Goal: Task Accomplishment & Management: Complete application form

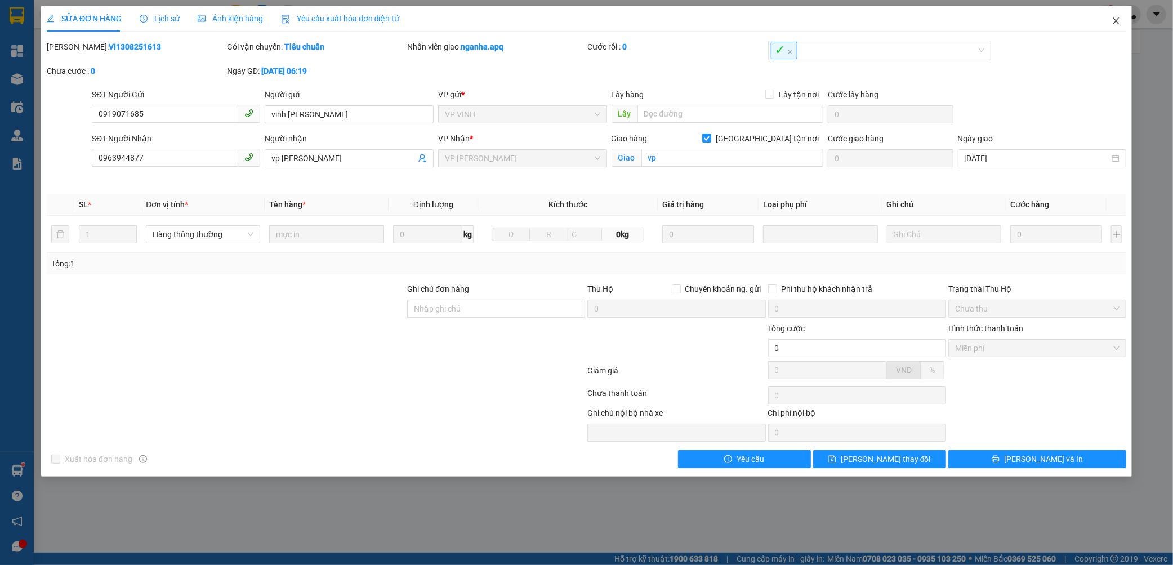
drag, startPoint x: 1122, startPoint y: 23, endPoint x: 176, endPoint y: 24, distance: 945.9
click at [1120, 23] on span "Close" at bounding box center [1117, 22] width 32 height 32
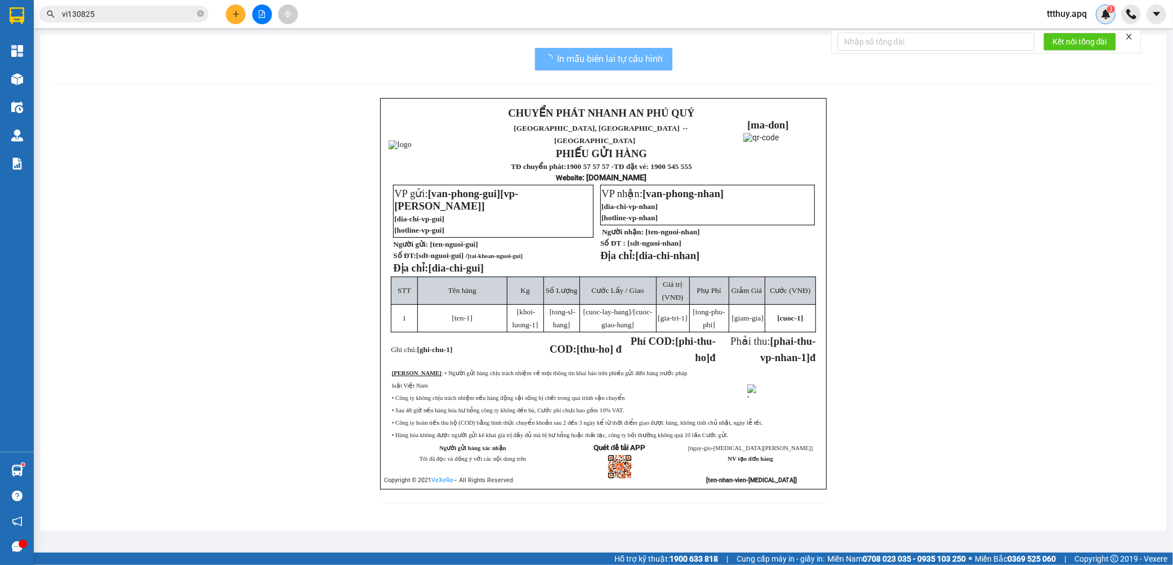
click at [1111, 19] on img at bounding box center [1106, 14] width 10 height 10
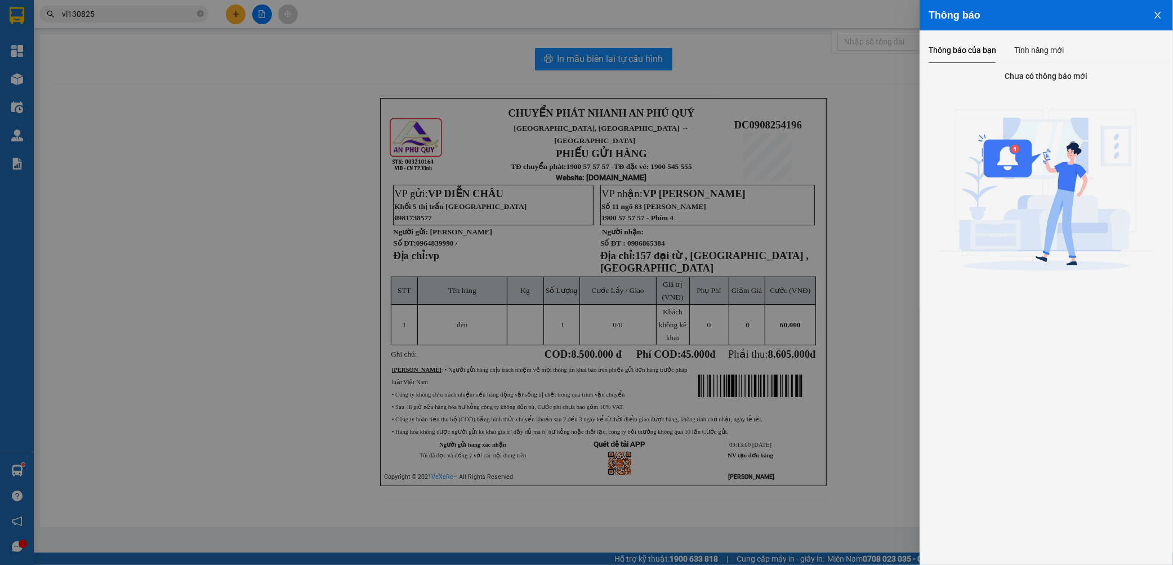
click at [1161, 15] on icon "close" at bounding box center [1158, 15] width 9 height 9
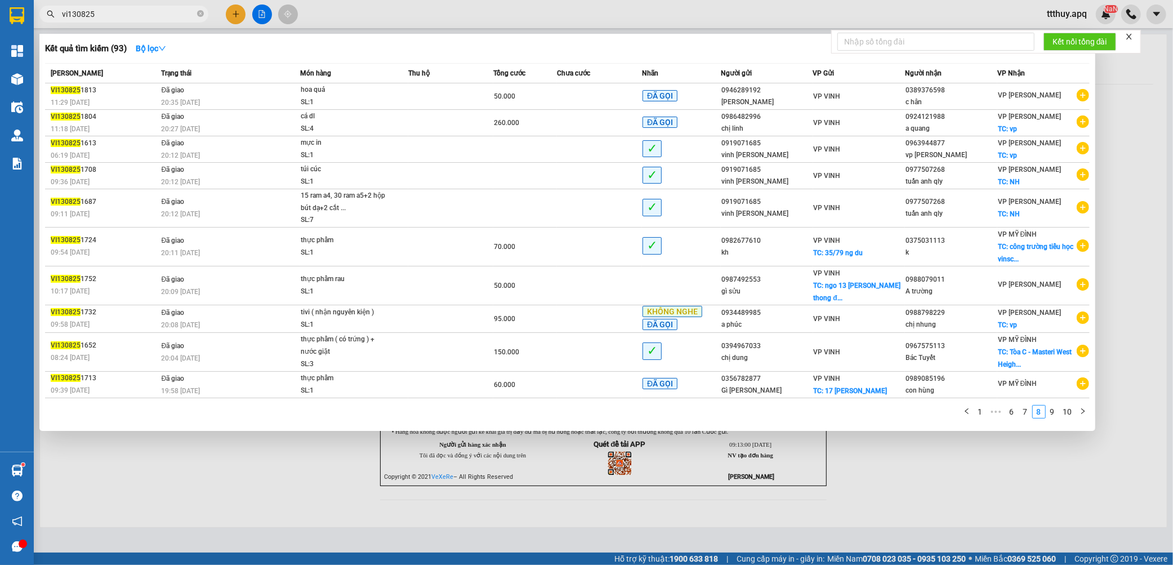
click at [167, 16] on input "vi130825" at bounding box center [128, 14] width 133 height 12
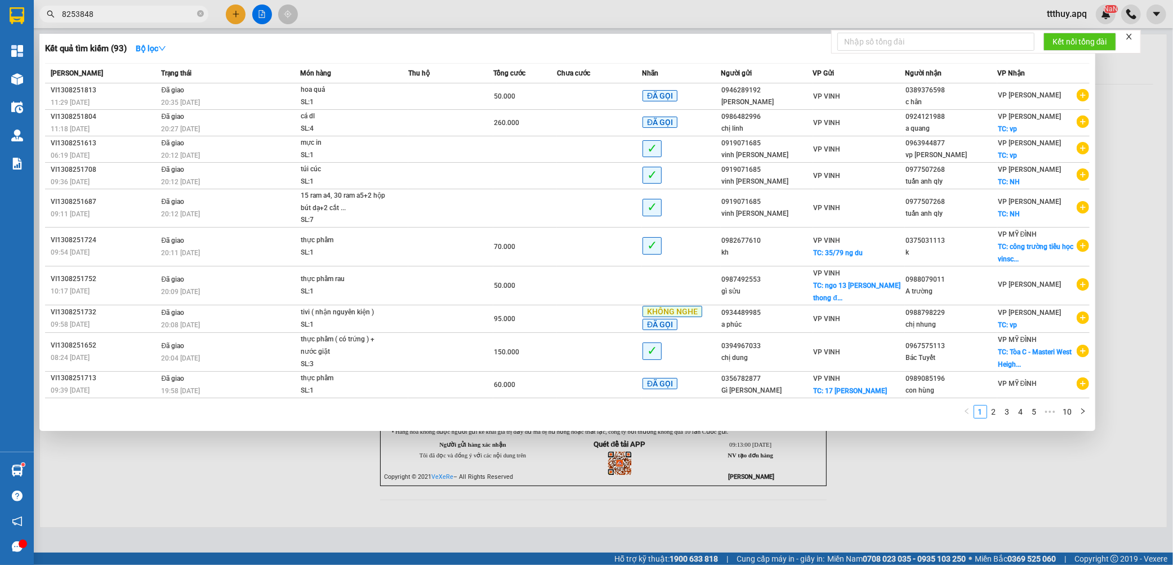
type input "8253848"
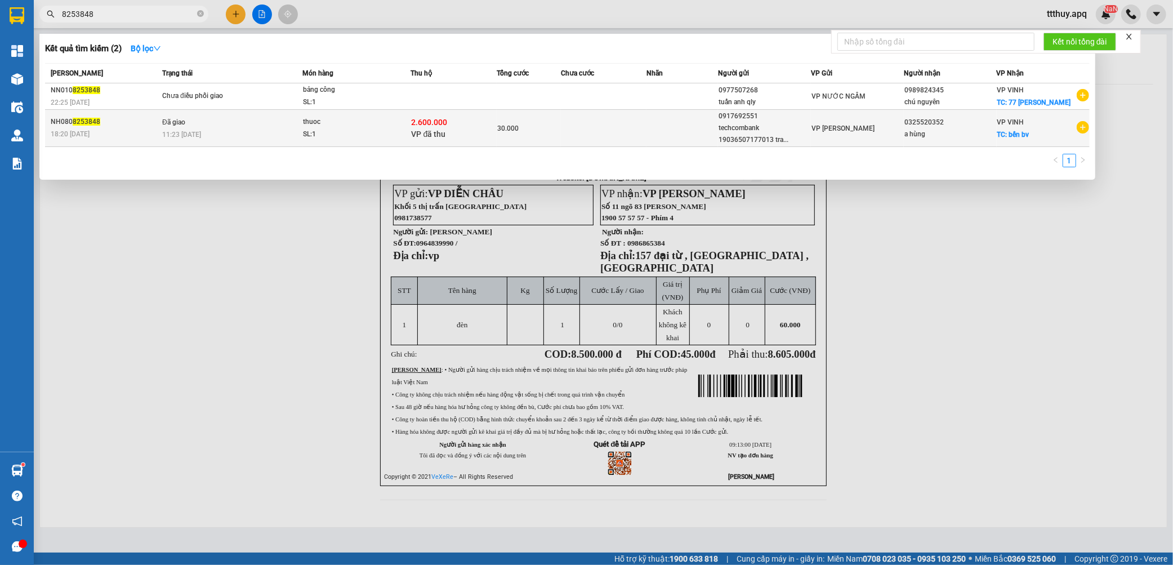
click at [438, 124] on span "2.600.000" at bounding box center [430, 122] width 36 height 9
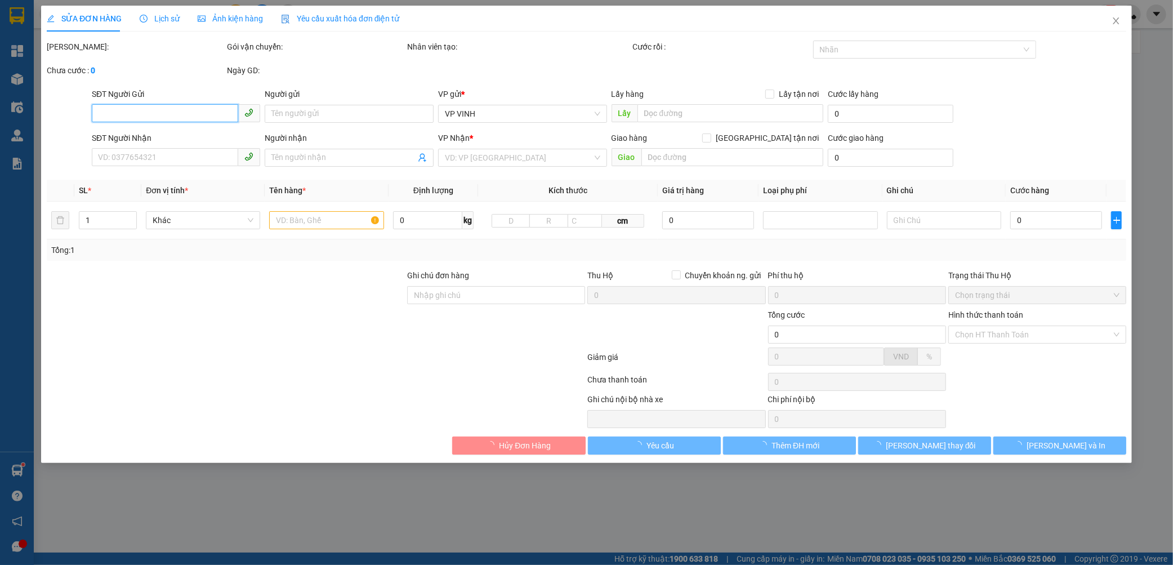
type input "0917692551"
type input "techcombank 19036507177013 tran van [PERSON_NAME]"
type input "0325520352"
type input "a hùng"
checkbox input "true"
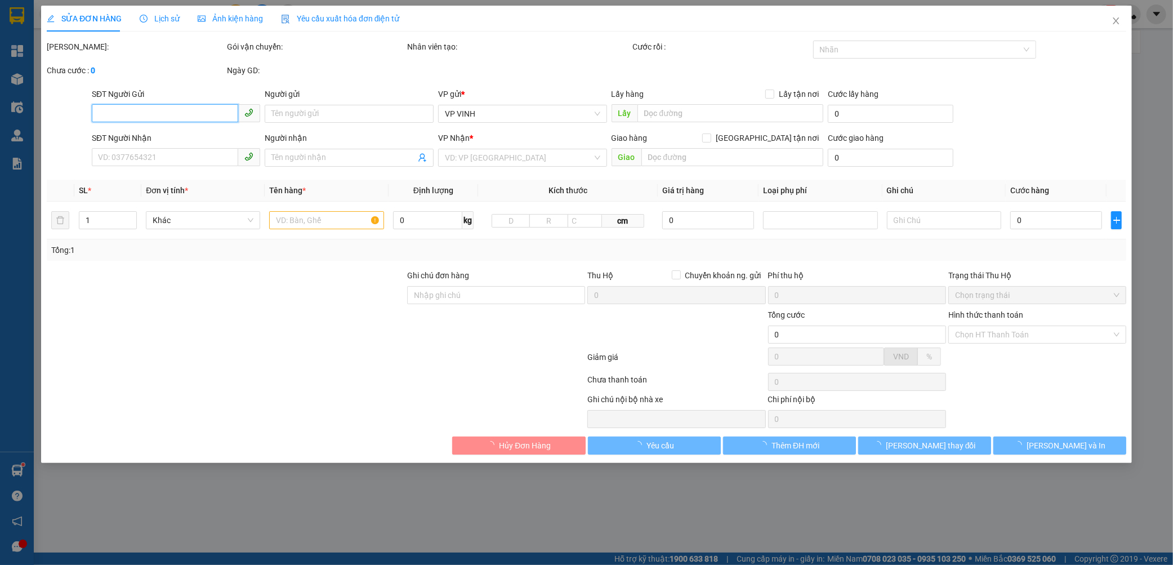
type input "bến bv"
checkbox input "true"
type input "2.600.000"
type input "15.000"
type input "30.000"
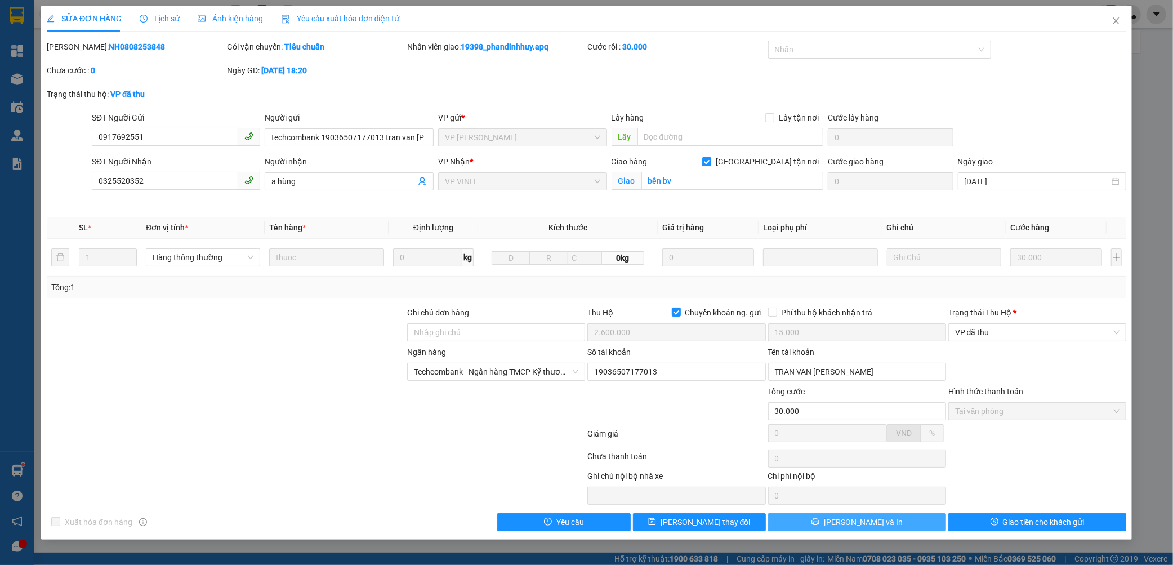
click at [875, 524] on span "[PERSON_NAME] và In" at bounding box center [863, 522] width 79 height 12
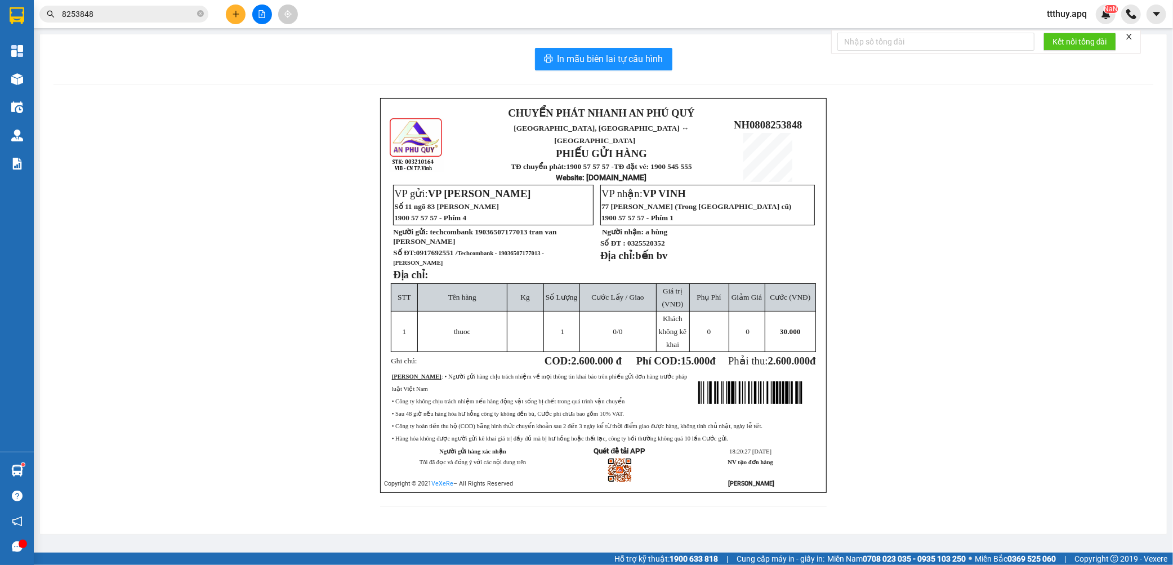
click at [115, 18] on input "8253848" at bounding box center [128, 14] width 133 height 12
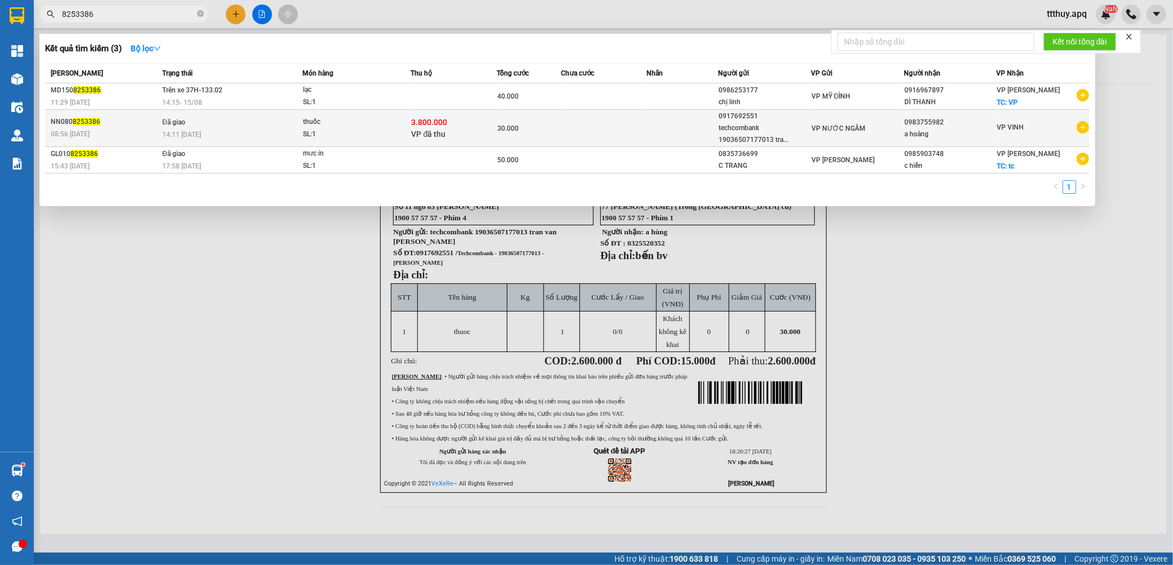
type input "8253386"
click at [373, 130] on div "SL: 1" at bounding box center [345, 134] width 85 height 12
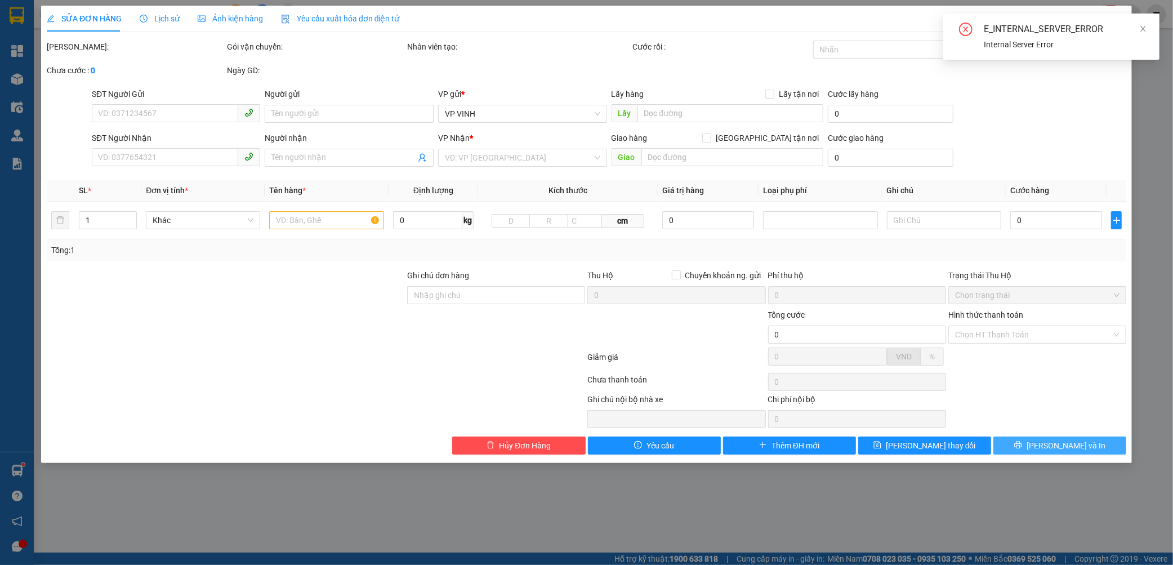
click at [1016, 446] on button "[PERSON_NAME] và In" at bounding box center [1060, 446] width 133 height 18
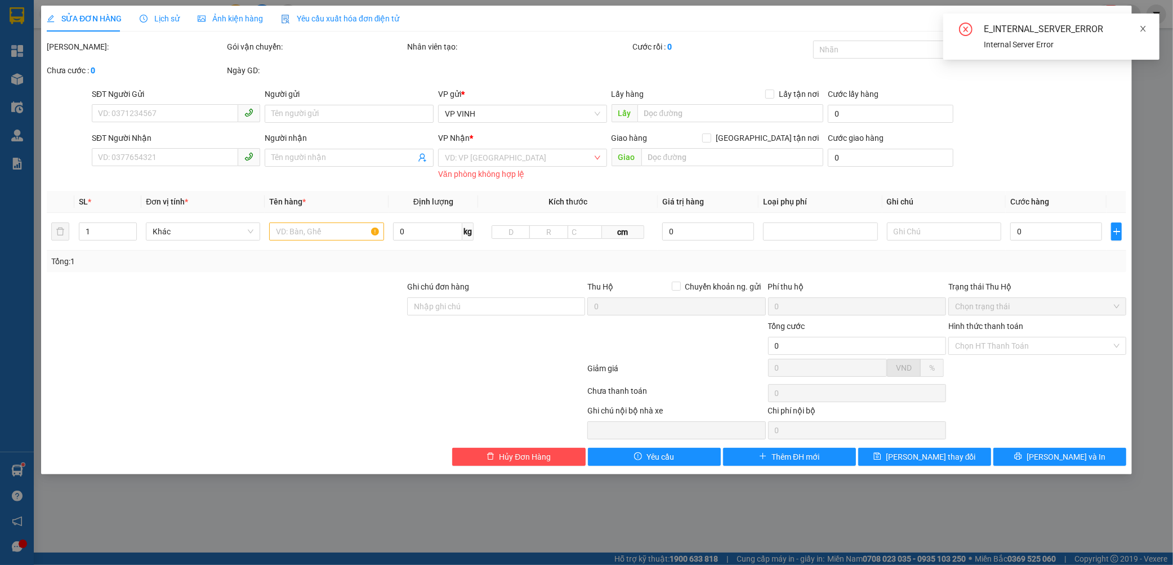
click at [1144, 25] on icon "close" at bounding box center [1144, 29] width 8 height 8
click at [1114, 20] on icon "close" at bounding box center [1116, 20] width 9 height 9
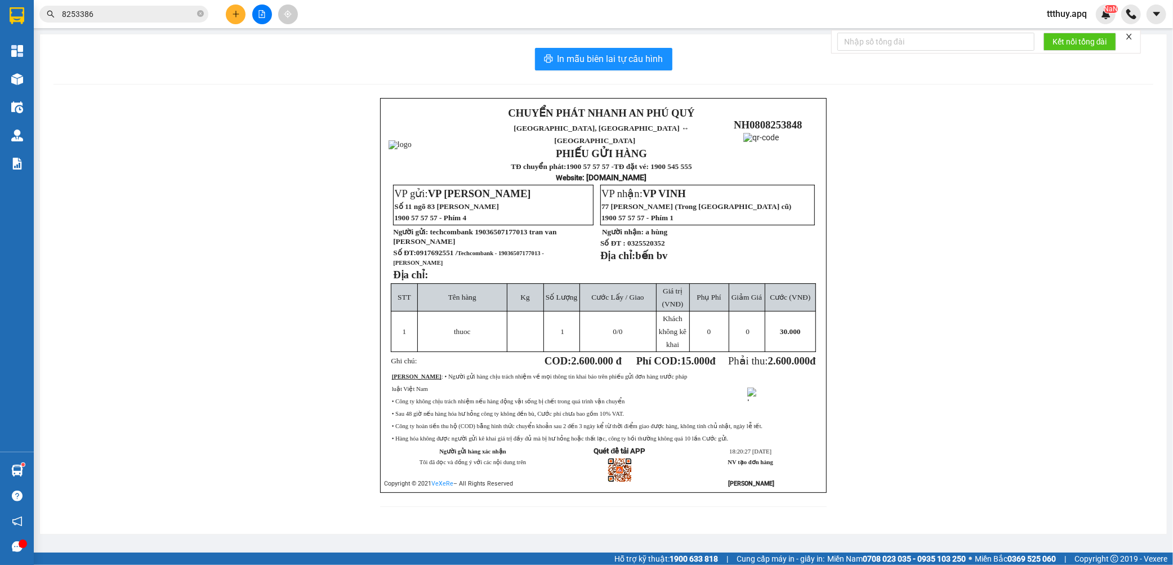
click at [137, 10] on input "8253386" at bounding box center [128, 14] width 133 height 12
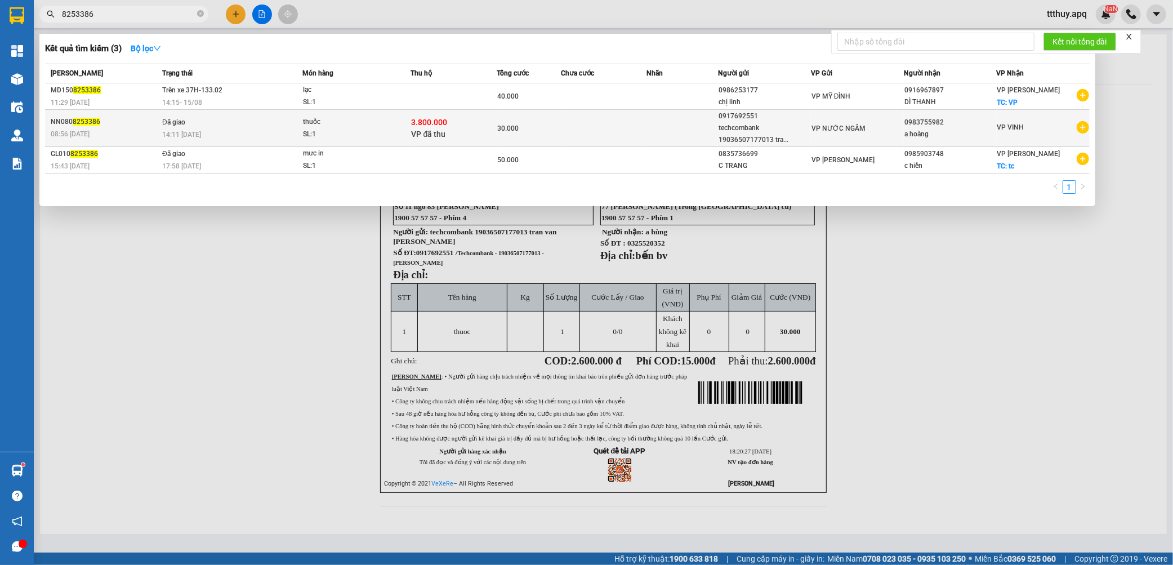
click at [373, 125] on div "thuốc" at bounding box center [345, 122] width 85 height 12
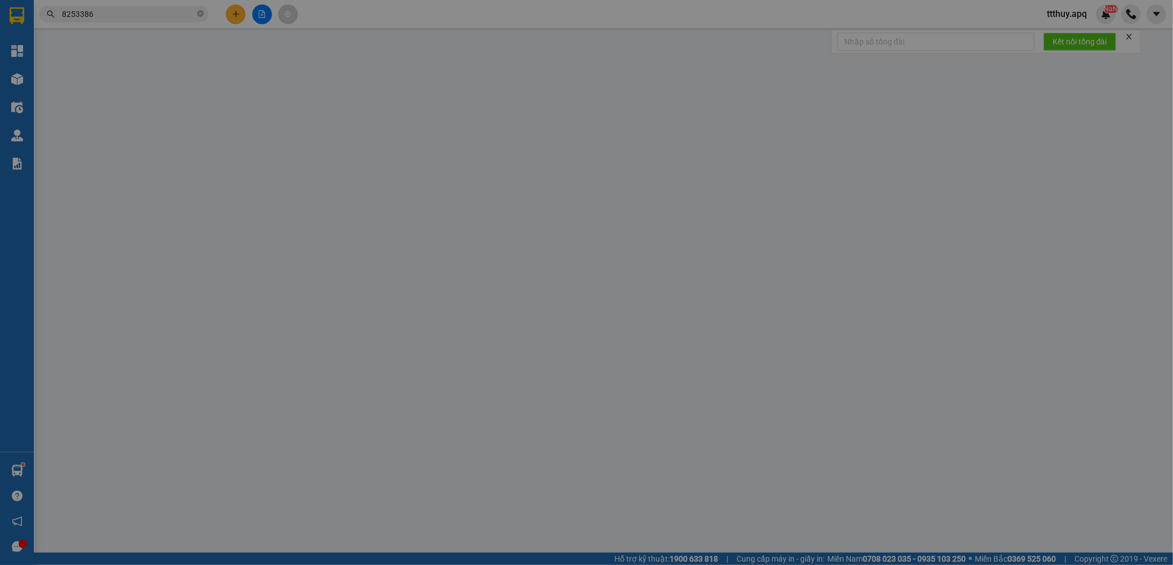
type input "0917692551"
type input "techcombank 19036507177013 tran van [PERSON_NAME]"
type input "0983755982"
type input "a hoàng"
checkbox input "true"
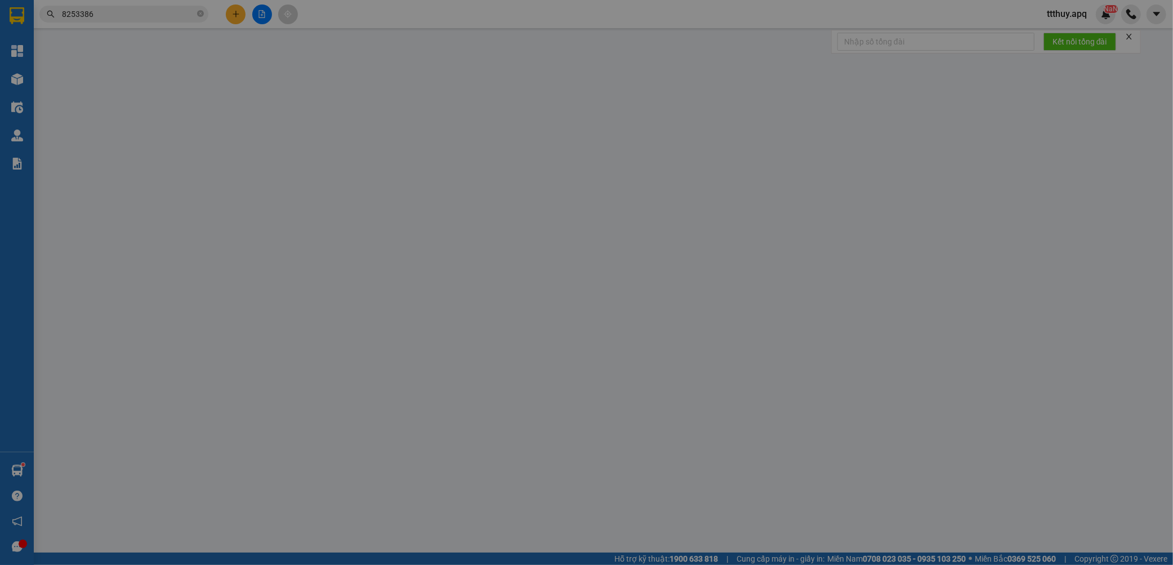
type input "3.800.000"
type input "30.000"
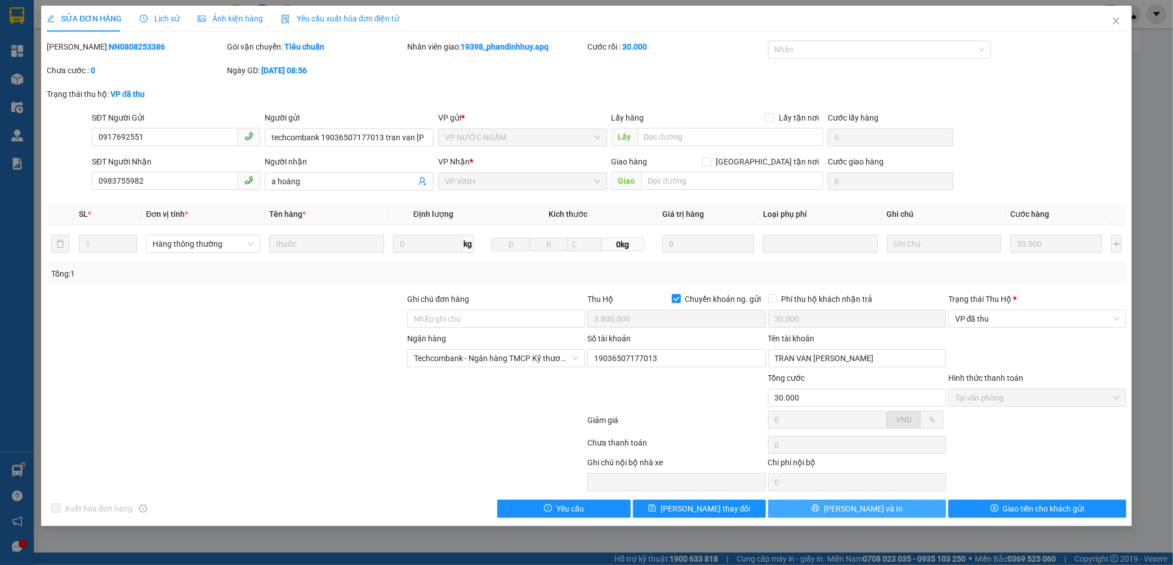
click at [921, 505] on button "[PERSON_NAME] và In" at bounding box center [857, 509] width 178 height 18
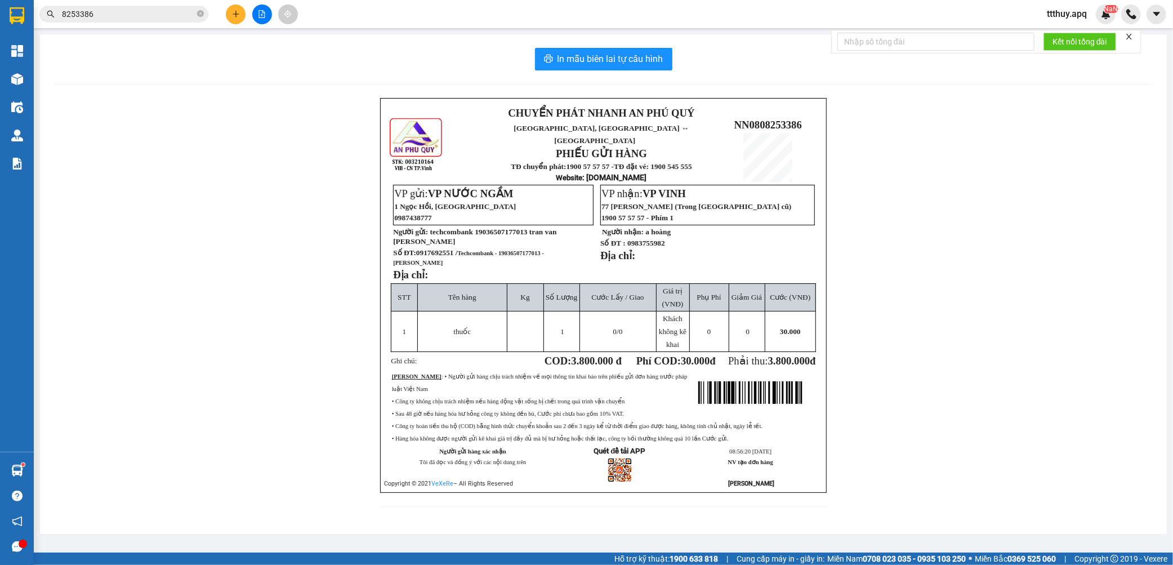
click at [127, 10] on input "8253386" at bounding box center [128, 14] width 133 height 12
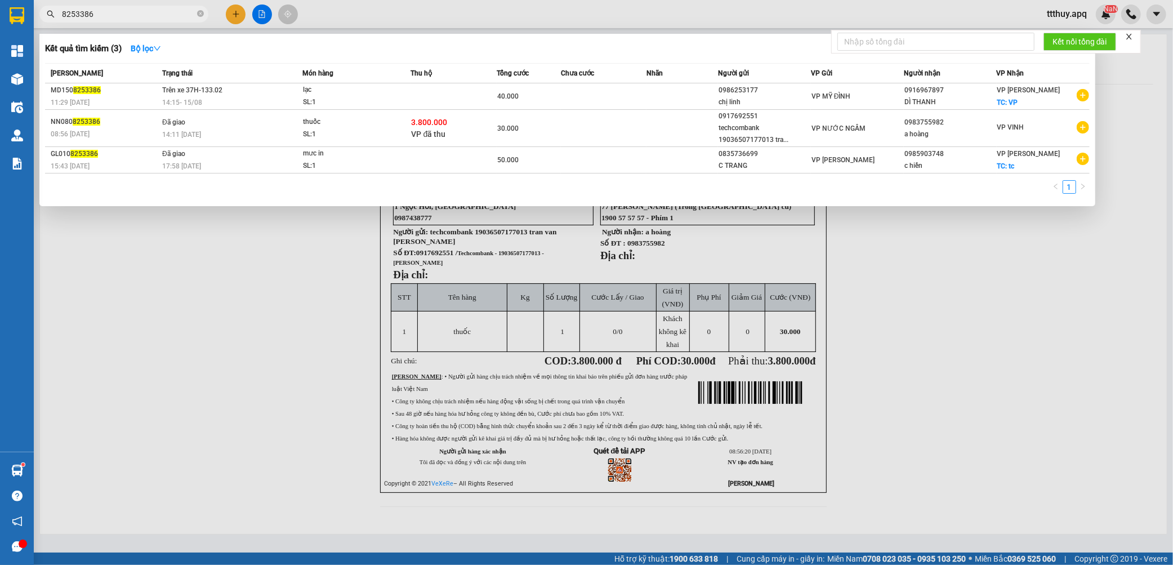
click at [127, 10] on input "8253386" at bounding box center [128, 14] width 133 height 12
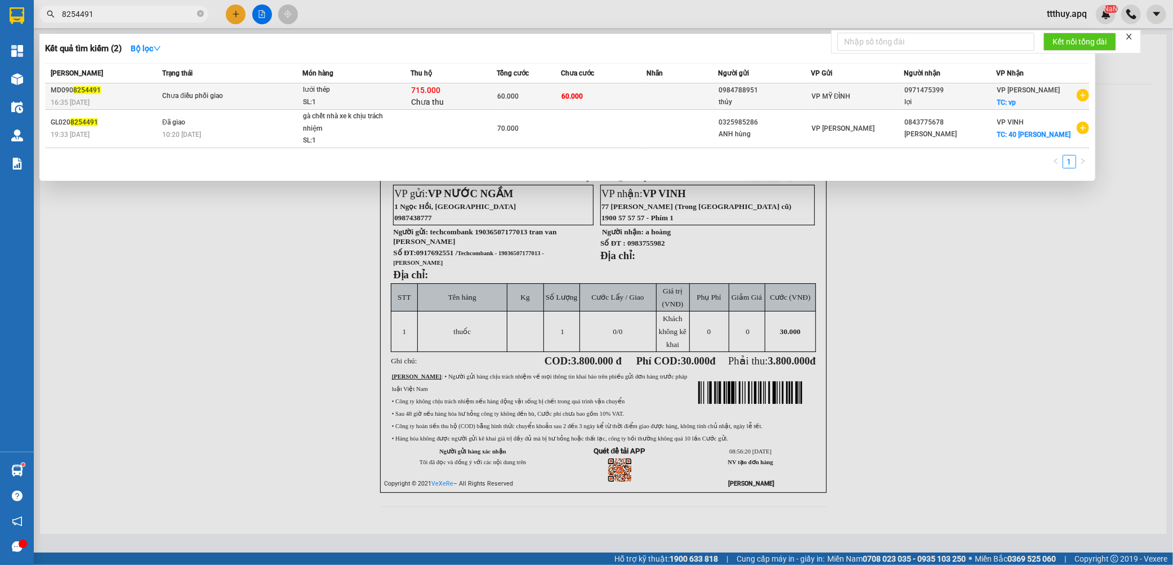
type input "8254491"
click at [239, 95] on div "Chưa điều phối giao" at bounding box center [204, 96] width 85 height 12
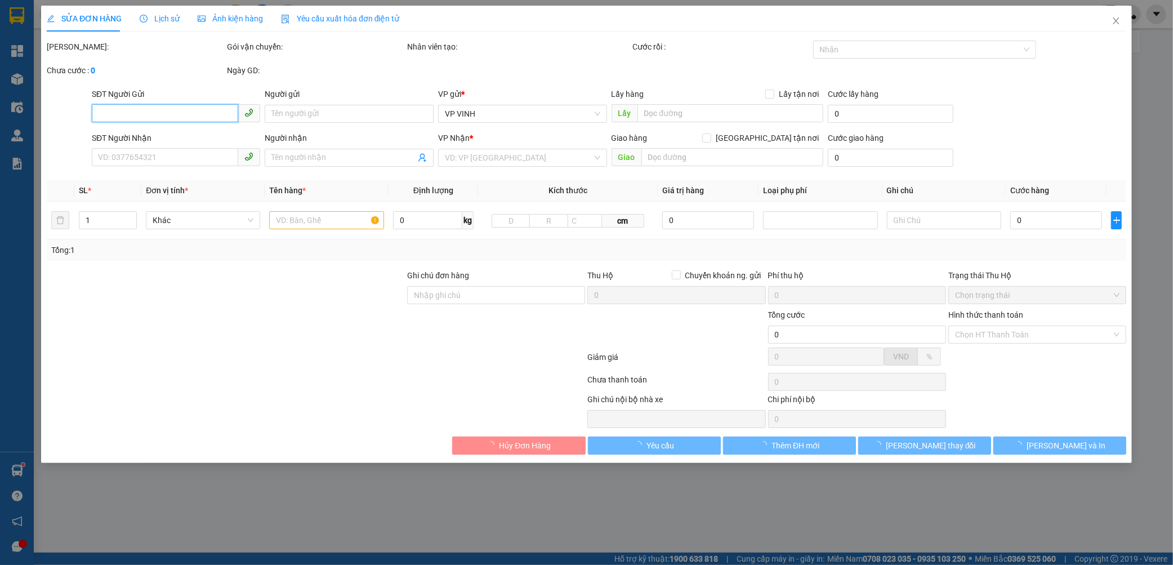
type input "0984788951"
type input "thủy"
type input "0971475399"
type input "lợi"
checkbox input "true"
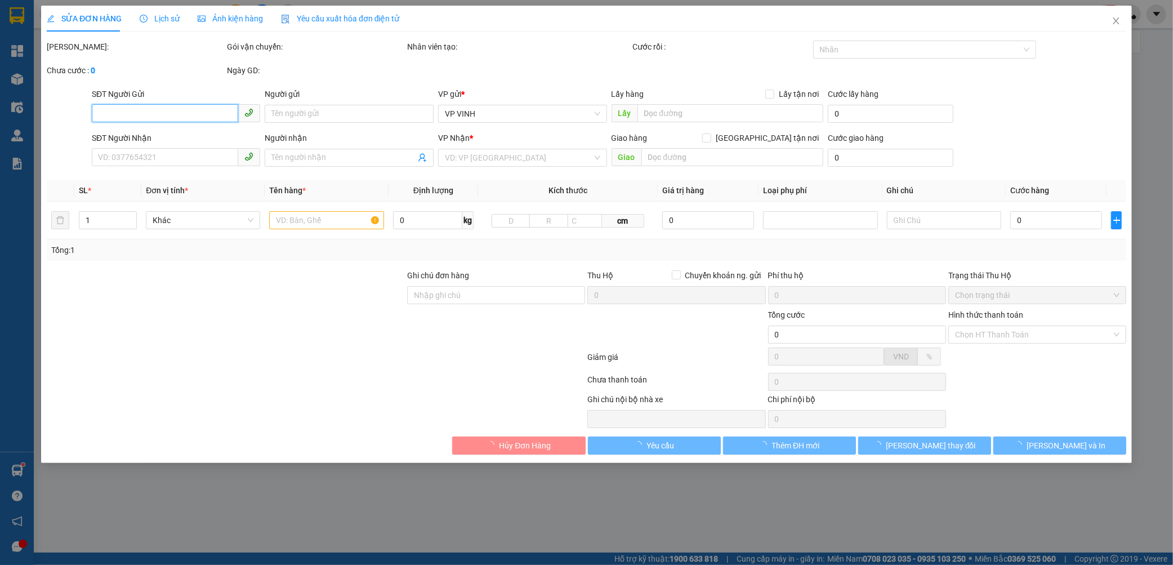
type input "vp"
type input "60.000"
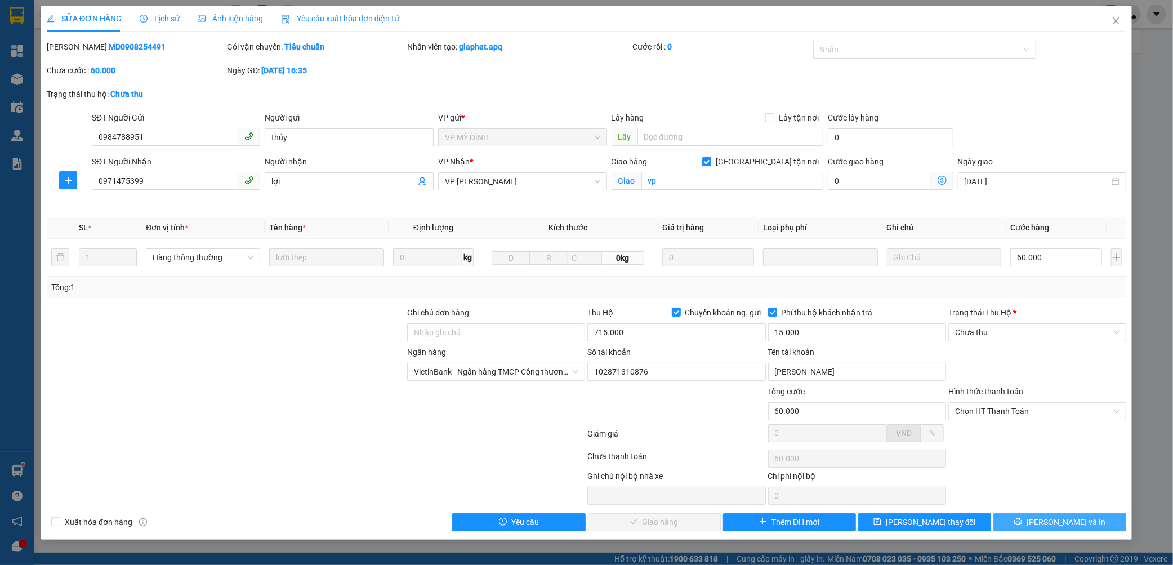
click at [1028, 531] on button "[PERSON_NAME] và In" at bounding box center [1060, 522] width 133 height 18
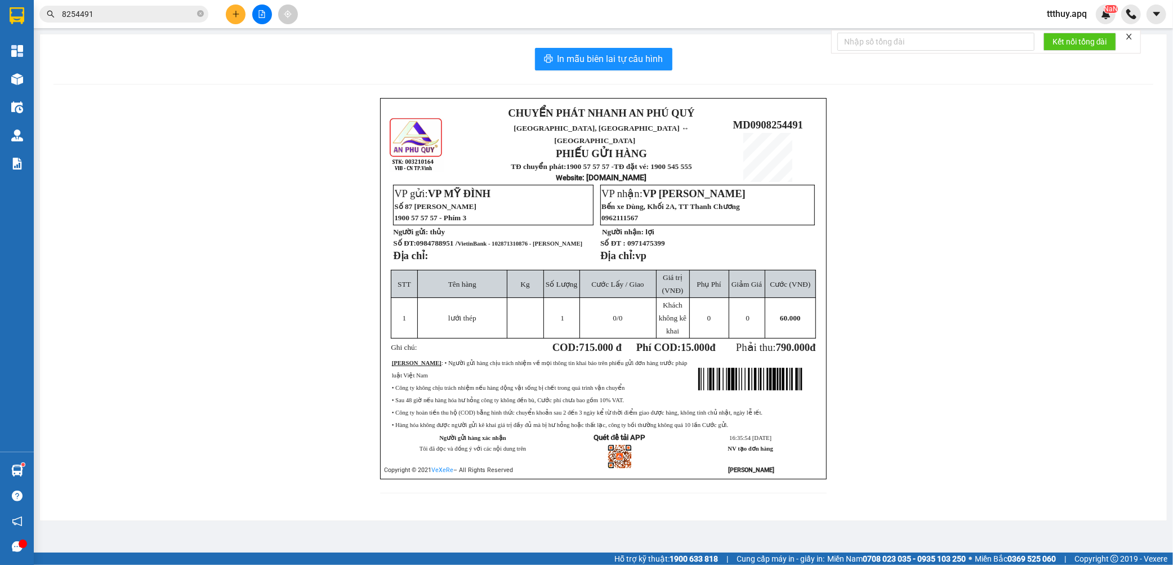
click at [442, 239] on span "0984788951 / VietinBank - 102871310876 - [PERSON_NAME]" at bounding box center [499, 243] width 166 height 8
click at [441, 239] on span "0984788951 / VietinBank - 102871310876 - [PERSON_NAME]" at bounding box center [499, 243] width 166 height 8
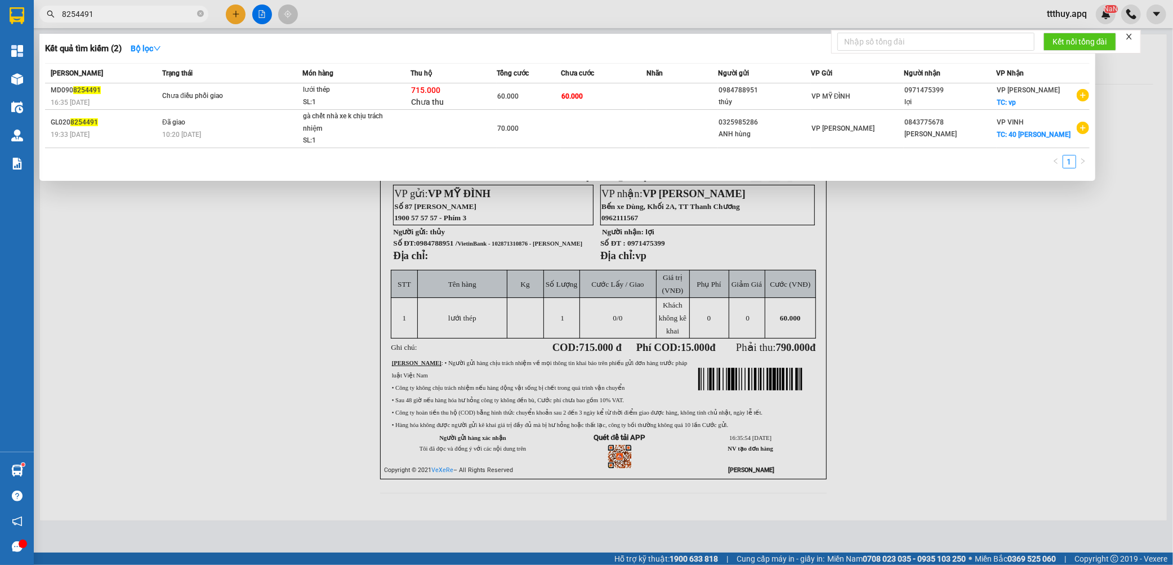
click at [99, 14] on input "8254491" at bounding box center [128, 14] width 133 height 12
paste input "0984788951"
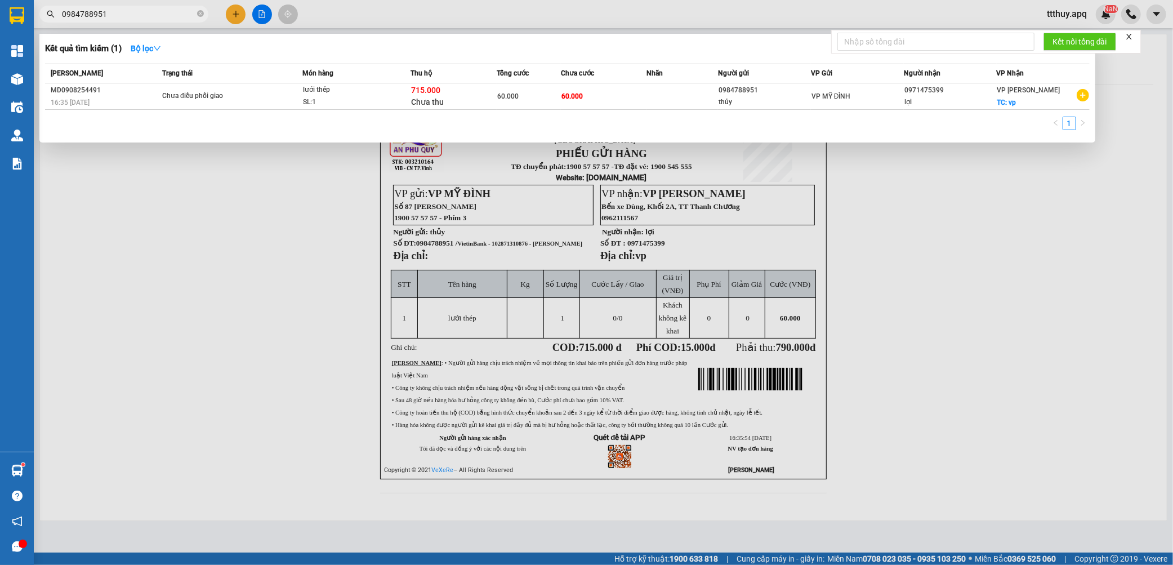
click at [331, 417] on div at bounding box center [586, 282] width 1173 height 565
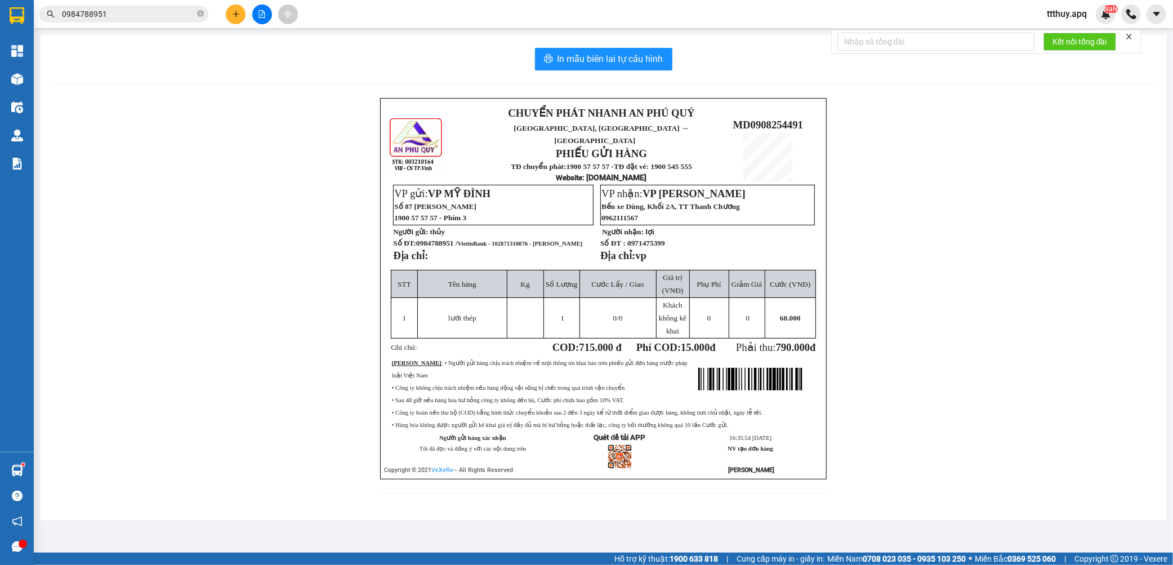
click at [511, 241] on span "VietinBank - 102871310876 - [PERSON_NAME]" at bounding box center [520, 244] width 125 height 6
copy span "102871310876"
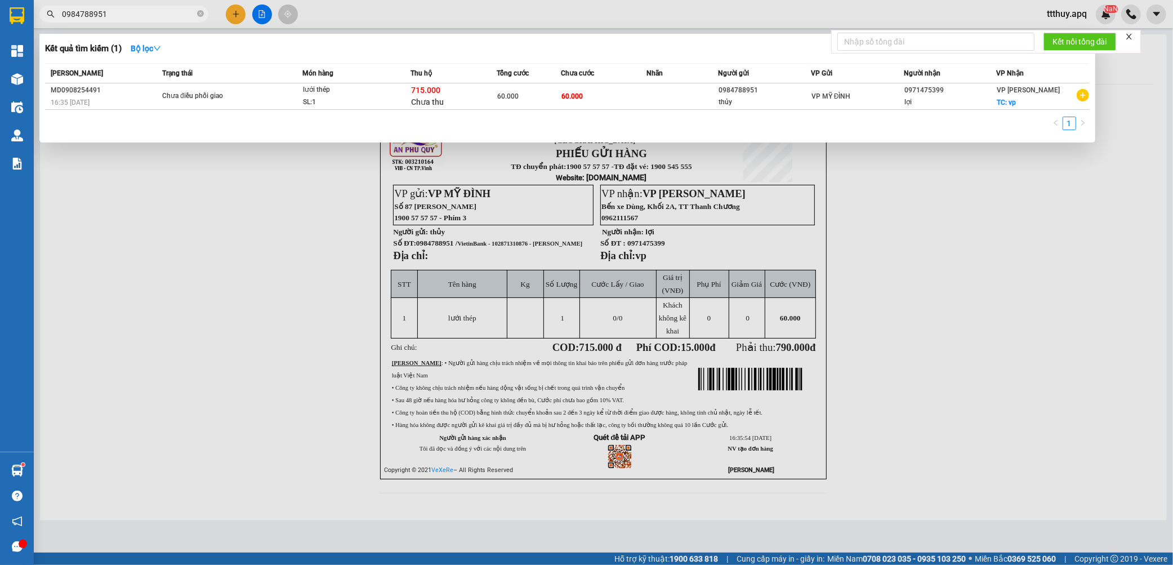
click at [119, 14] on input "0984788951" at bounding box center [128, 14] width 133 height 12
click at [116, 14] on input "0984788951" at bounding box center [128, 14] width 133 height 12
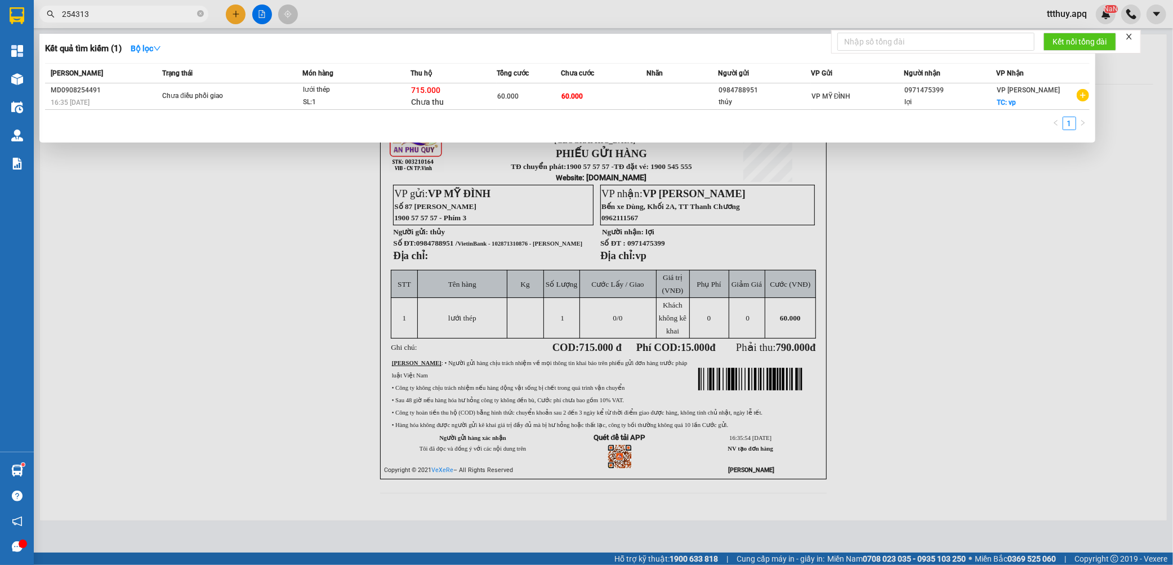
type input "254313"
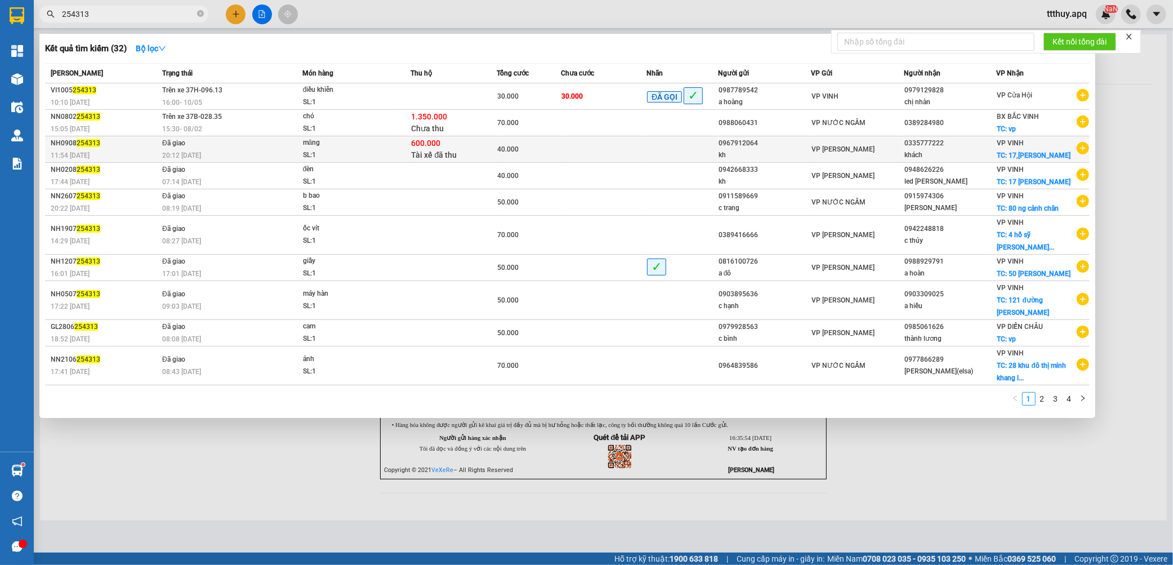
click at [386, 145] on div "măng" at bounding box center [345, 143] width 85 height 12
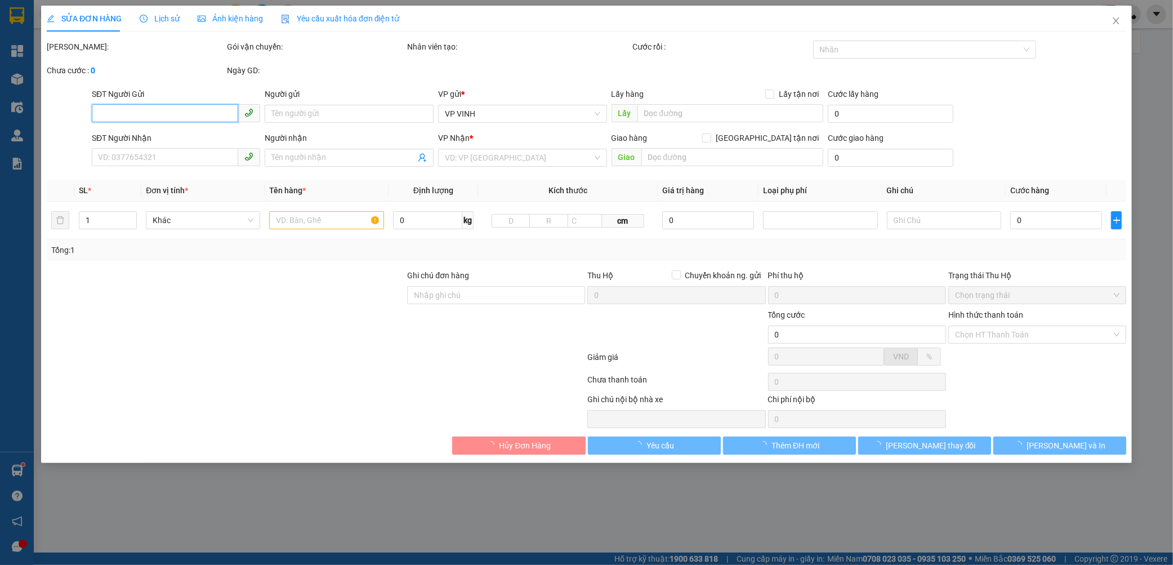
type input "0967912064"
type input "kh"
type input "0335777222"
type input "khách"
checkbox input "true"
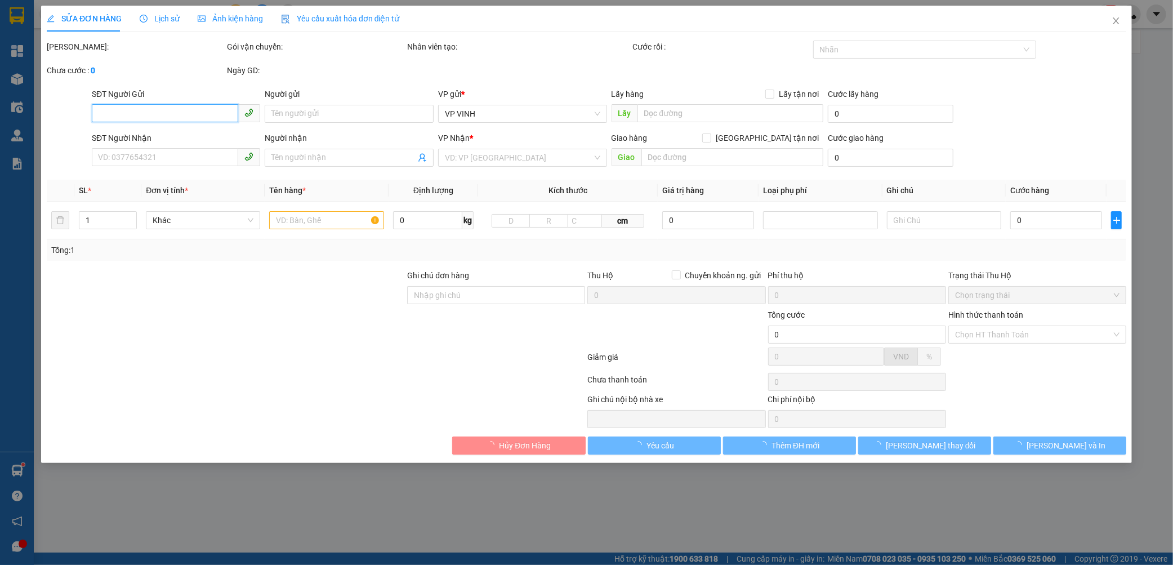
type input "17,[PERSON_NAME]"
checkbox input "true"
type input "600.000"
type input "15.000"
type input "40.000"
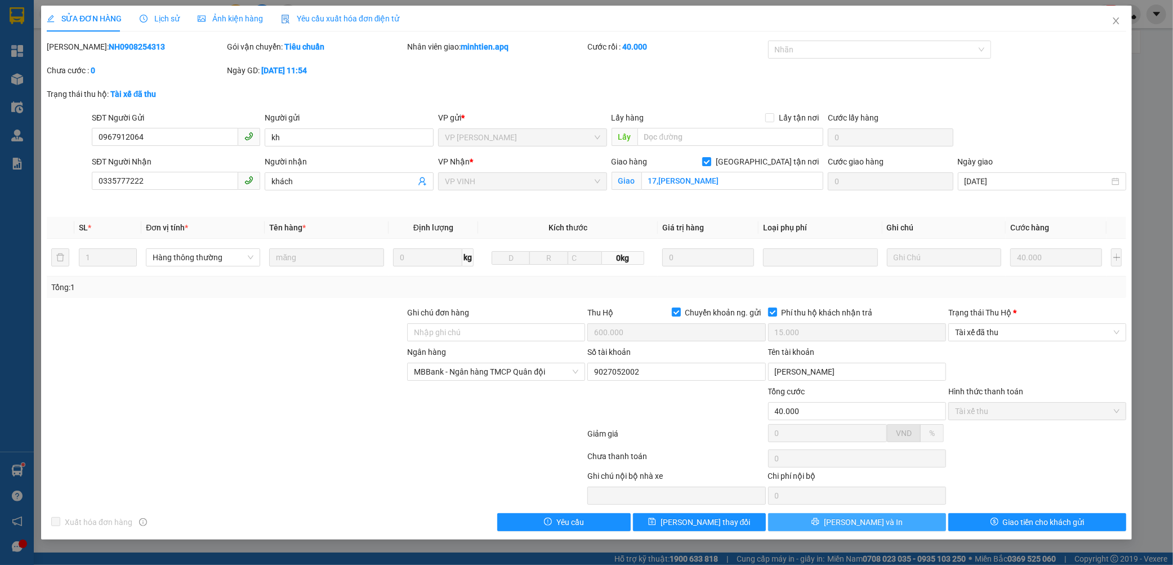
click at [899, 522] on button "[PERSON_NAME] và In" at bounding box center [857, 522] width 178 height 18
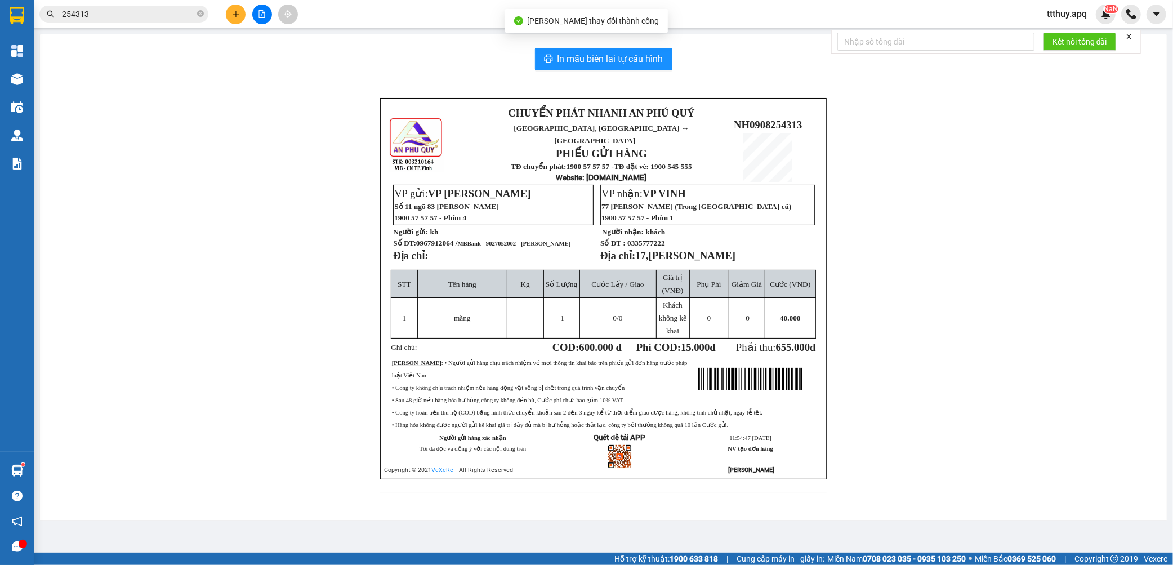
click at [441, 239] on span "0967912064 / MBBank - 9027052002 - [GEOGRAPHIC_DATA][PERSON_NAME]" at bounding box center [493, 243] width 154 height 8
copy span "0967912064"
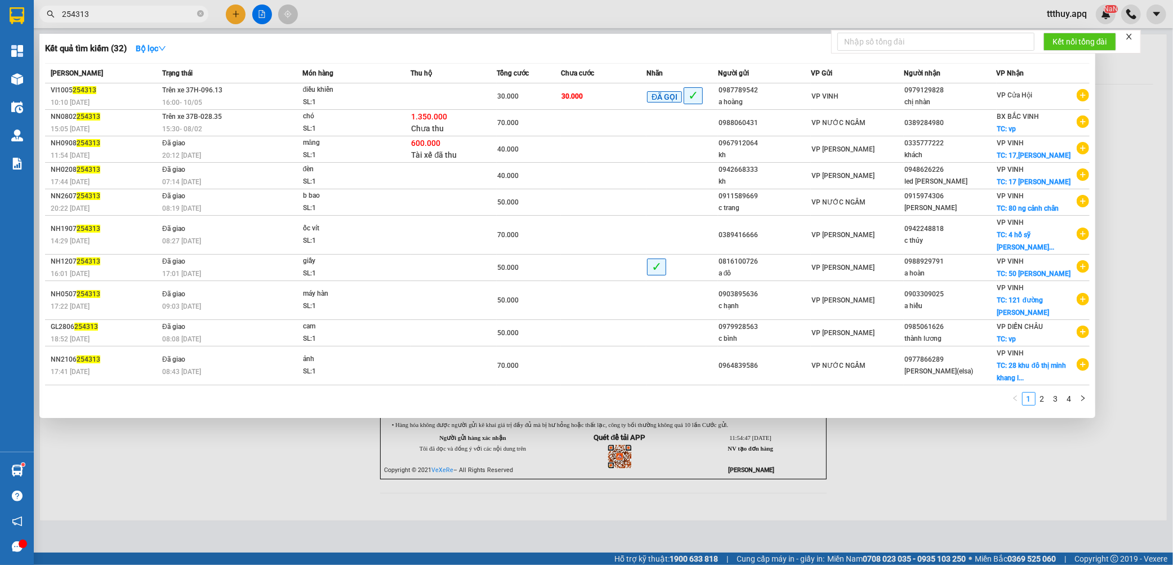
click at [112, 6] on span "254313" at bounding box center [123, 14] width 169 height 17
click at [112, 8] on span "254313" at bounding box center [123, 14] width 169 height 17
click at [112, 8] on input "254313" at bounding box center [128, 14] width 133 height 12
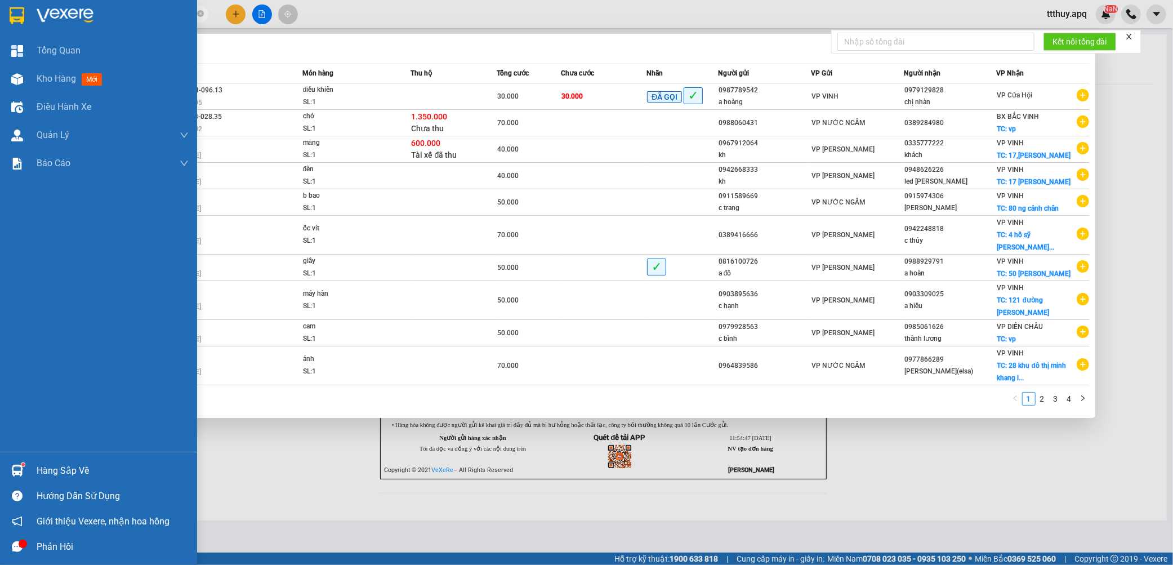
drag, startPoint x: 109, startPoint y: 10, endPoint x: 0, endPoint y: 10, distance: 109.3
click at [0, 10] on section "Kết quả tìm kiếm ( 32 ) Bộ lọc Mã ĐH Trạng thái Món hàng Thu hộ Tổng cước Chưa …" at bounding box center [586, 282] width 1173 height 565
paste input "0967912064"
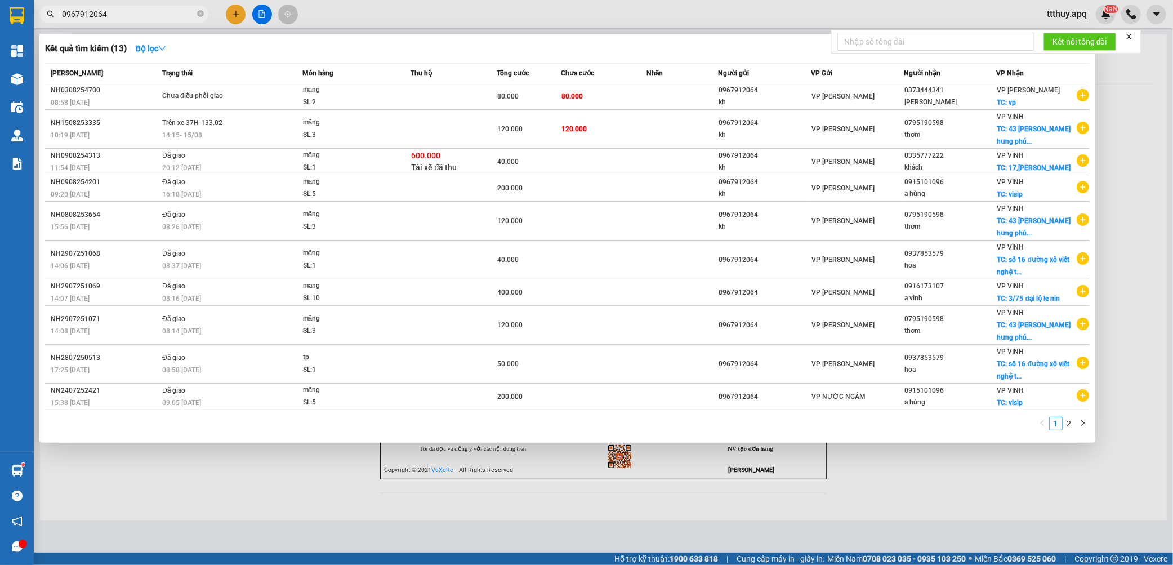
click at [459, 504] on div at bounding box center [586, 282] width 1173 height 565
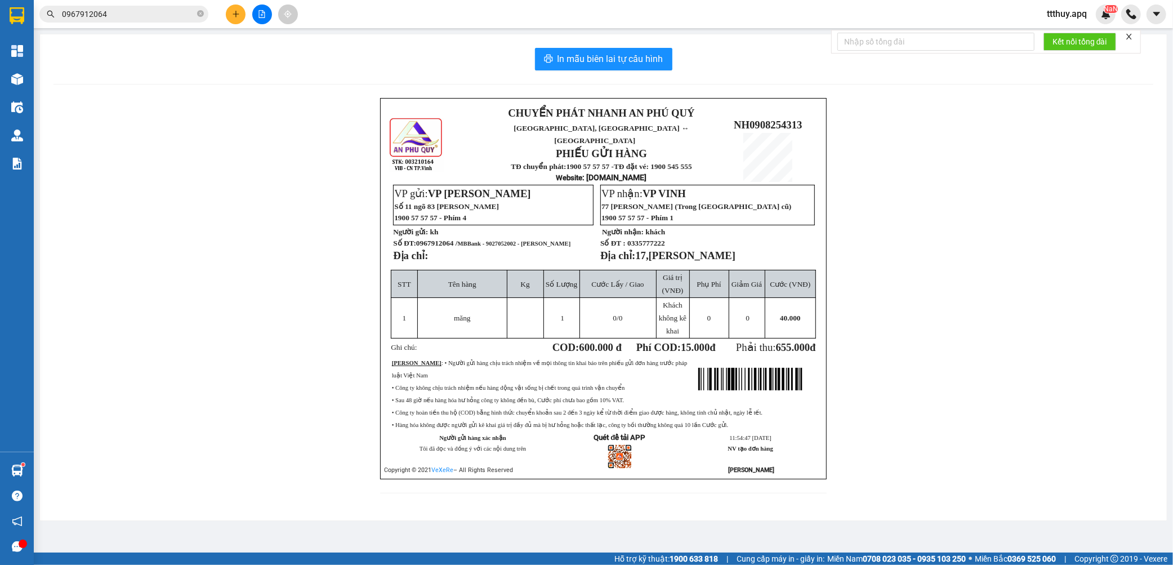
click at [120, 20] on input "0967912064" at bounding box center [128, 14] width 133 height 12
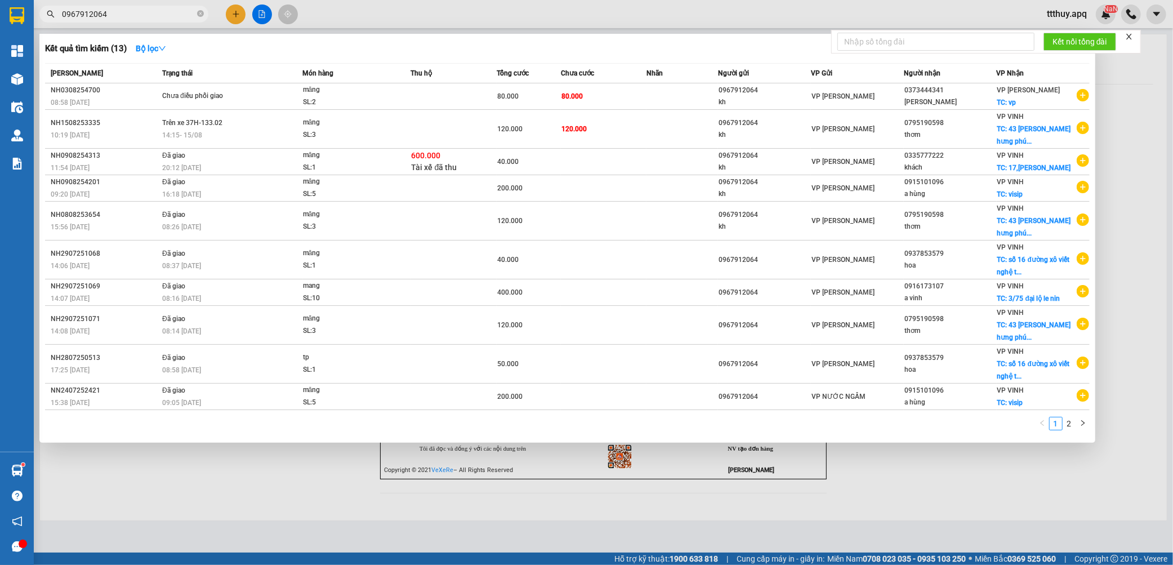
click at [128, 12] on input "0967912064" at bounding box center [128, 14] width 133 height 12
type input "2"
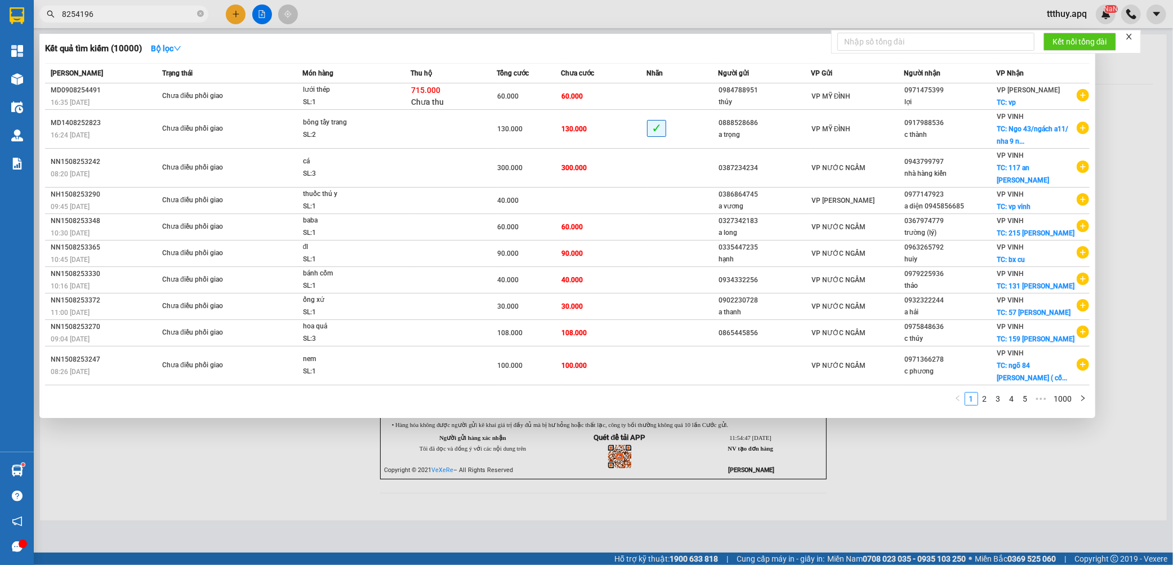
type input "8254196"
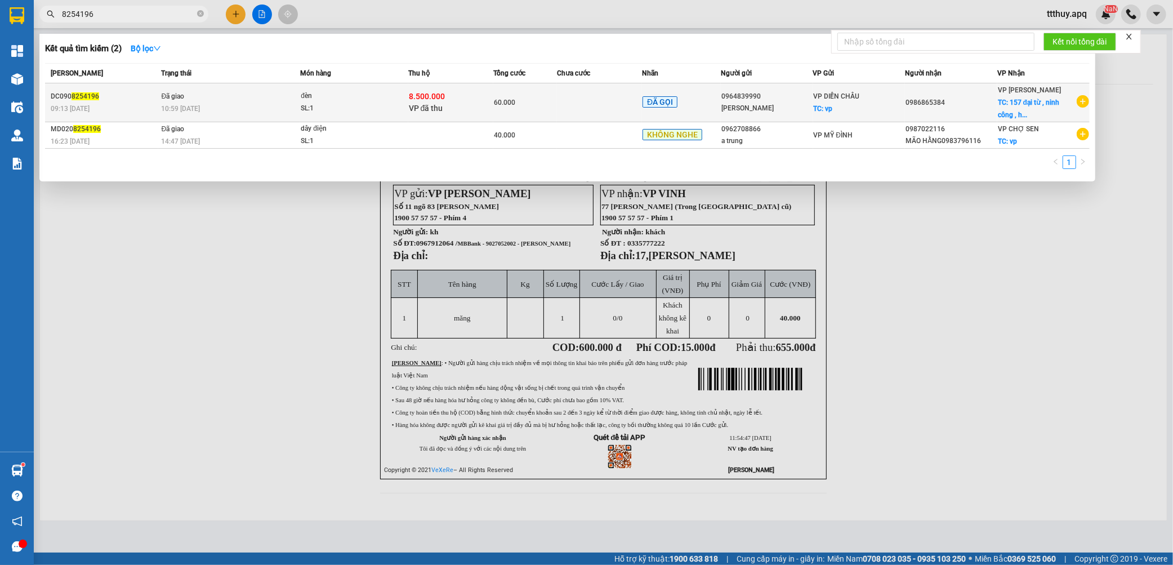
click at [414, 99] on span "8.500.000" at bounding box center [427, 96] width 36 height 9
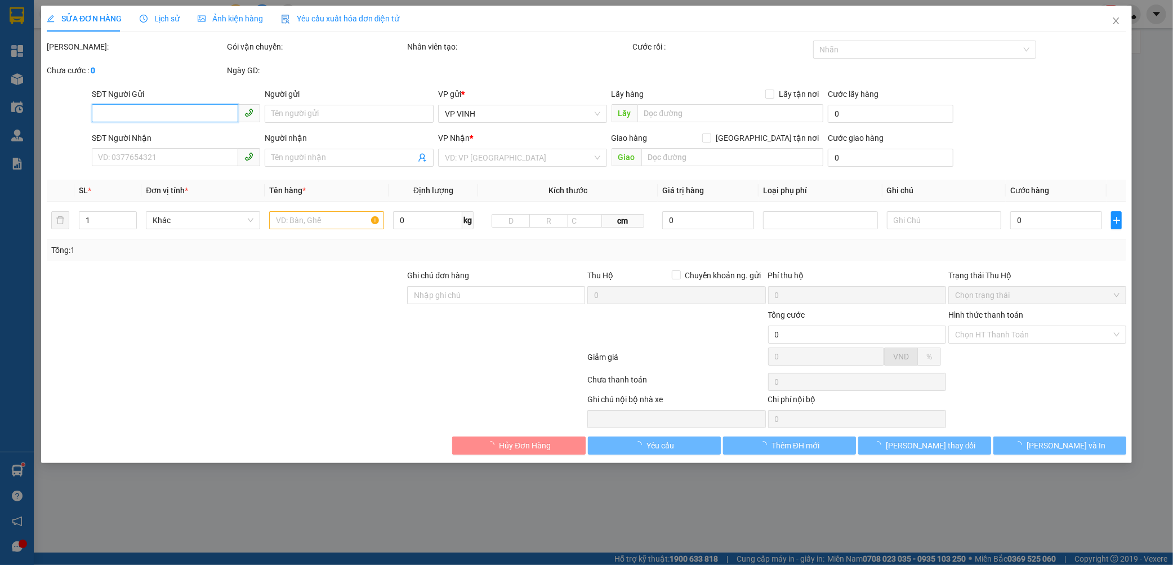
type input "0964839990"
type input "[PERSON_NAME]"
checkbox input "true"
type input "vp"
type input "0986865384"
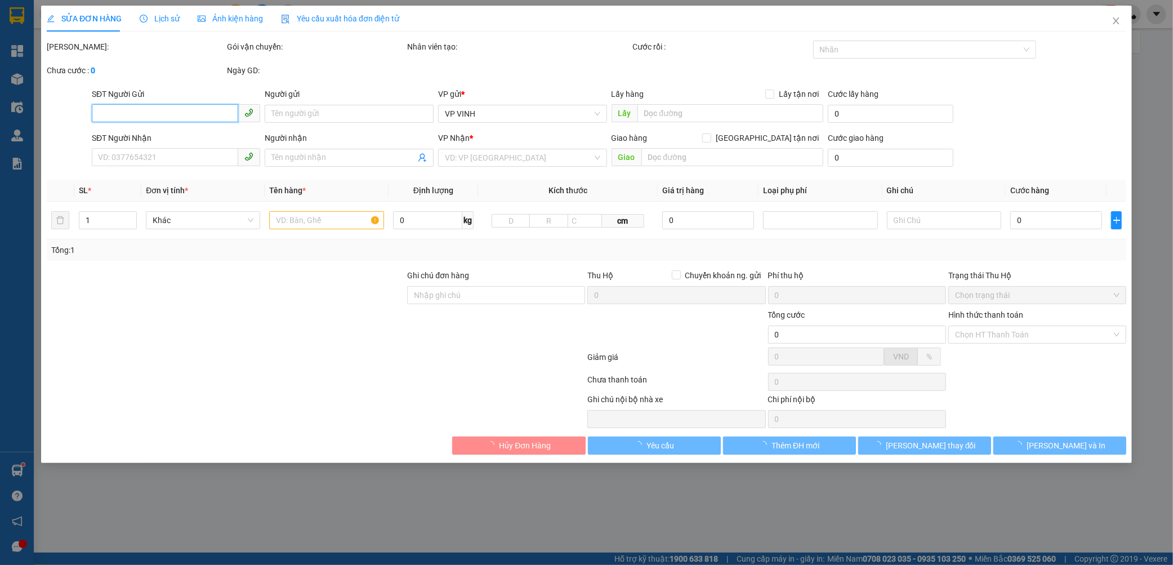
checkbox input "true"
type input "157 đại từ , [GEOGRAPHIC_DATA] , [GEOGRAPHIC_DATA]"
type input "8.500.000"
type input "45.000"
type input "60.000"
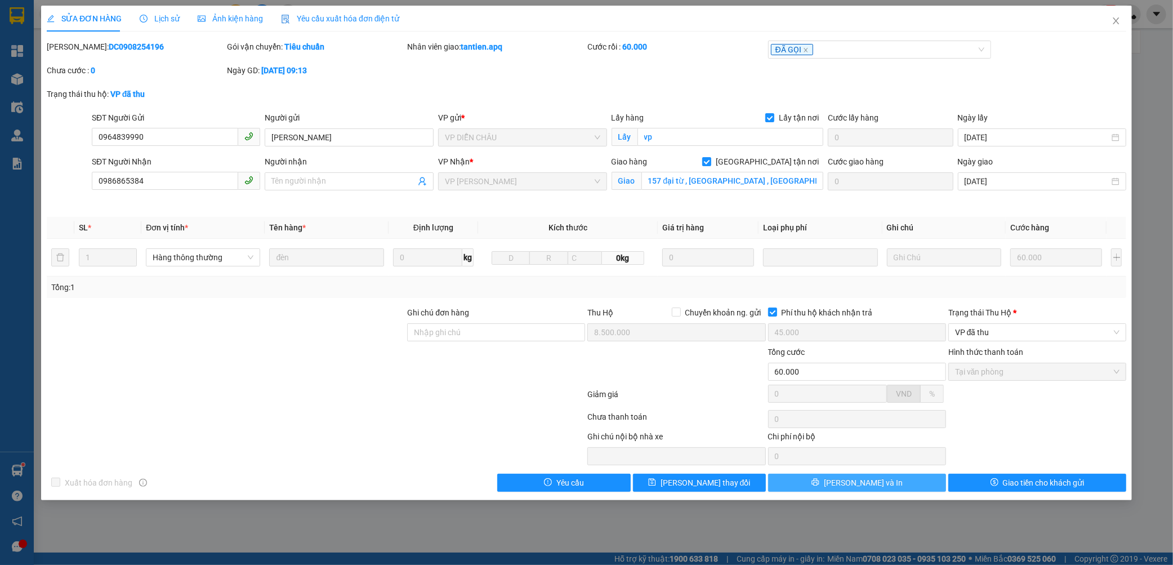
click at [901, 483] on button "[PERSON_NAME] và In" at bounding box center [857, 483] width 178 height 18
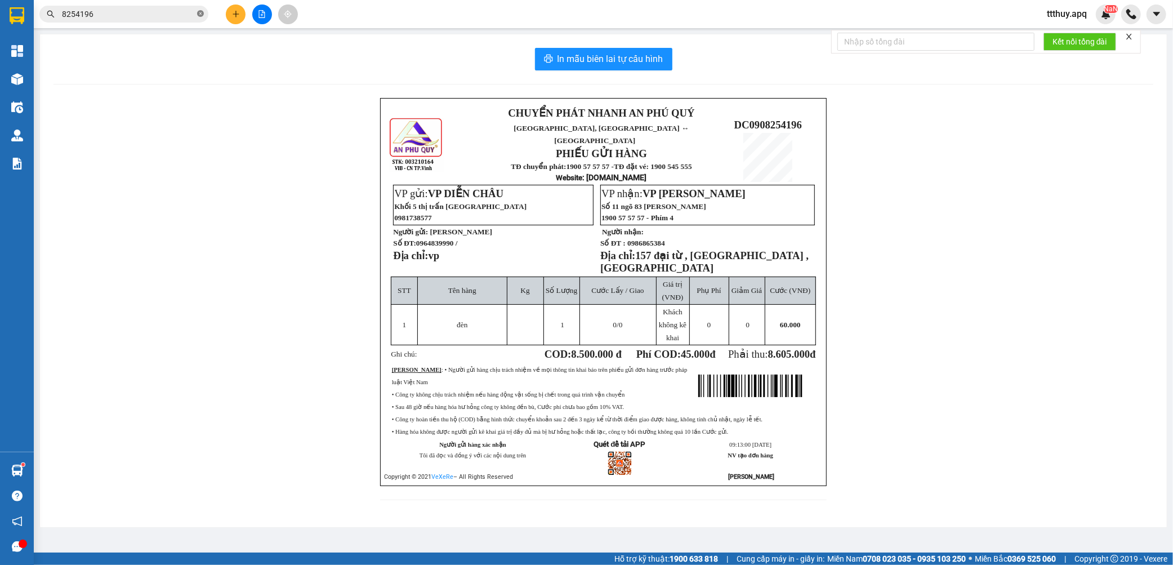
click at [201, 11] on icon "close-circle" at bounding box center [200, 13] width 7 height 7
click at [153, 10] on input "text" at bounding box center [128, 14] width 133 height 12
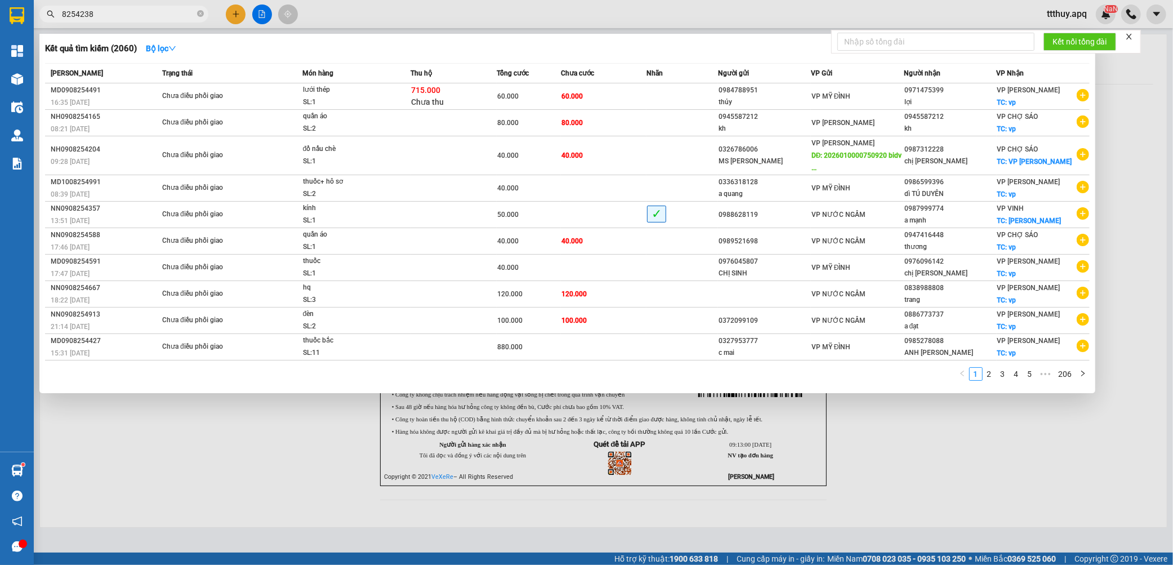
type input "8254238"
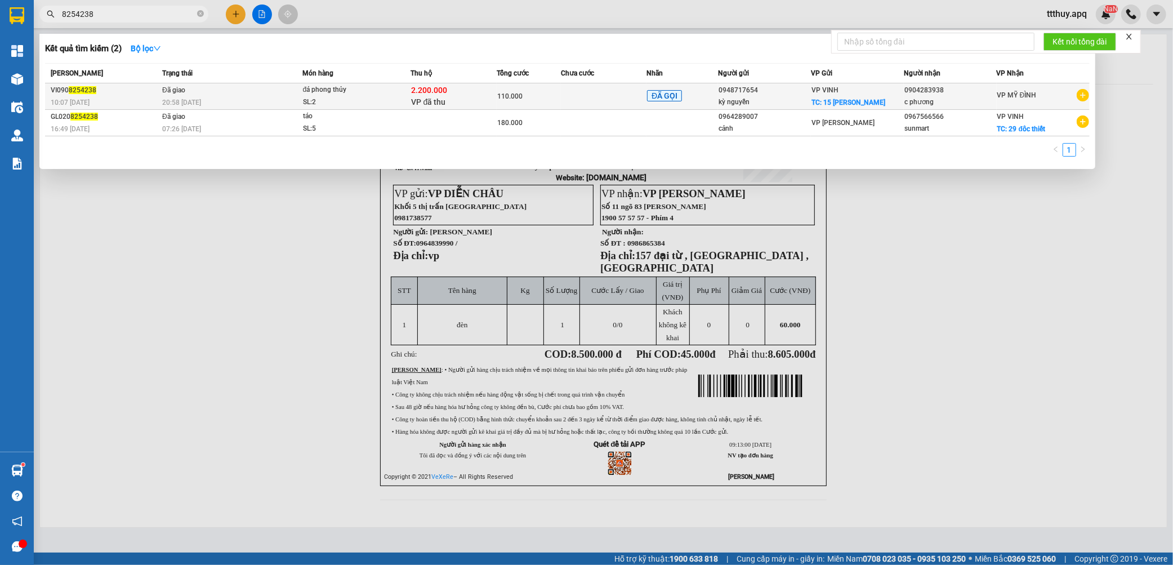
click at [301, 91] on td "Đã giao 20:58 [DATE]" at bounding box center [230, 96] width 143 height 26
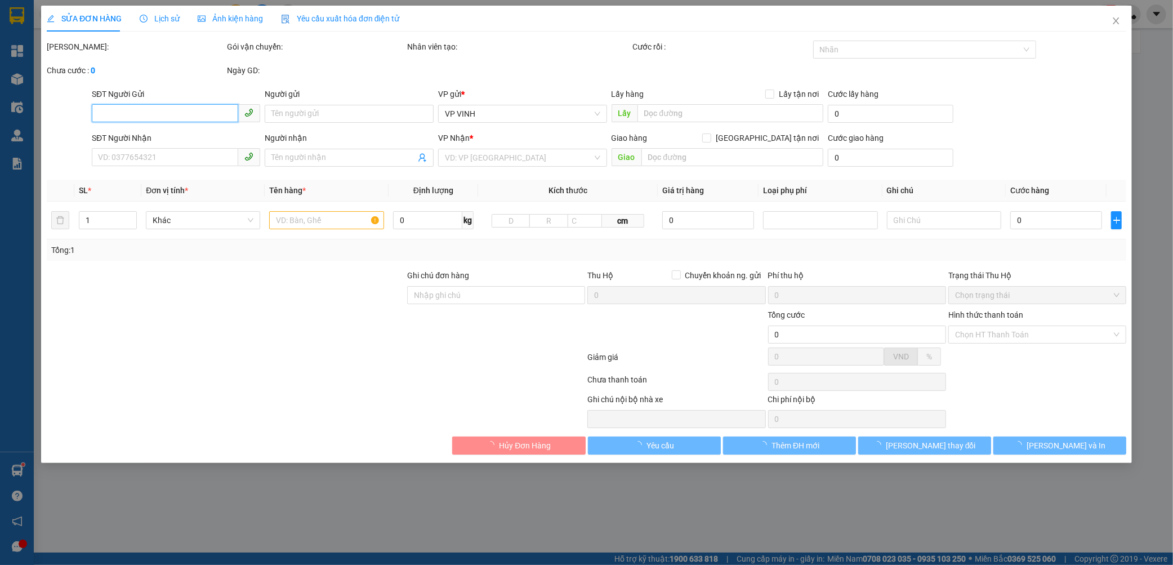
type input "0948717654"
type input "kỳ nguyễn"
checkbox input "true"
type input "15 [PERSON_NAME]"
type input "0904283938"
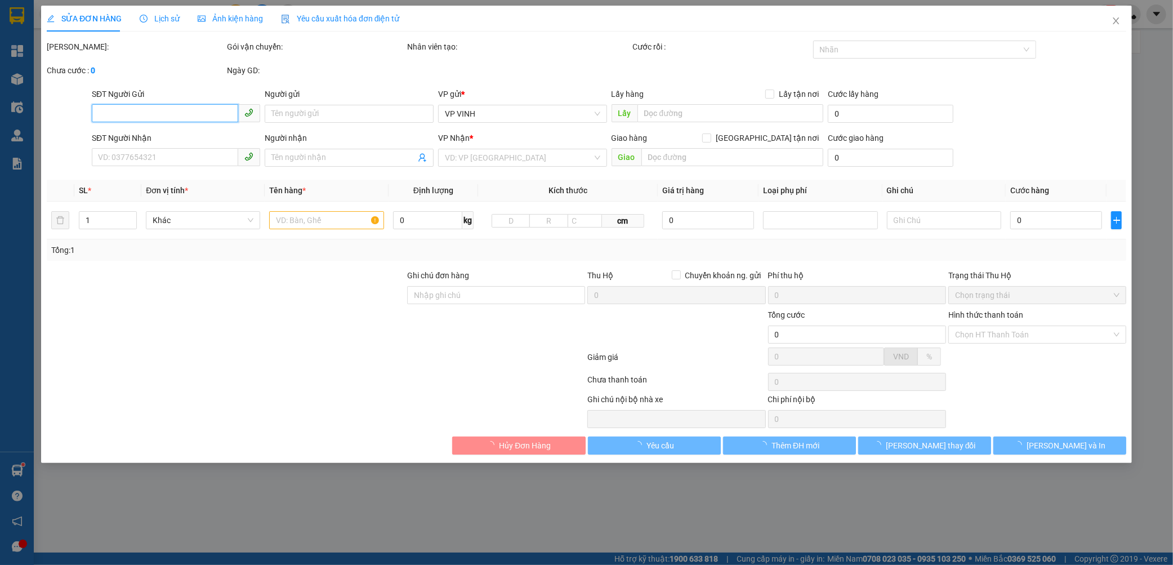
type input "c phương"
type input "2.200.000"
type input "15.000"
type input "110.000"
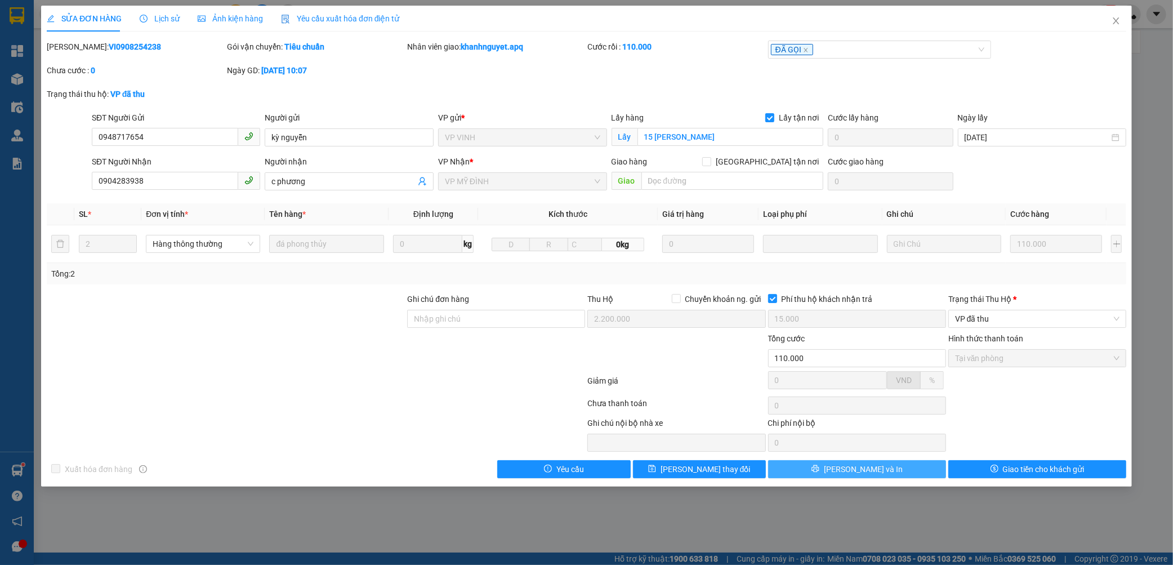
click at [910, 471] on button "[PERSON_NAME] và In" at bounding box center [857, 469] width 178 height 18
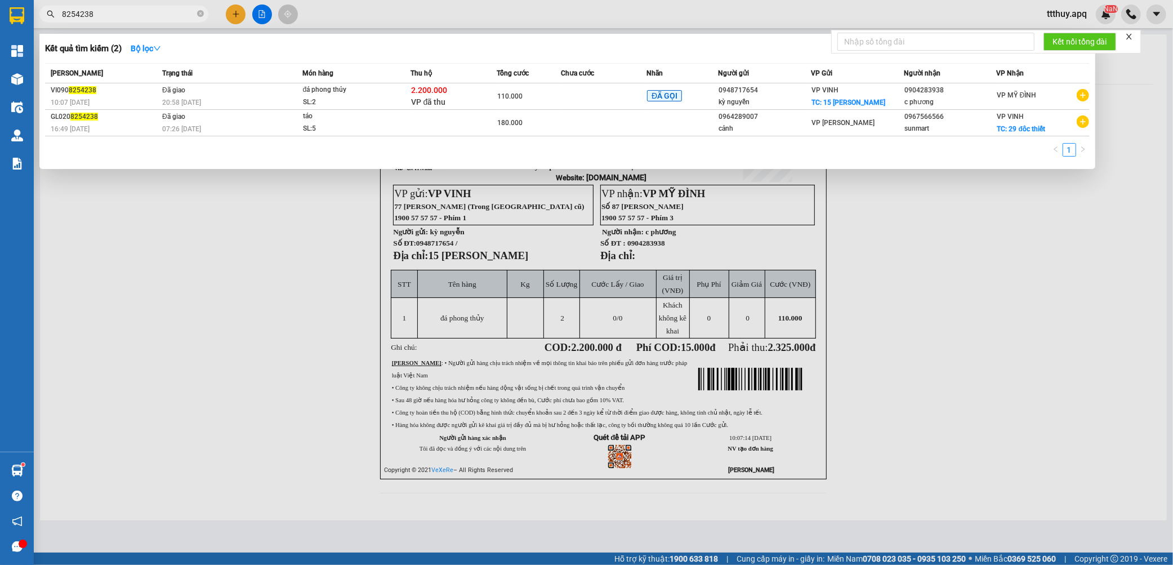
click at [119, 9] on input "8254238" at bounding box center [128, 14] width 133 height 12
click at [119, 10] on input "8254238" at bounding box center [128, 14] width 133 height 12
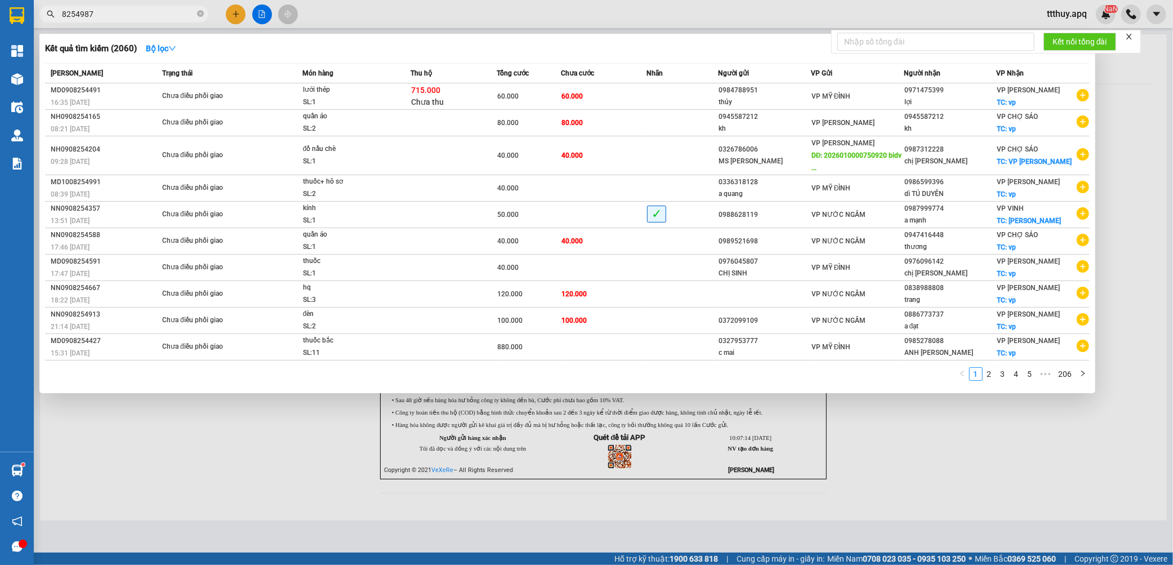
type input "8254987"
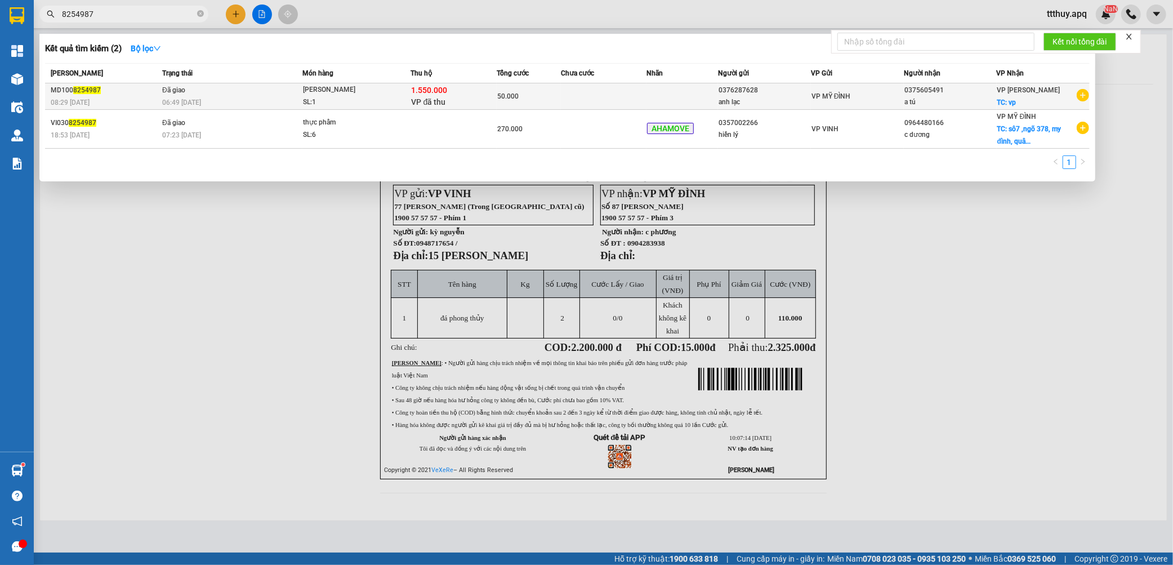
click at [270, 92] on td "Đã giao 06:49 [DATE]" at bounding box center [230, 96] width 143 height 26
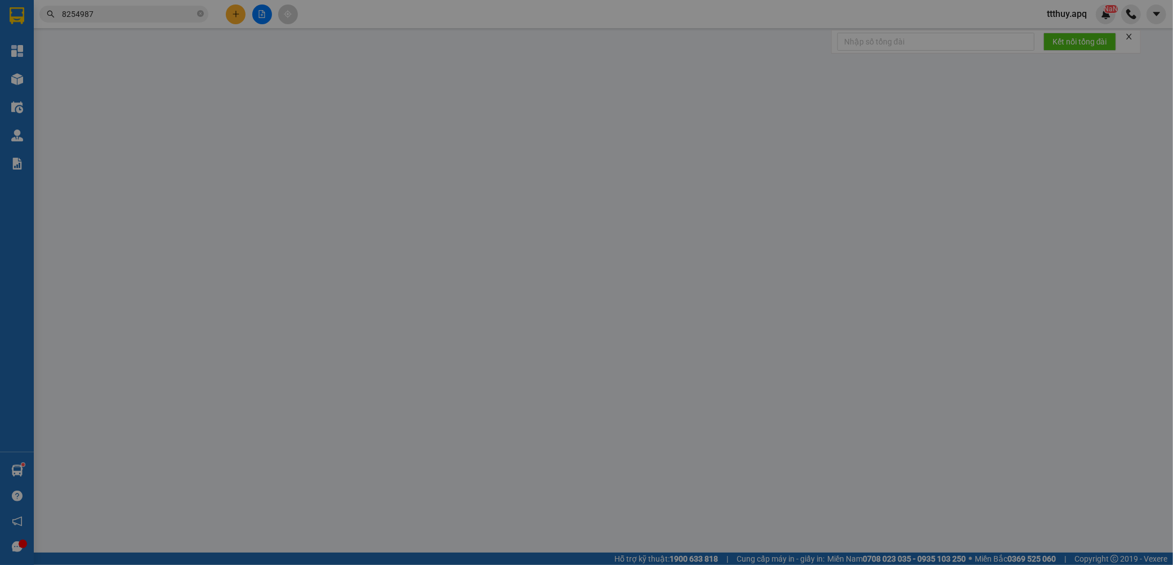
type input "0376287628"
type input "anh lạc"
type input "0375605491"
type input "a tú"
checkbox input "true"
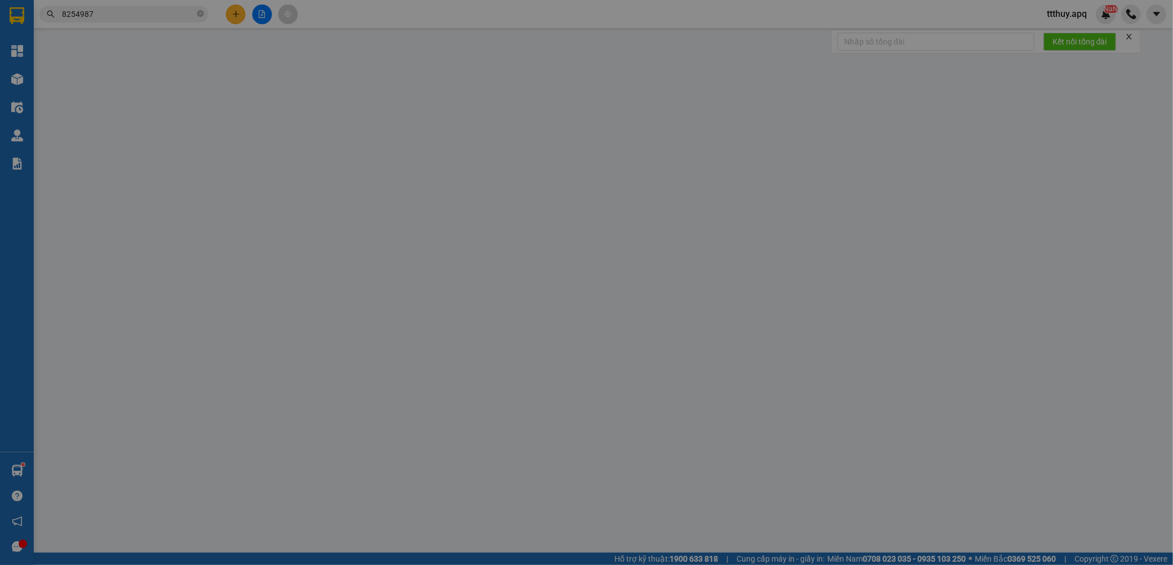
type input "vp"
checkbox input "true"
type input "1.550.000"
type input "15.000"
type input "50.000"
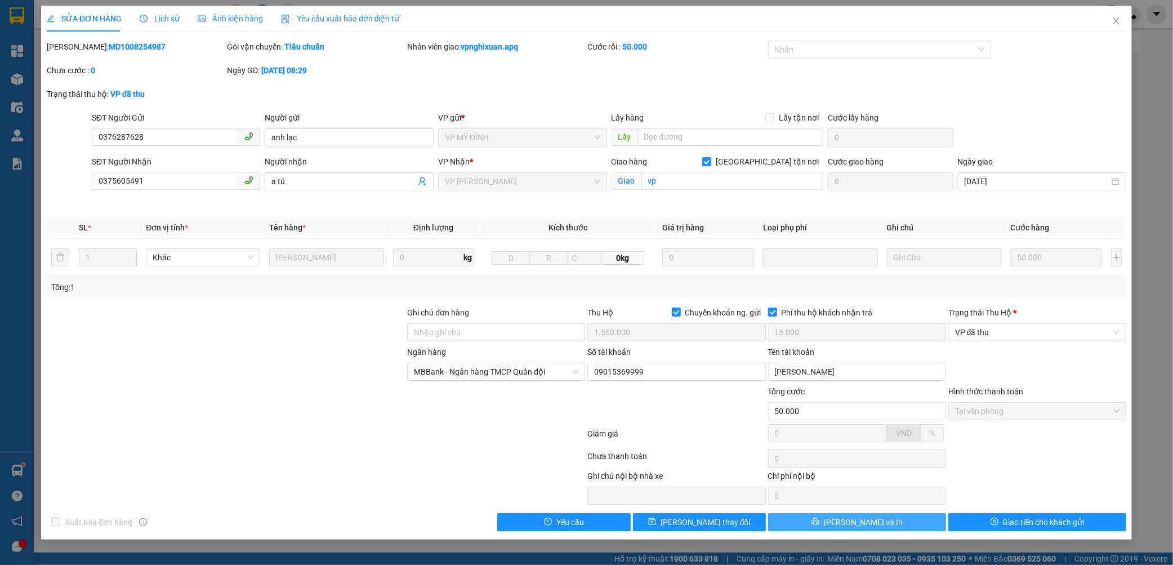
click at [877, 530] on button "[PERSON_NAME] và In" at bounding box center [857, 522] width 178 height 18
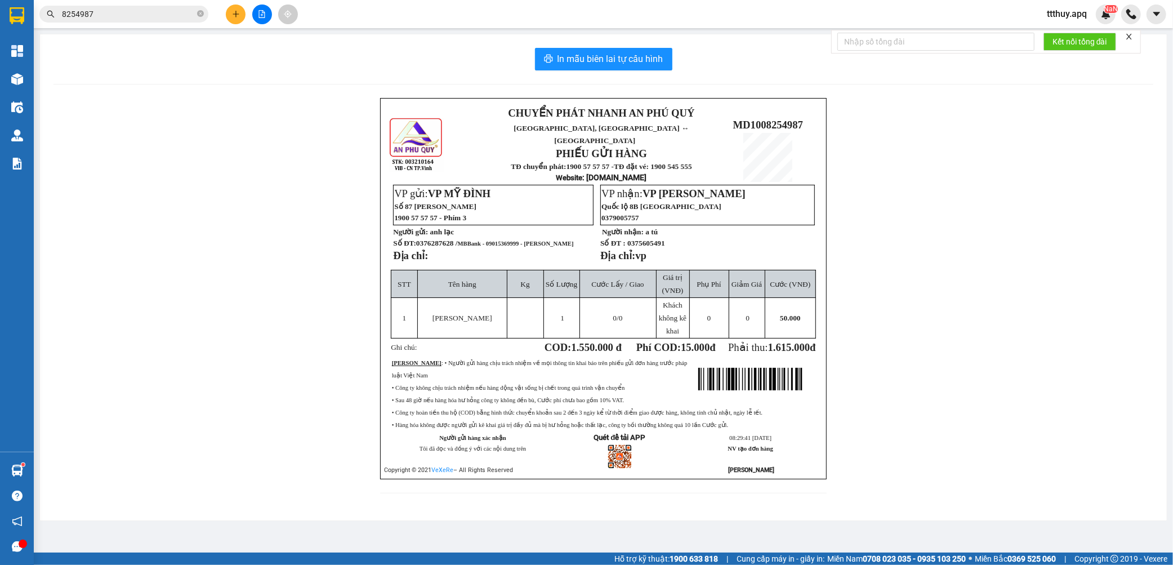
click at [108, 14] on input "8254987" at bounding box center [128, 14] width 133 height 12
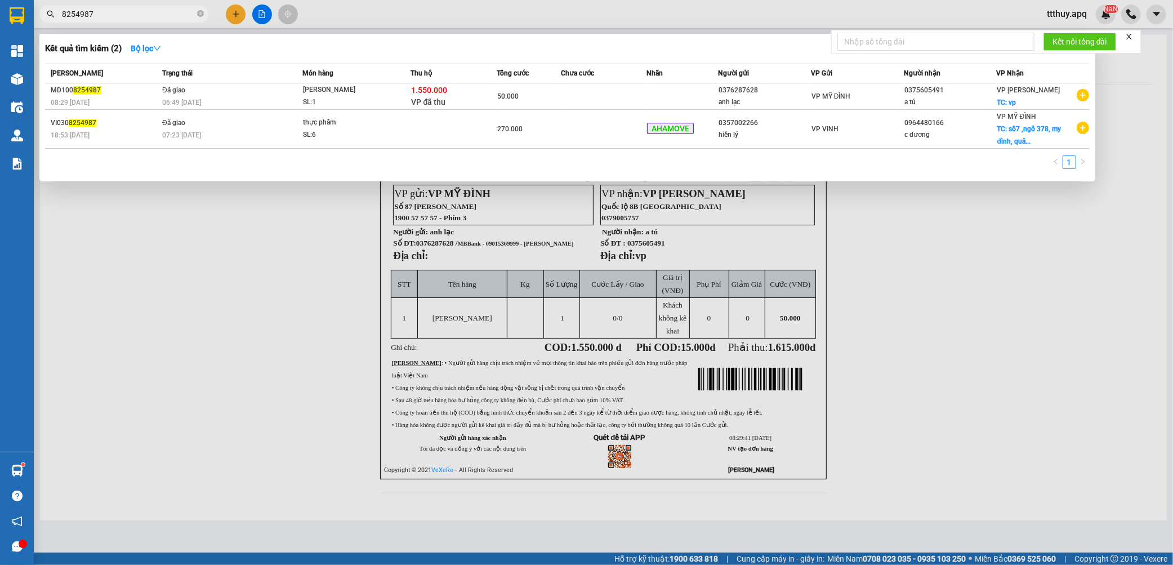
click at [161, 233] on div at bounding box center [586, 282] width 1173 height 565
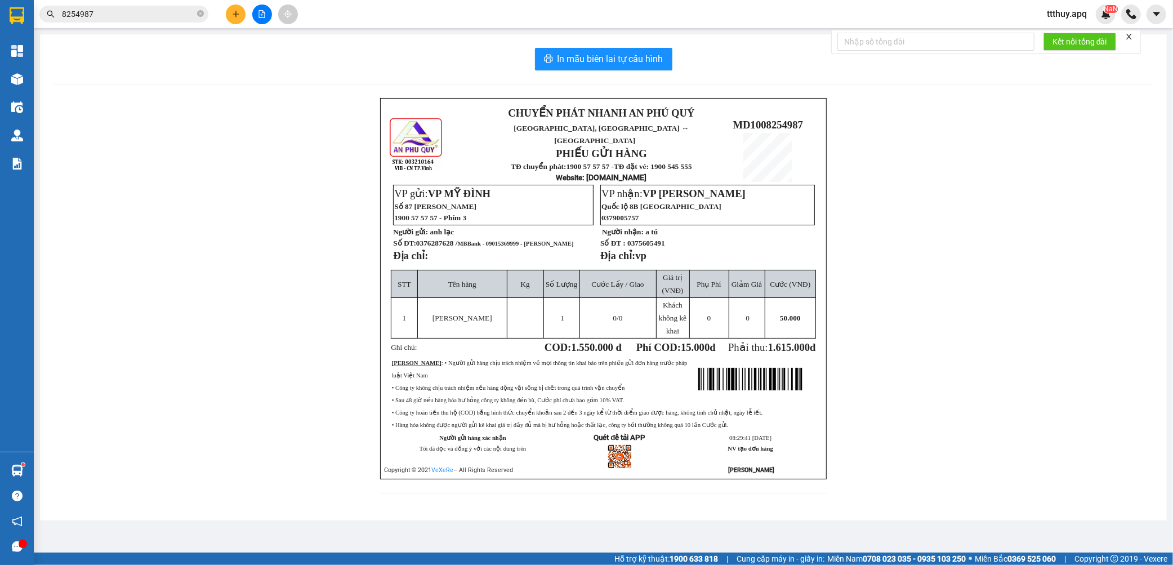
click at [491, 243] on td "VP gửi: VP MỸ ĐÌNH Số 87 [PERSON_NAME] 1900 57 57 57 - Phím 3 Người gửi: anh lạ…" at bounding box center [493, 227] width 200 height 86
click at [503, 241] on span "MBBank - 09015369999 - [PERSON_NAME]" at bounding box center [516, 244] width 116 height 6
copy span "09015369999"
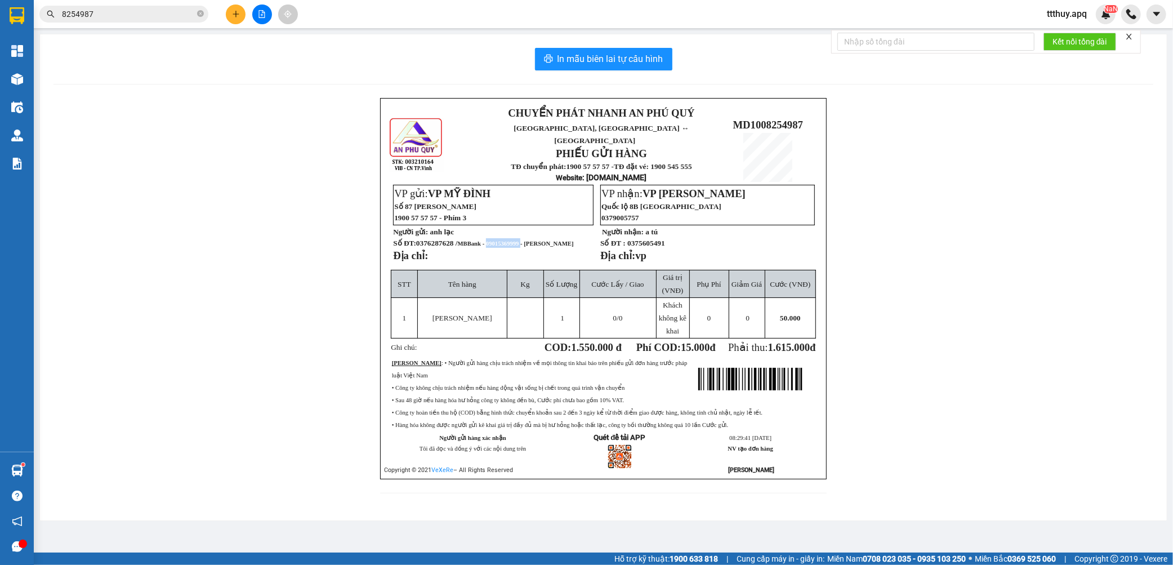
click at [204, 16] on span "8254987" at bounding box center [123, 14] width 169 height 17
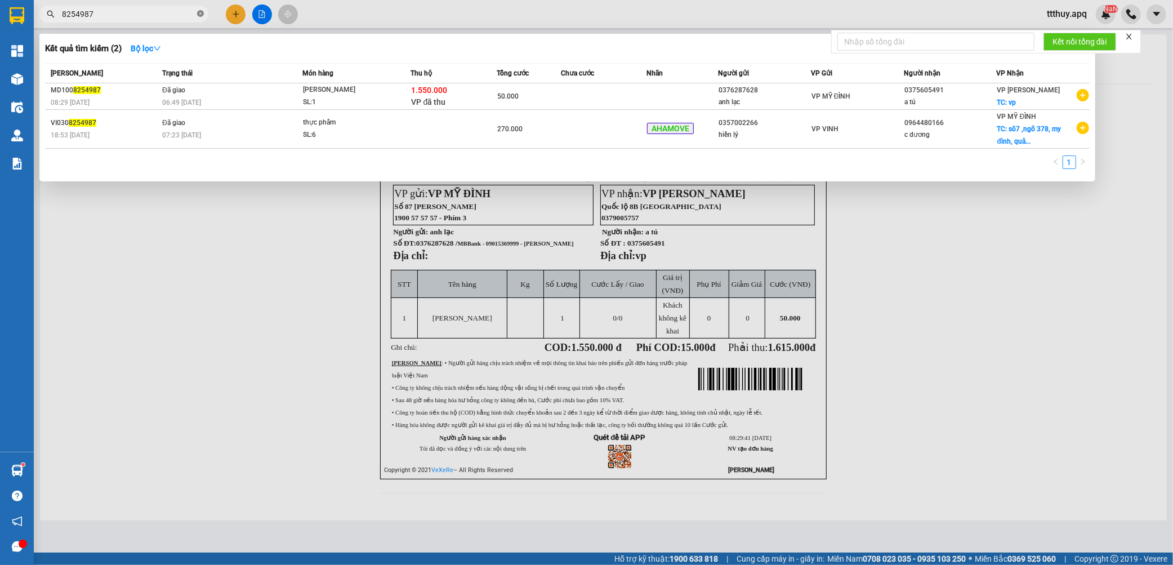
click at [199, 15] on icon "close-circle" at bounding box center [200, 13] width 7 height 7
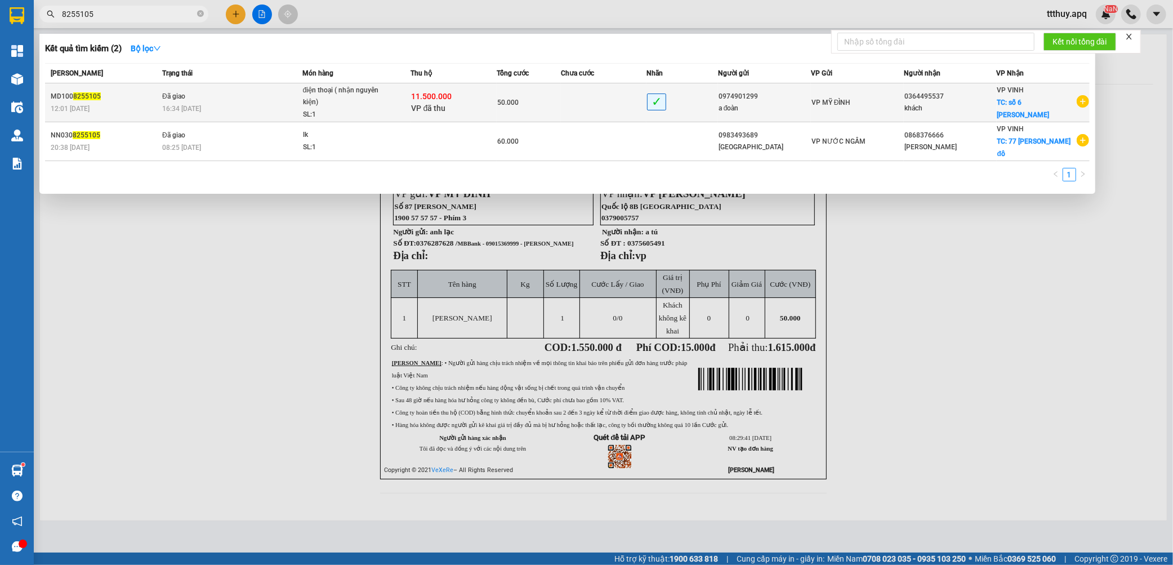
type input "8255105"
click at [278, 97] on td "Đã giao 16:34 [DATE]" at bounding box center [230, 102] width 143 height 39
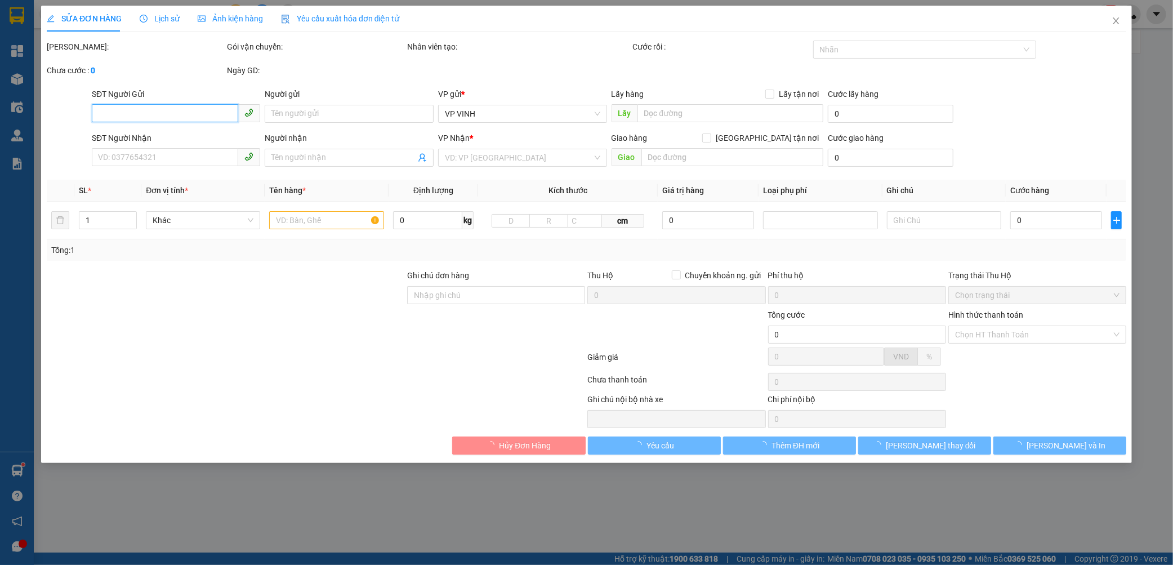
type input "0974901299"
type input "a đoàn"
type input "0364495537"
type input "khách"
checkbox input "true"
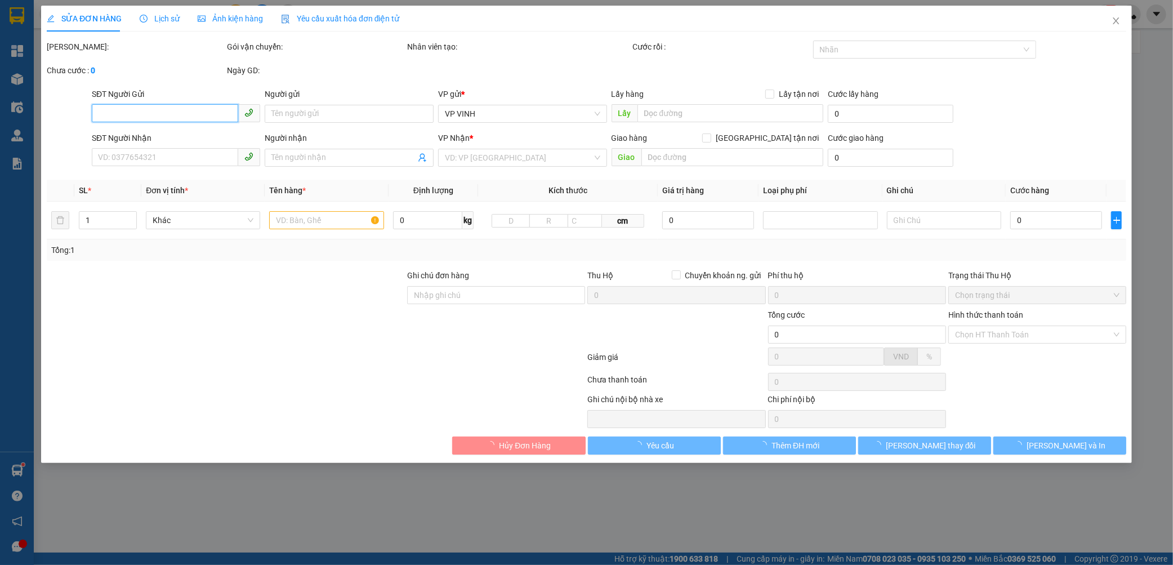
type input "số 6 [PERSON_NAME]"
checkbox input "true"
type input "11.500.000"
type input "69.000"
type input "50.000"
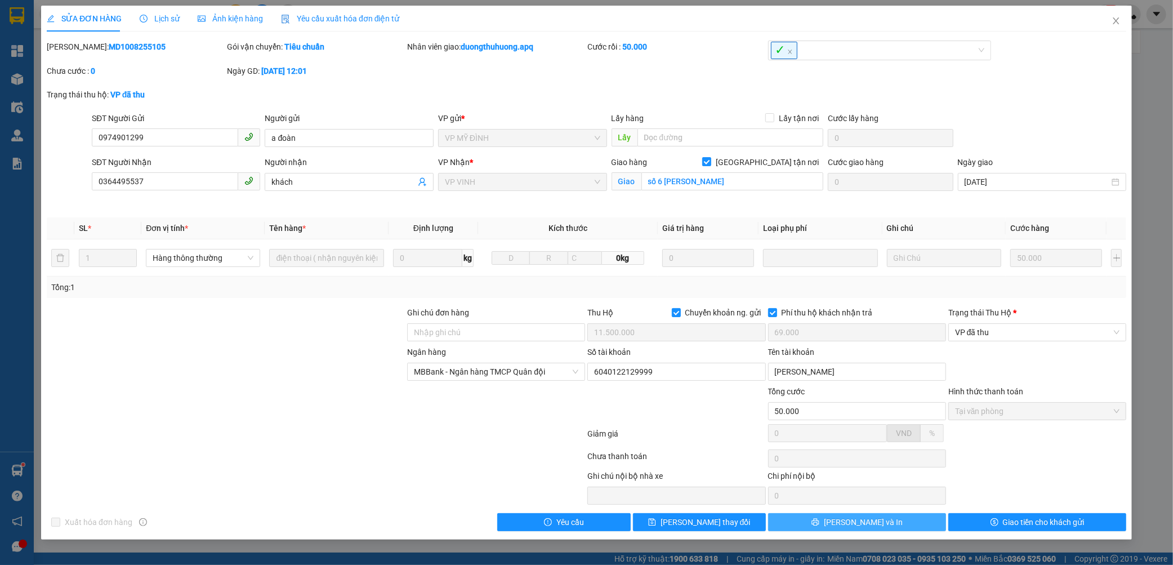
click at [916, 522] on button "[PERSON_NAME] và In" at bounding box center [857, 522] width 178 height 18
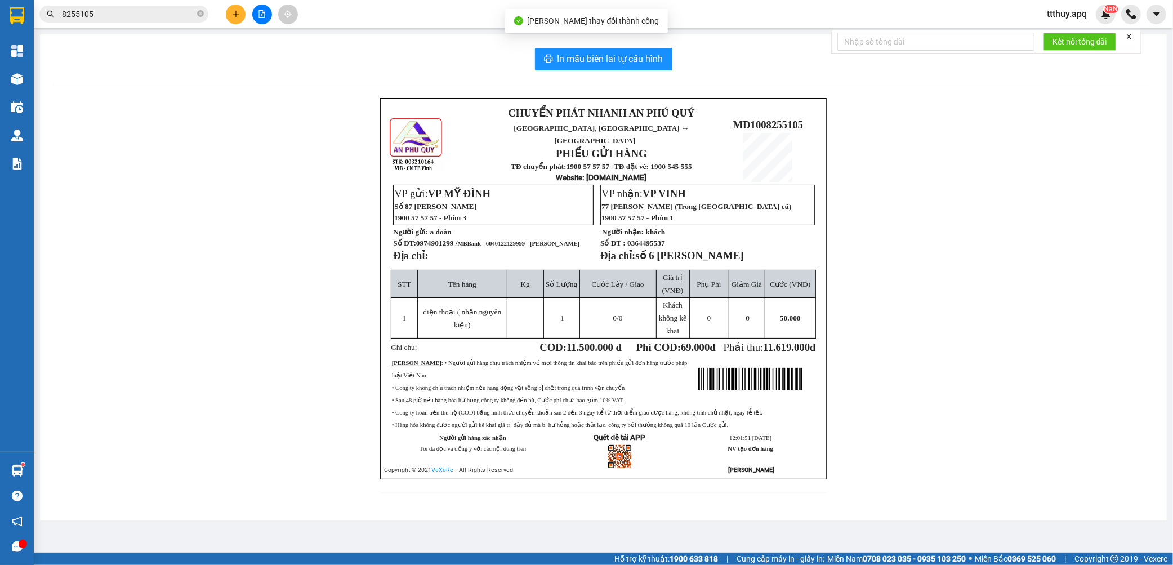
click at [514, 241] on span "MBBank - 6040122129999 - [PERSON_NAME]" at bounding box center [519, 244] width 122 height 6
copy span "6040122129999"
click at [447, 239] on span "0974901299 / MBBank - 6040122129999 - [PERSON_NAME]" at bounding box center [497, 243] width 163 height 8
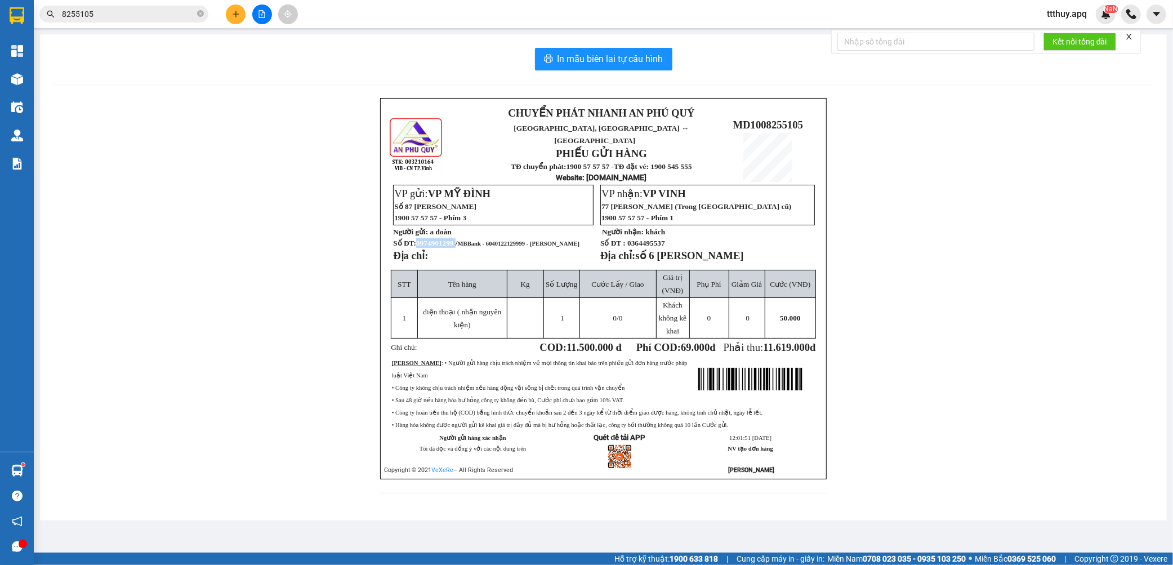
copy span "0974901299"
click at [131, 11] on input "8255105" at bounding box center [128, 14] width 133 height 12
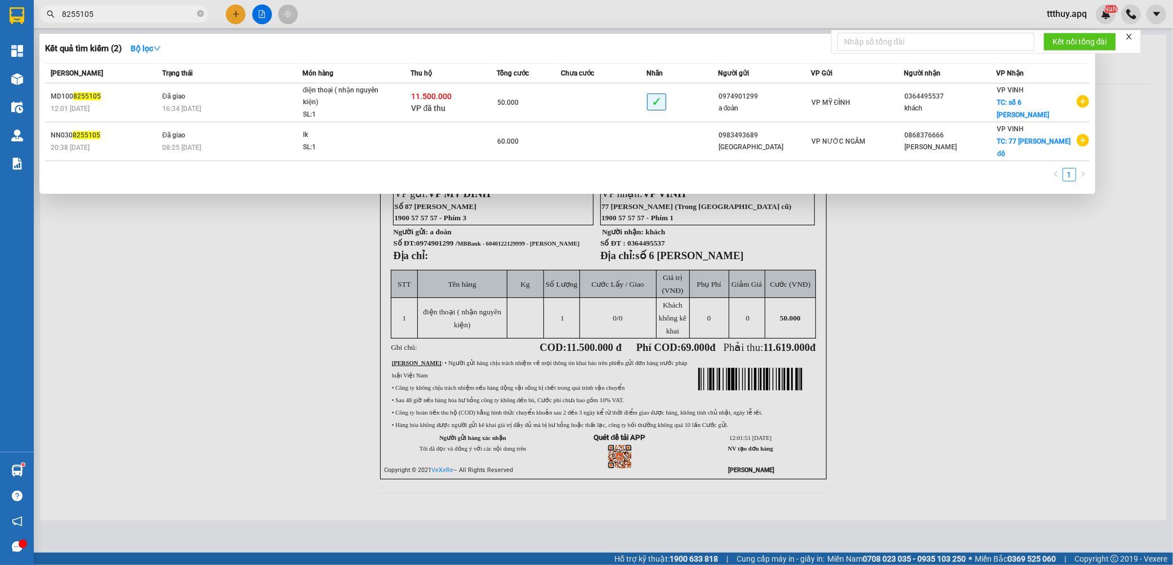
click at [131, 11] on input "8255105" at bounding box center [128, 14] width 133 height 12
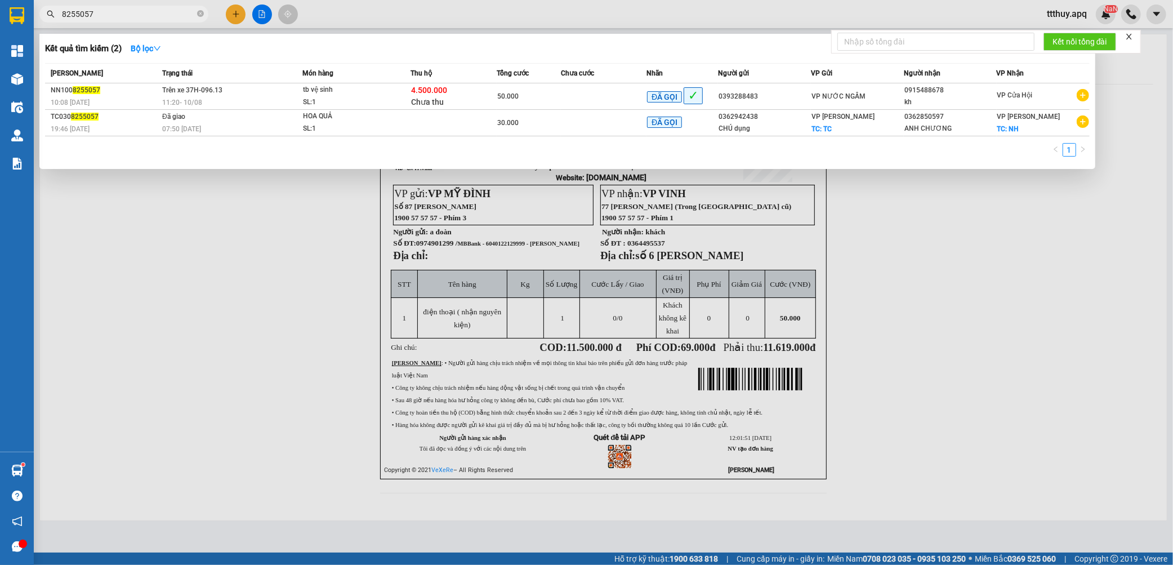
click at [139, 12] on input "8255057" at bounding box center [128, 14] width 133 height 12
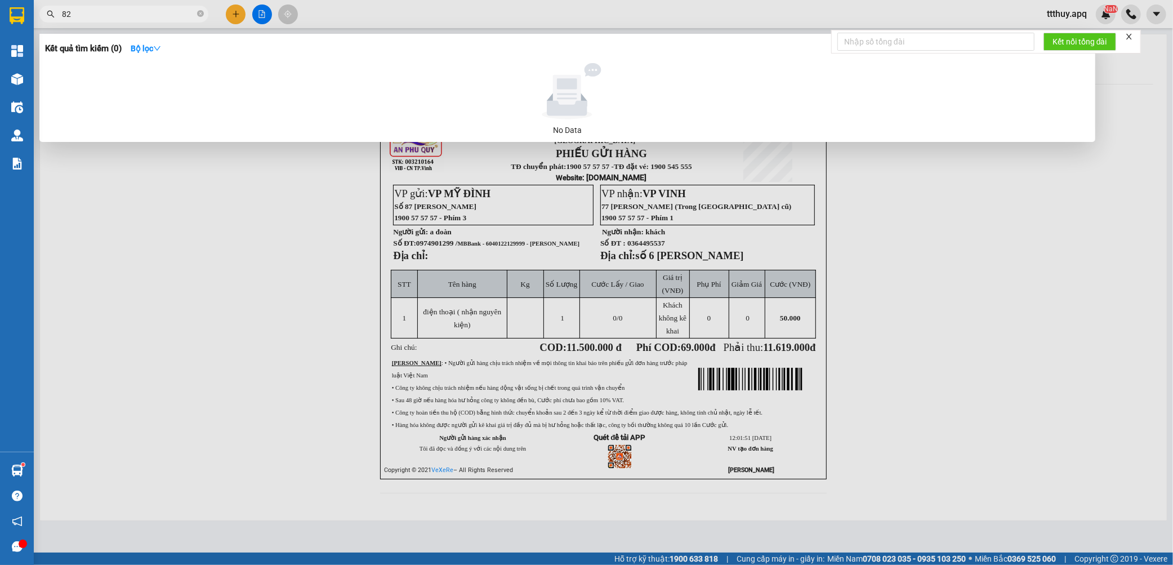
type input "8"
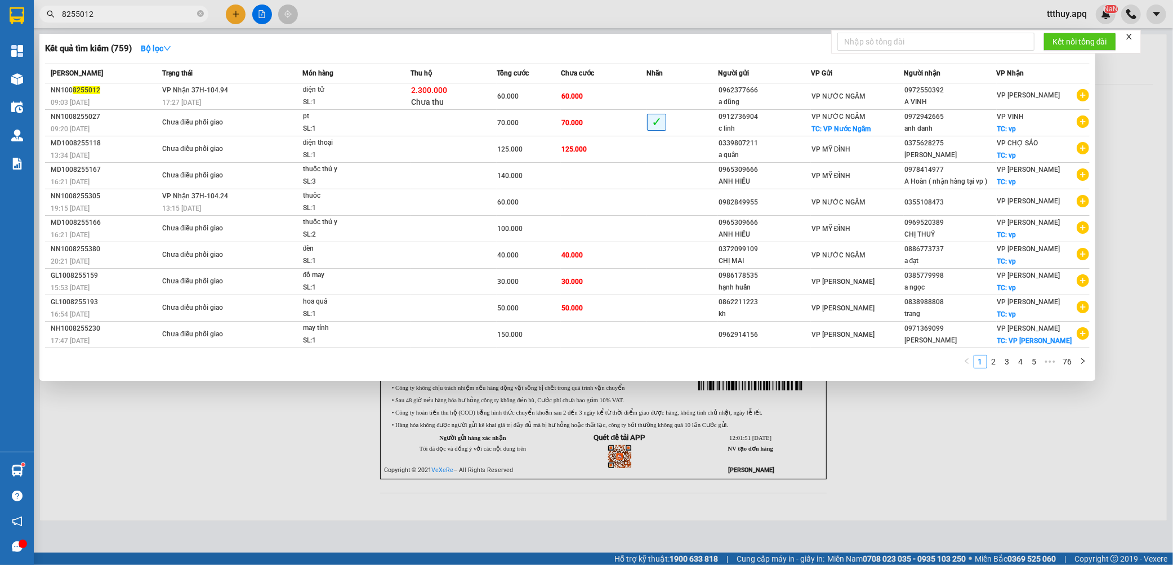
type input "8255012"
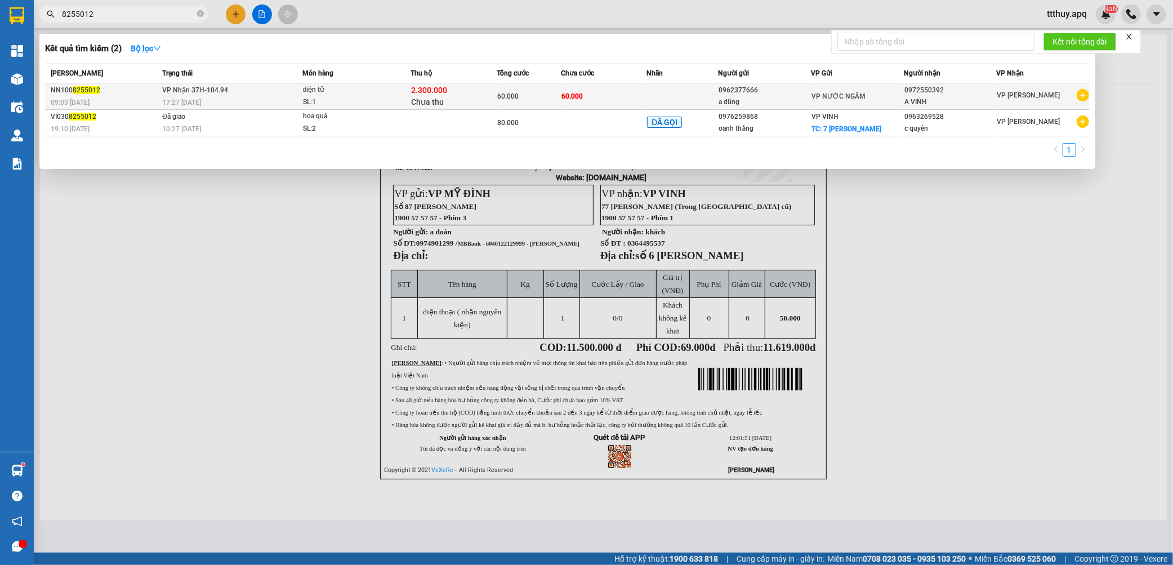
click at [300, 105] on div "17:27 [DATE]" at bounding box center [232, 102] width 140 height 12
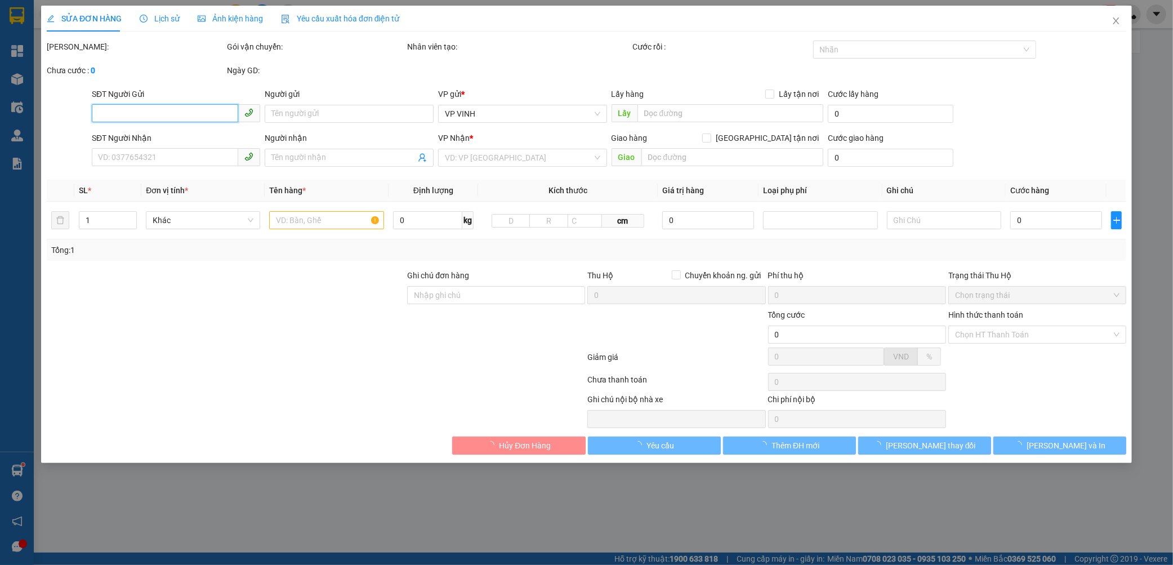
type input "0962377666"
type input "a dũng"
type input "0972550392"
type input "A VINH"
type input "60.000"
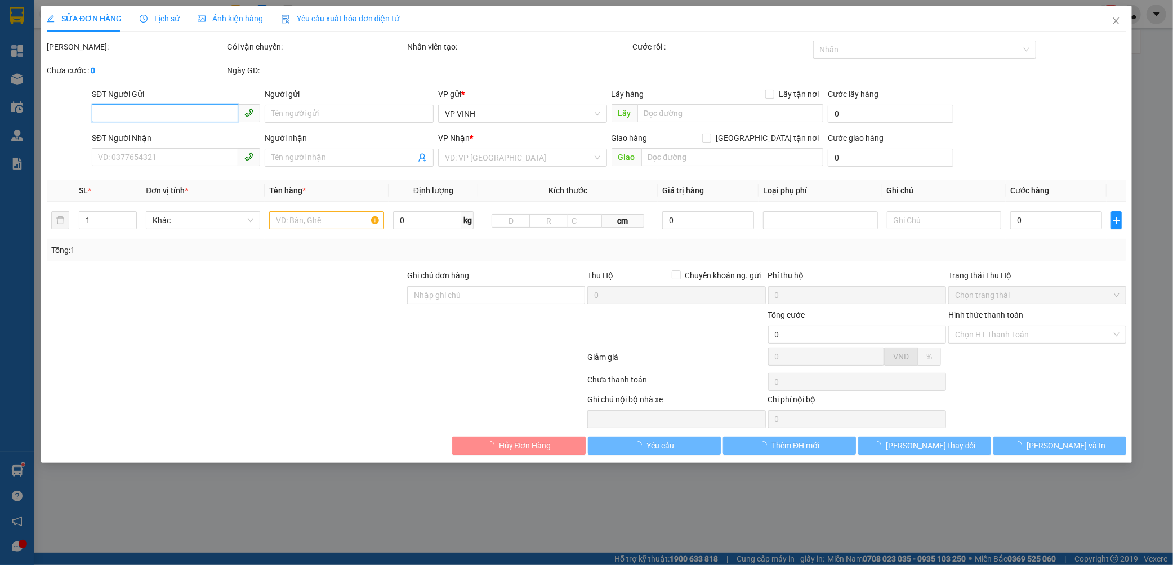
type input "60.000"
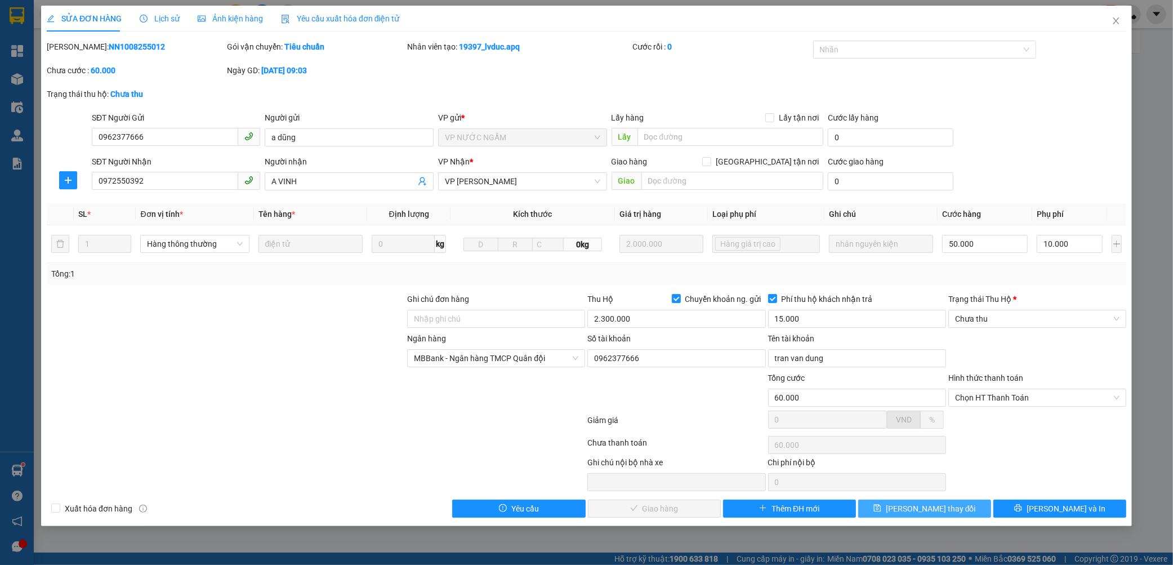
click at [932, 507] on span "[PERSON_NAME] thay đổi" at bounding box center [931, 509] width 90 height 12
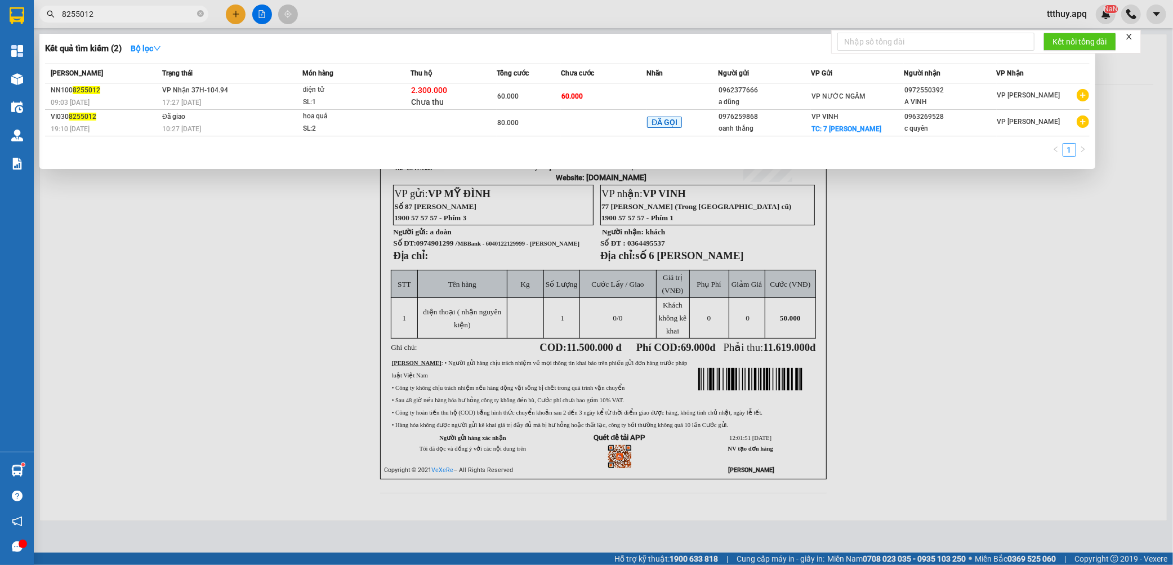
click at [159, 16] on input "8255012" at bounding box center [128, 14] width 133 height 12
click at [257, 90] on td "VP Nhận 37H-104.94 17:27 [DATE]" at bounding box center [230, 96] width 143 height 26
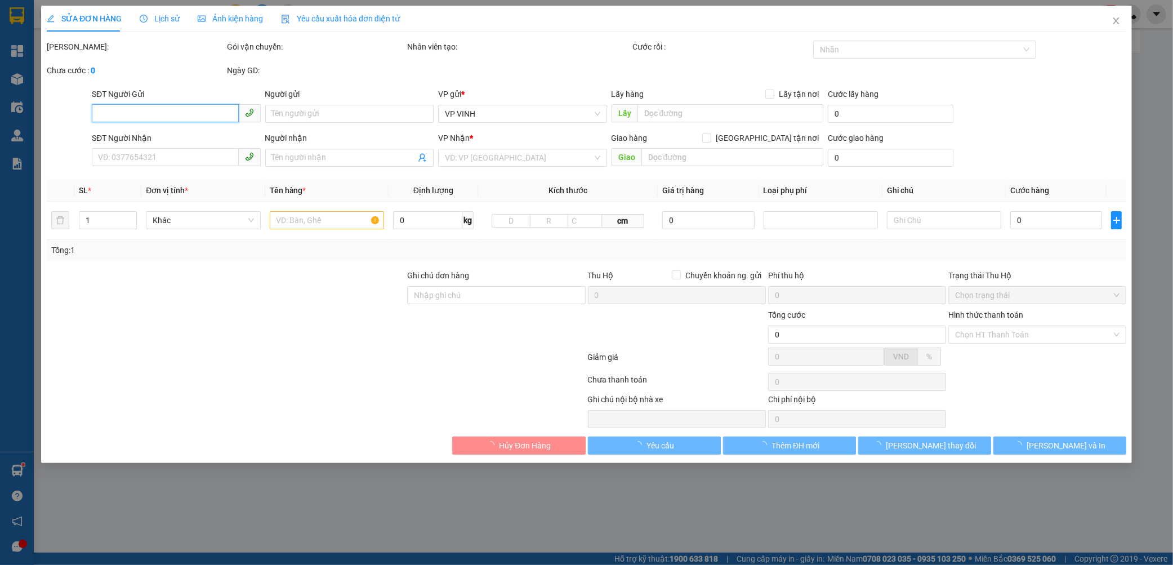
type input "0962377666"
type input "a dũng"
type input "0972550392"
type input "A VINH"
type input "60.000"
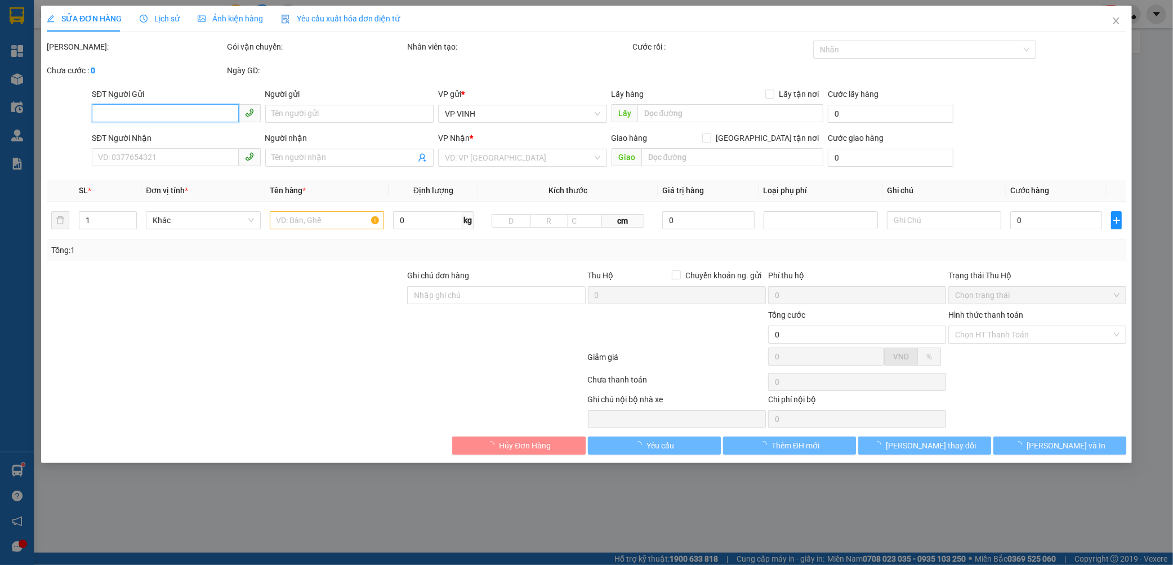
type input "60.000"
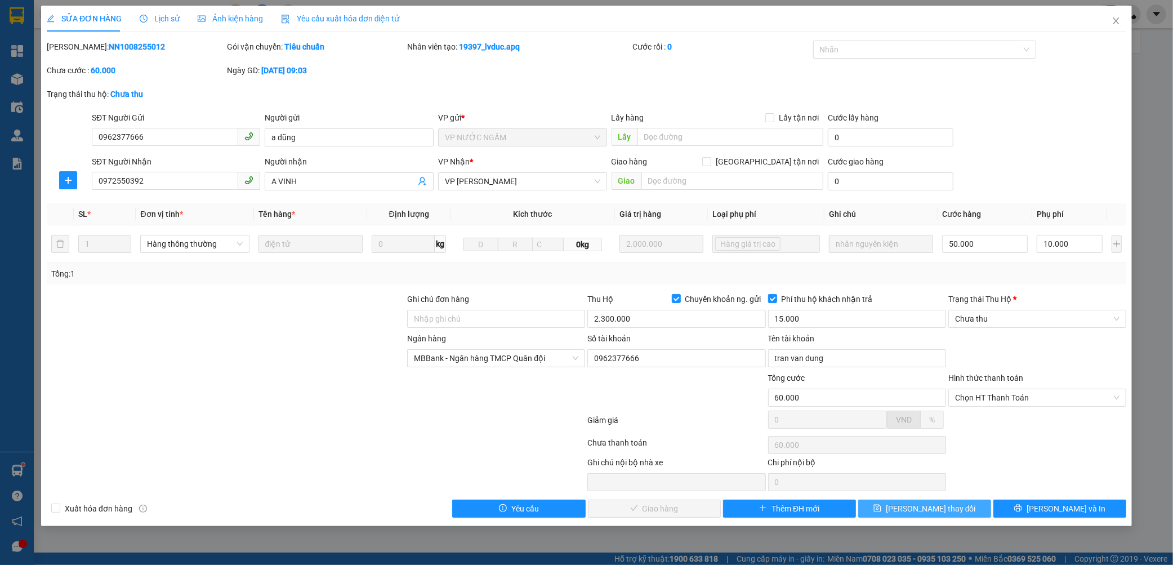
click at [924, 514] on span "[PERSON_NAME] thay đổi" at bounding box center [931, 509] width 90 height 12
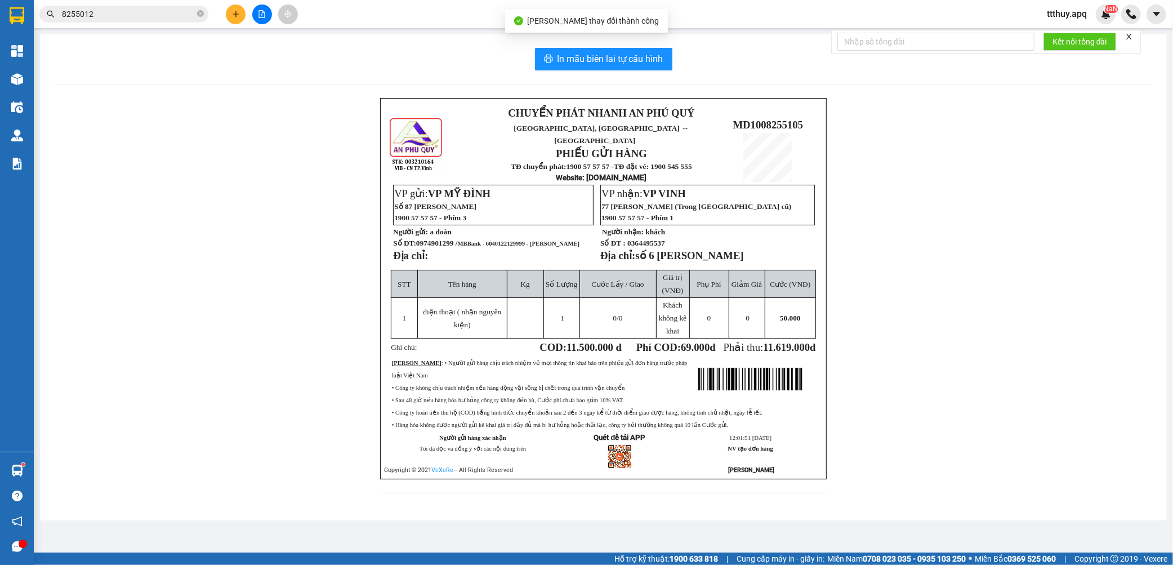
click at [154, 15] on input "8255012" at bounding box center [128, 14] width 133 height 12
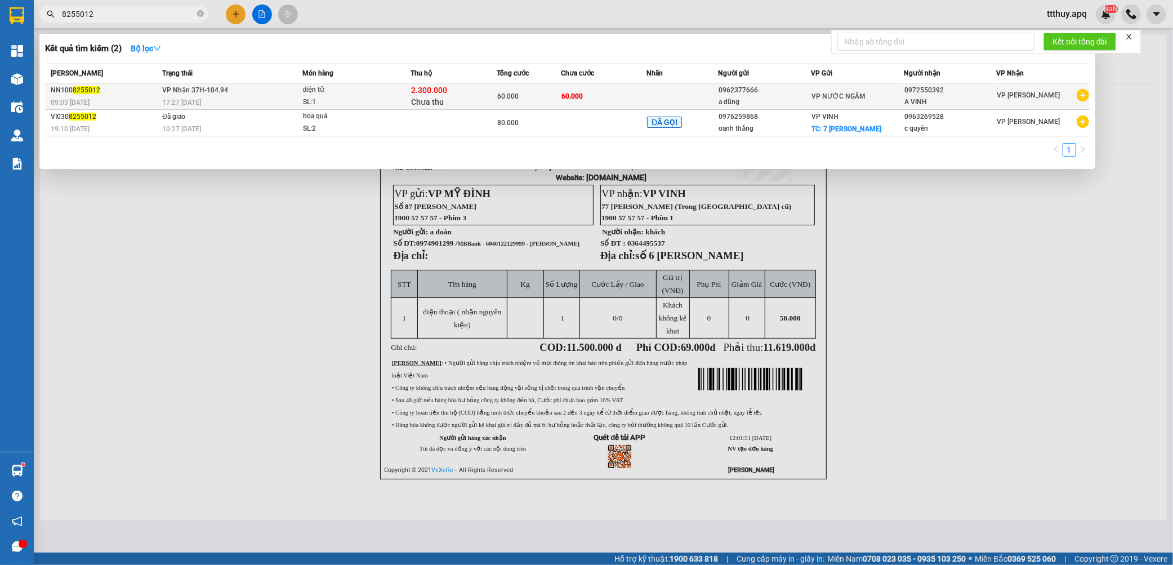
click at [555, 92] on div "60.000" at bounding box center [528, 96] width 63 height 12
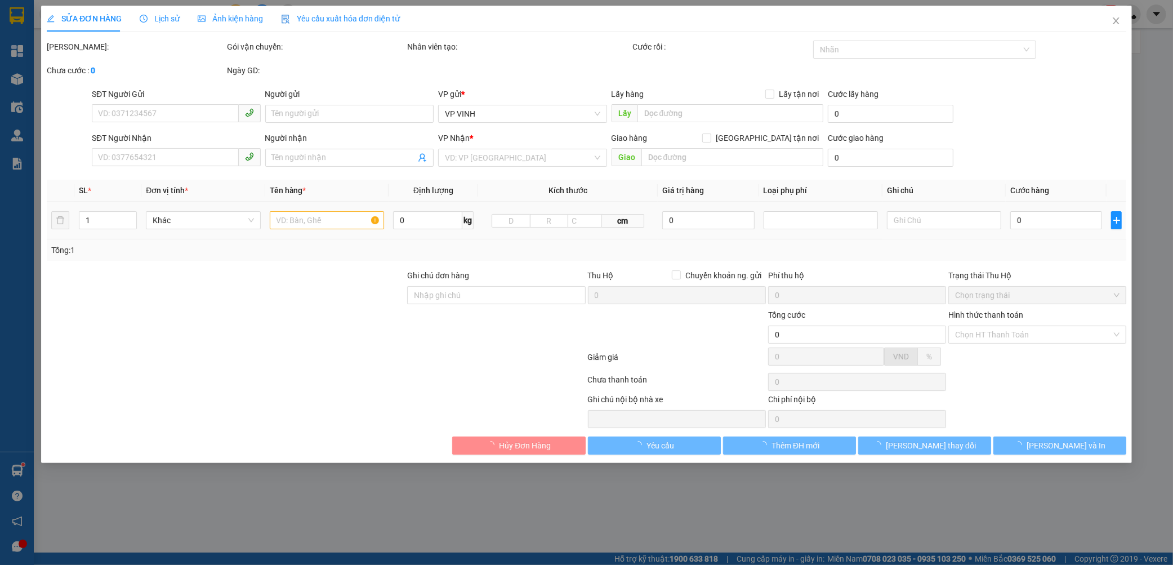
type input "0962377666"
type input "a dũng"
type input "0972550392"
type input "A VINH"
type input "60.000"
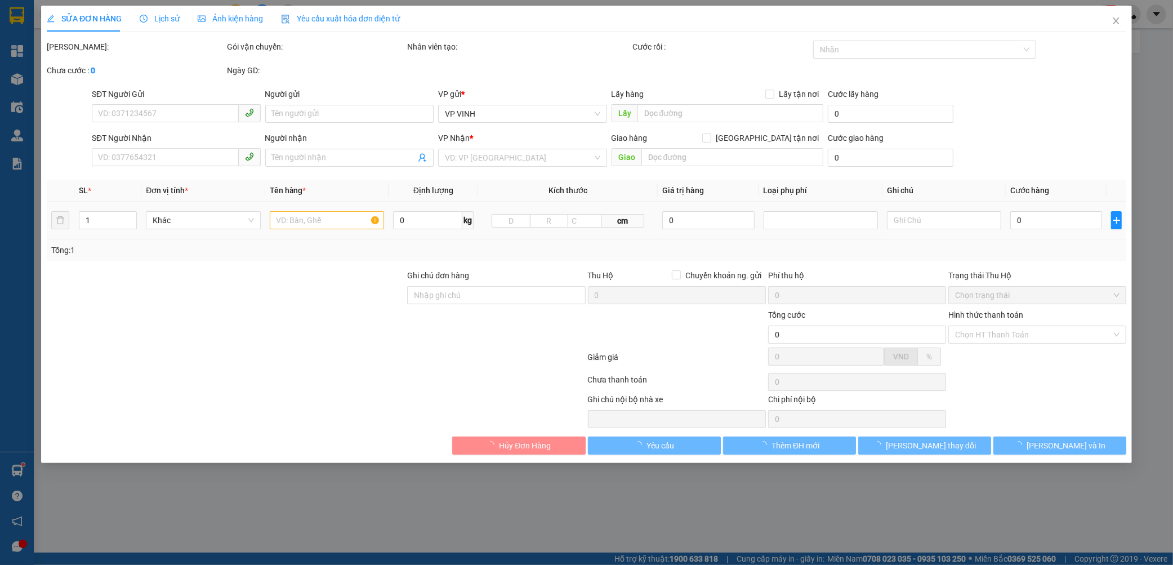
type input "60.000"
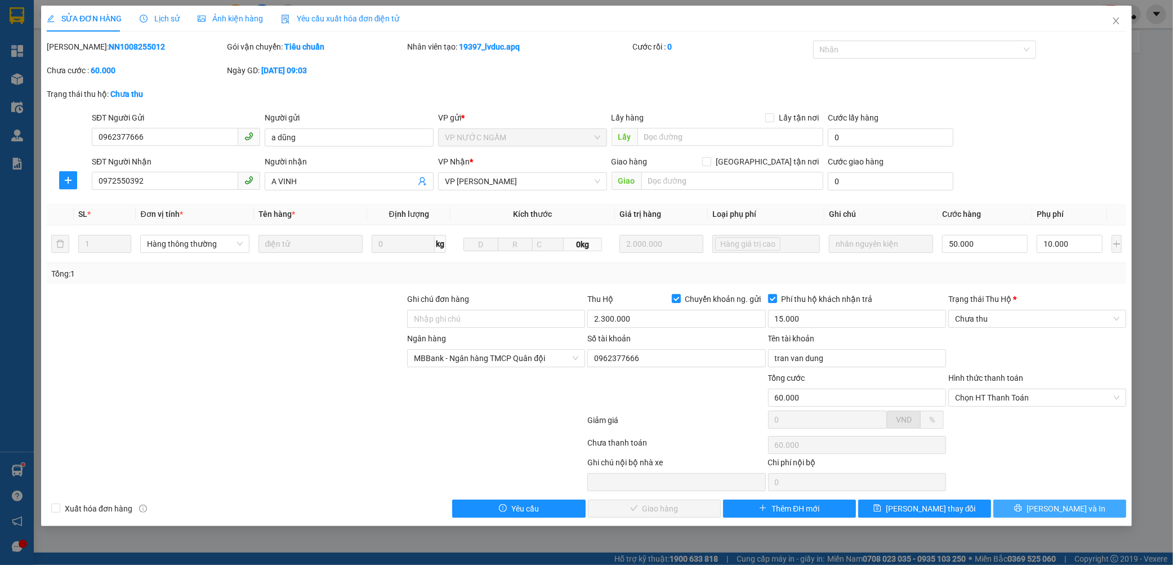
click at [1047, 510] on button "[PERSON_NAME] và In" at bounding box center [1060, 509] width 133 height 18
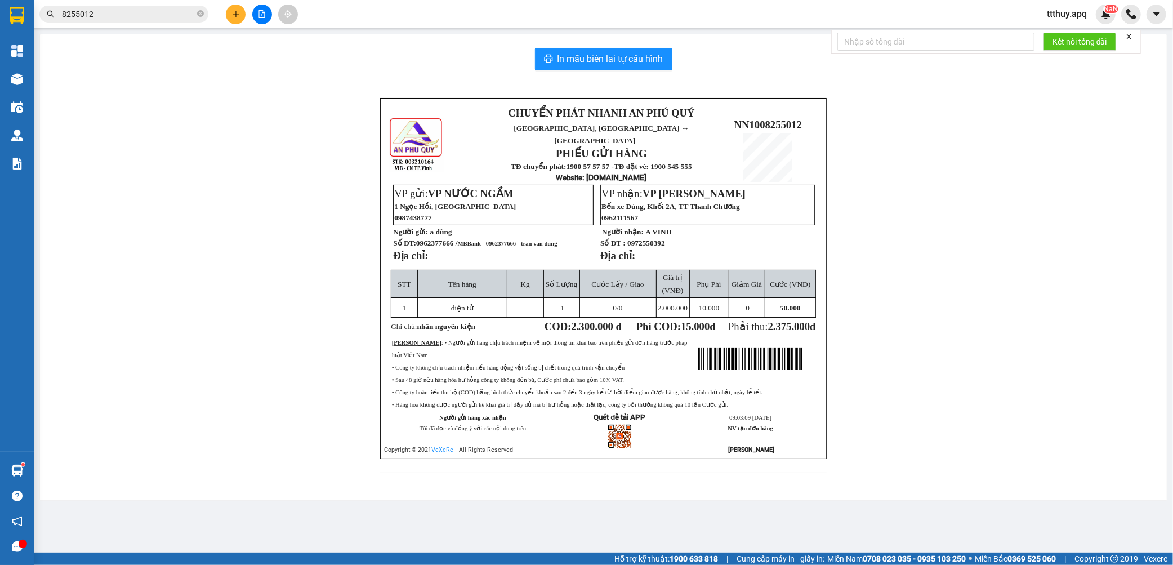
click at [155, 9] on input "8255012" at bounding box center [128, 14] width 133 height 12
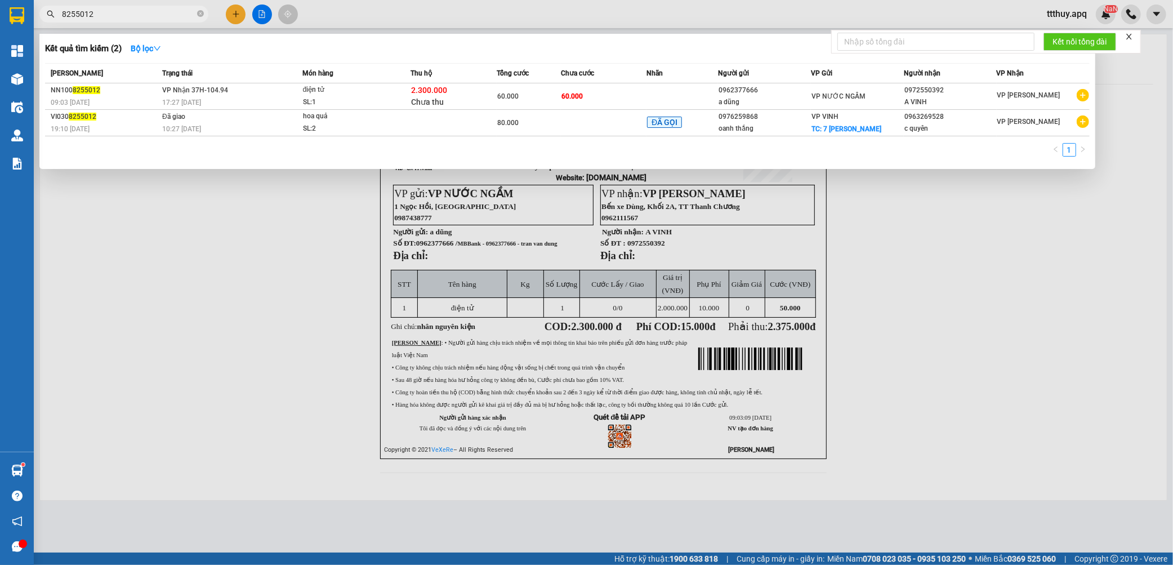
click at [155, 9] on input "8255012" at bounding box center [128, 14] width 133 height 12
type input "8255005"
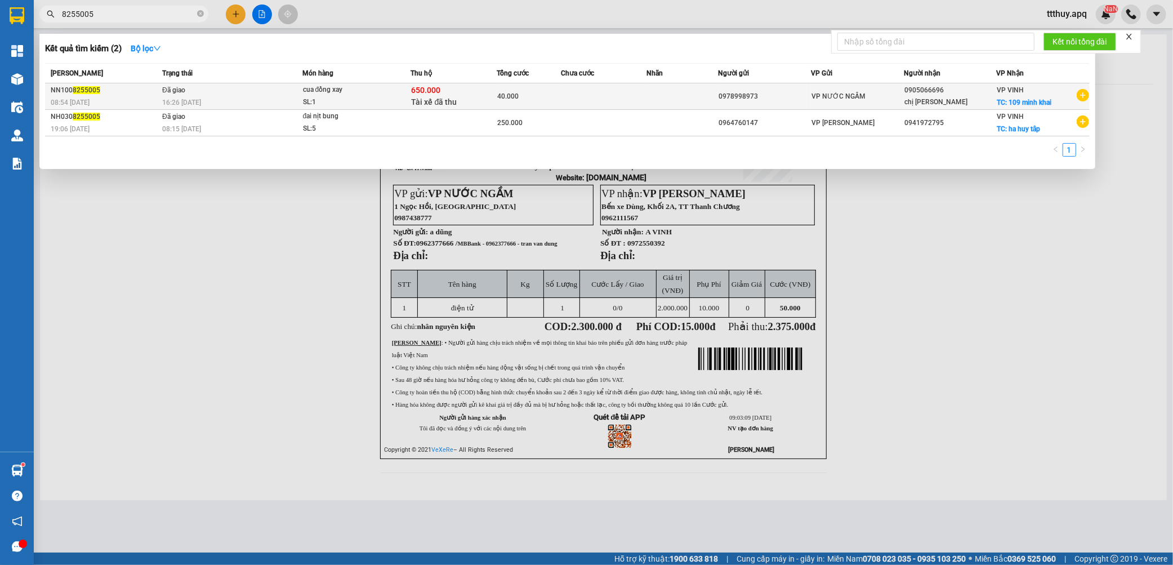
click at [423, 96] on div "650.000 Tài xế đã thu" at bounding box center [454, 97] width 85 height 24
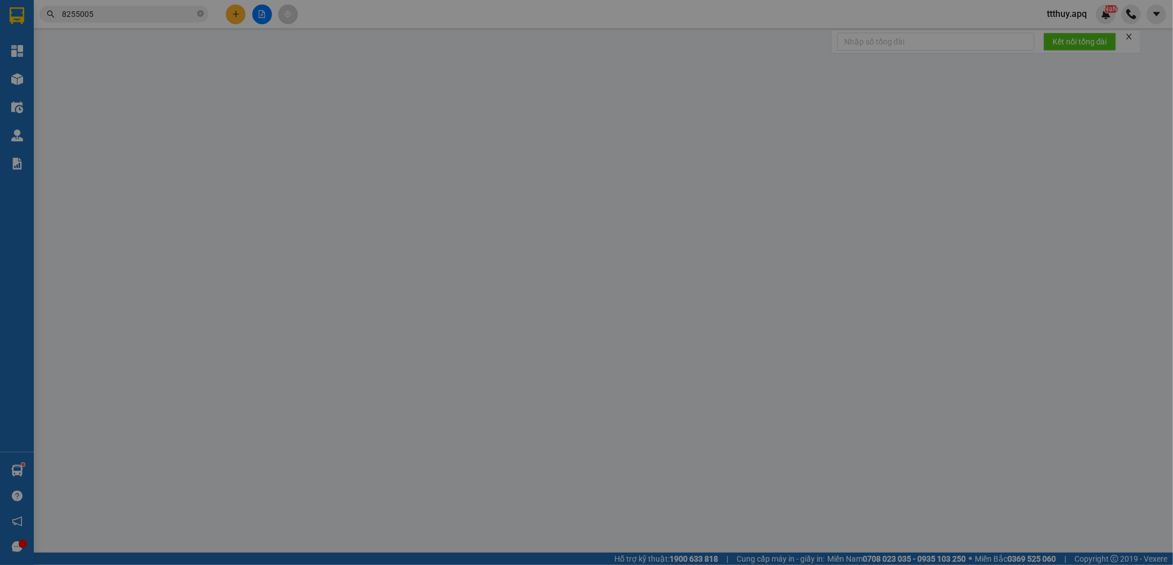
type input "0978998973"
type input "0905066696"
type input "chị [PERSON_NAME]"
checkbox input "true"
type input "109 minh khai"
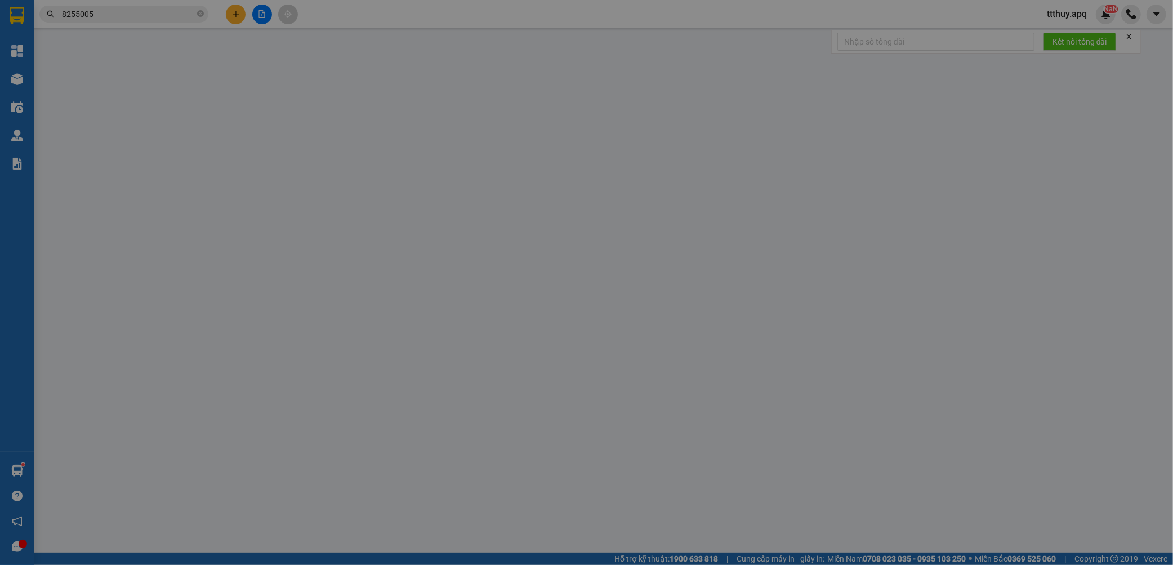
checkbox input "true"
type input "650.000"
type input "15.000"
type input "40.000"
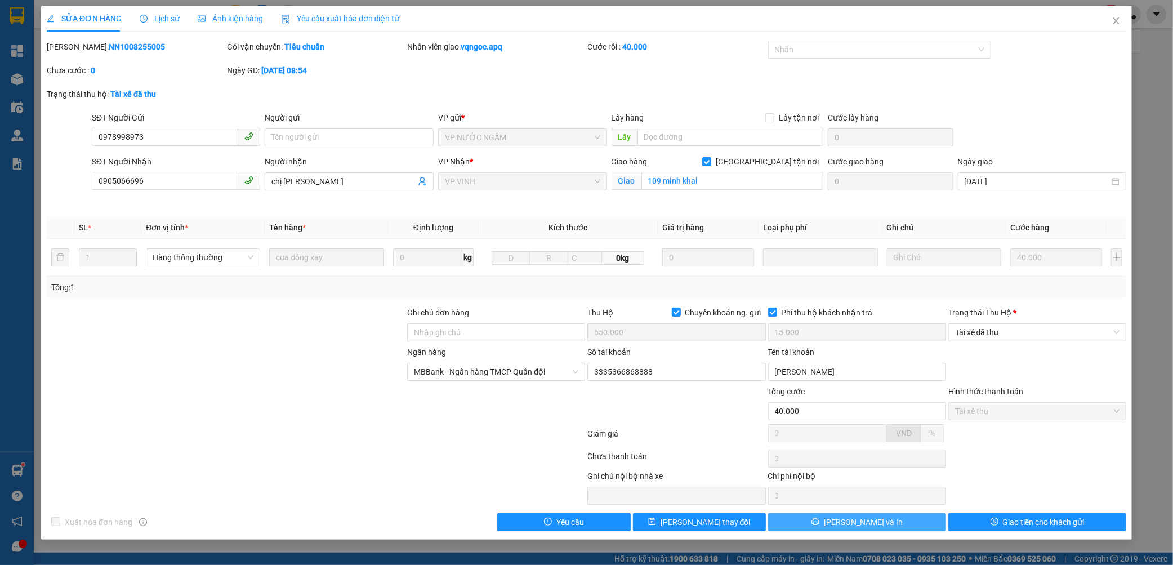
click at [868, 522] on span "[PERSON_NAME] và In" at bounding box center [863, 522] width 79 height 12
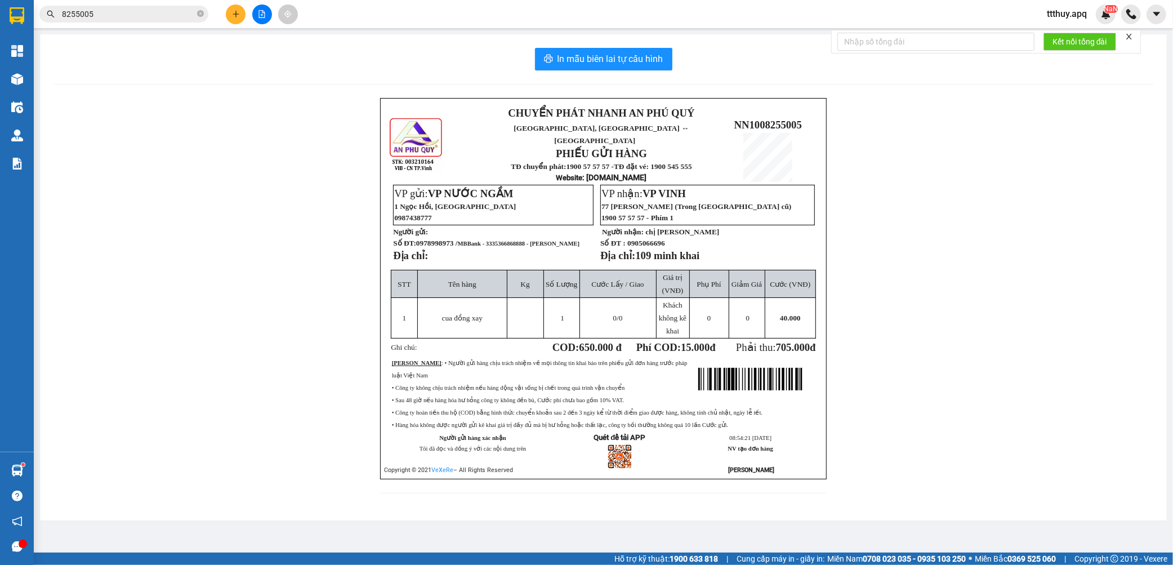
click at [438, 239] on span "0978998973 / MBBank - 3335366868888 - [PERSON_NAME]" at bounding box center [497, 243] width 163 height 8
copy span "0978998973"
click at [516, 238] on p "Số ĐT: 0978998973 / MBBank - 3335366868888 - [PERSON_NAME]" at bounding box center [492, 243] width 199 height 10
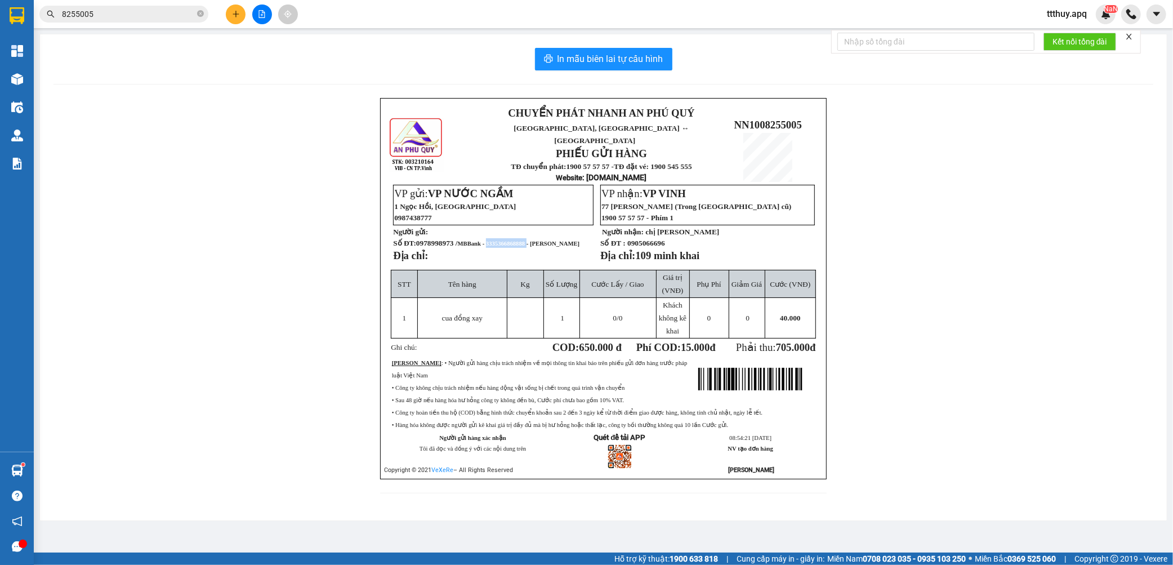
copy span "3335366868888"
click at [195, 12] on span "8255005" at bounding box center [123, 14] width 169 height 17
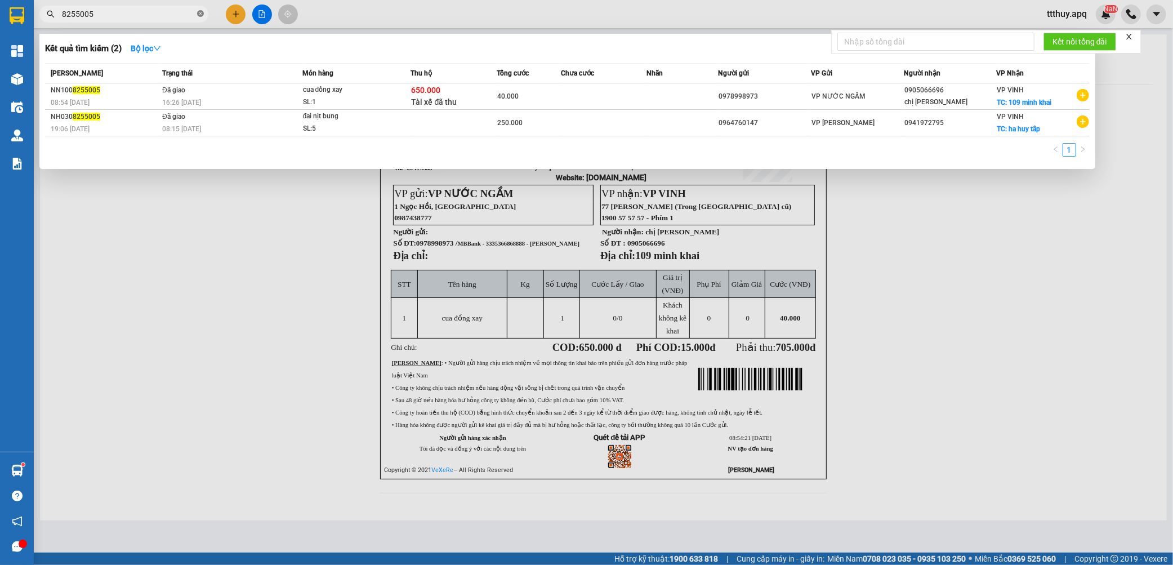
click at [201, 12] on icon "close-circle" at bounding box center [200, 13] width 7 height 7
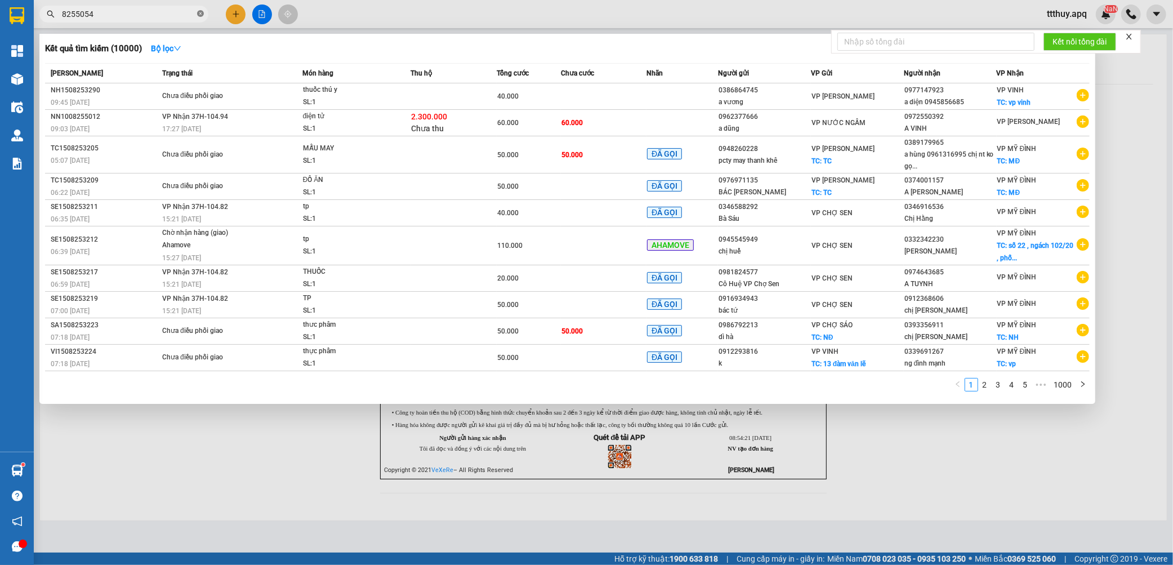
type input "8255054"
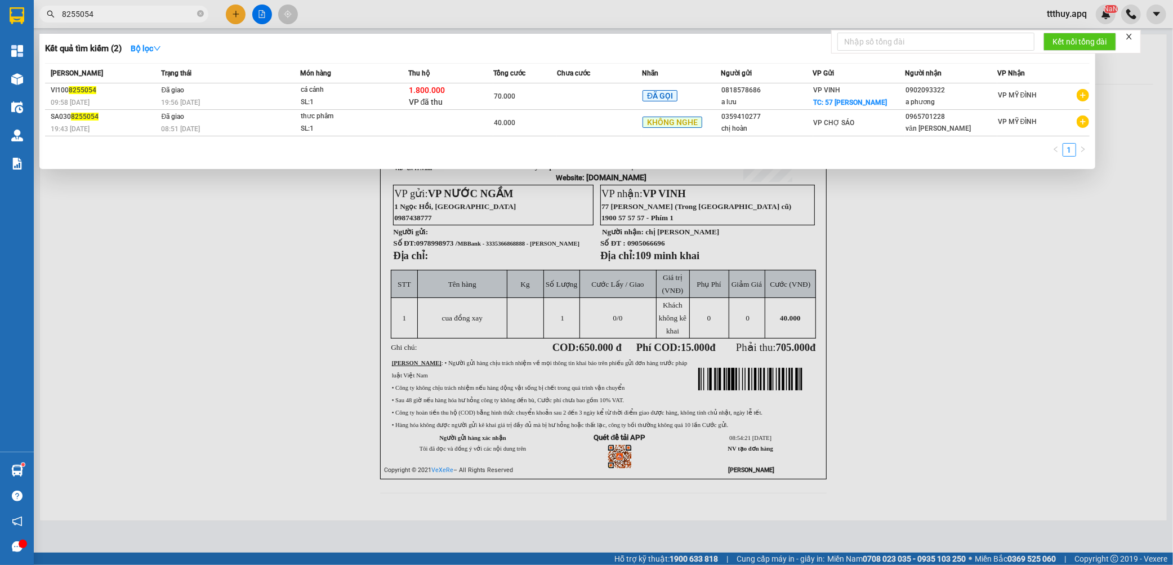
click at [420, 98] on span "VP đã thu" at bounding box center [426, 101] width 34 height 9
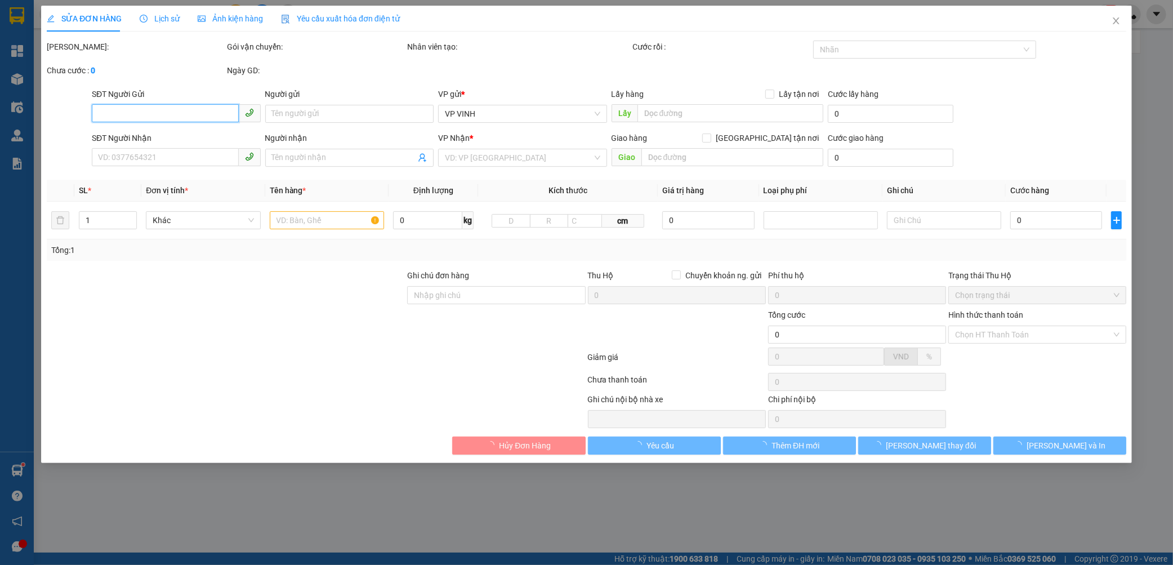
type input "0818578686"
type input "a lưu"
checkbox input "true"
type input "57 [PERSON_NAME]"
type input "0902093322"
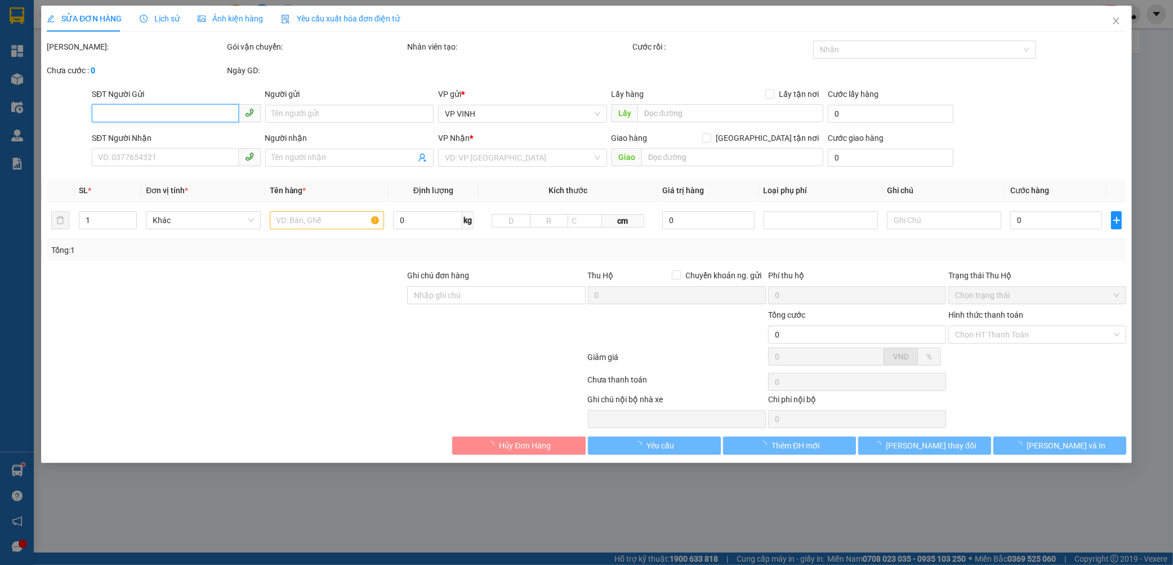
type input "a phương"
type input "1.800.000"
type input "15.000"
type input "70.000"
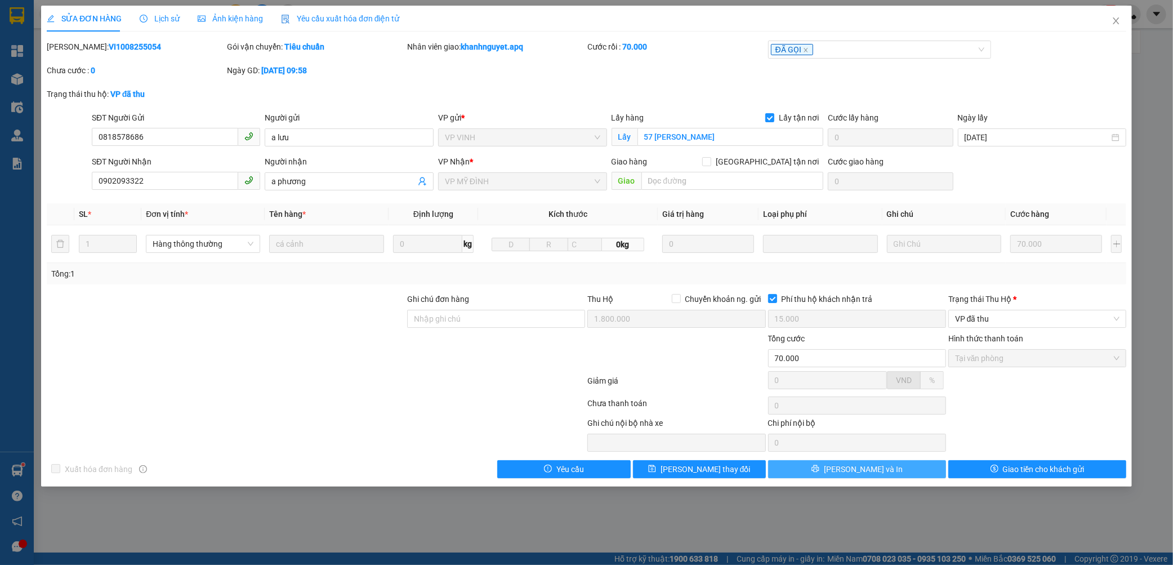
click at [871, 469] on span "[PERSON_NAME] và In" at bounding box center [863, 469] width 79 height 12
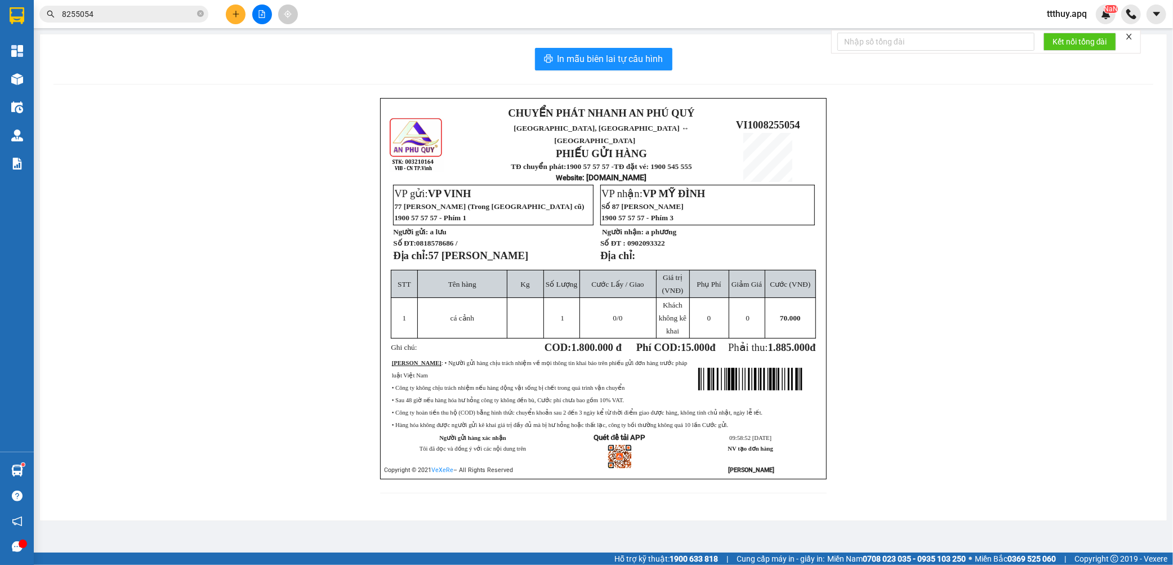
click at [434, 239] on span "0818578686 /" at bounding box center [437, 243] width 42 height 8
copy span "0818578686"
drag, startPoint x: 99, startPoint y: 3, endPoint x: 99, endPoint y: 10, distance: 6.8
click at [98, 5] on div "Kết quả tìm kiếm ( 2 ) Bộ lọc Mã ĐH Trạng thái Món hàng Thu hộ Tổng cước Chưa c…" at bounding box center [110, 15] width 220 height 20
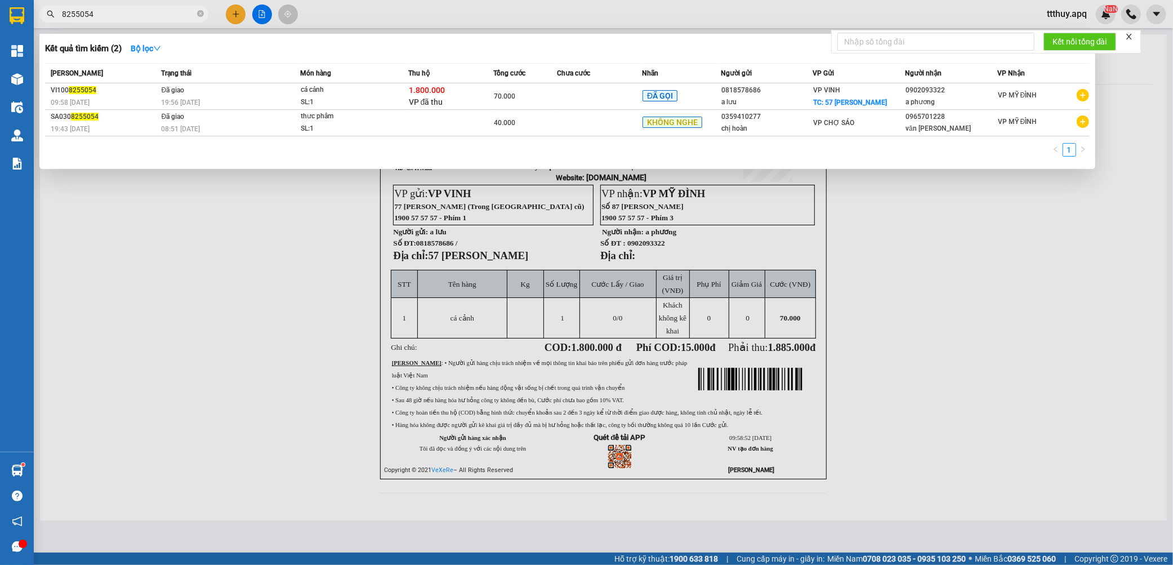
click at [99, 10] on input "8255054" at bounding box center [128, 14] width 133 height 12
paste input "0818578686"
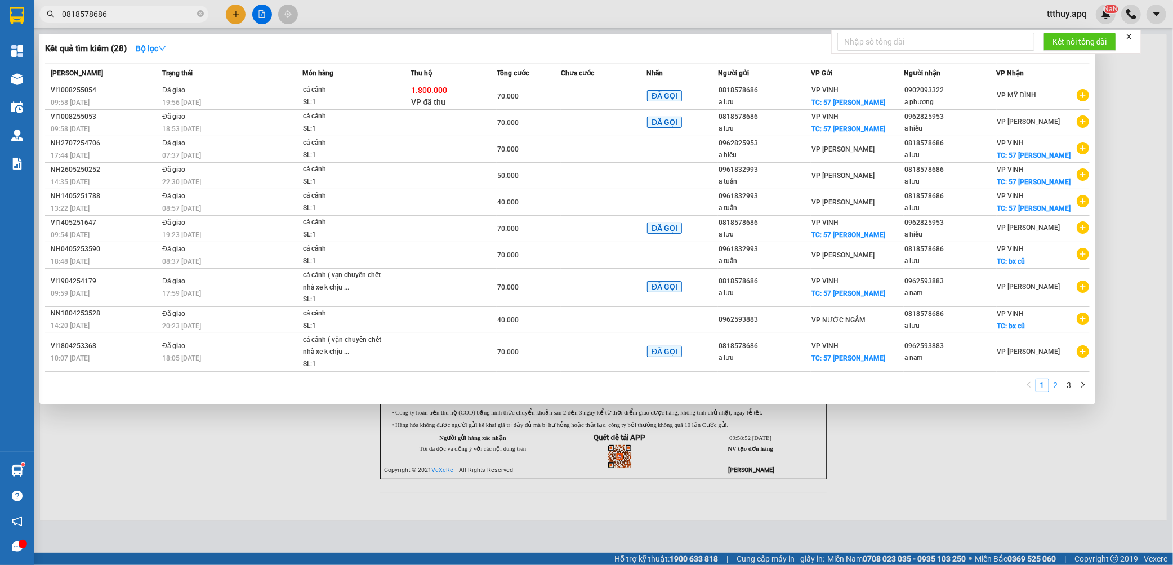
type input "0818578686"
click at [1050, 390] on link "2" at bounding box center [1056, 385] width 12 height 12
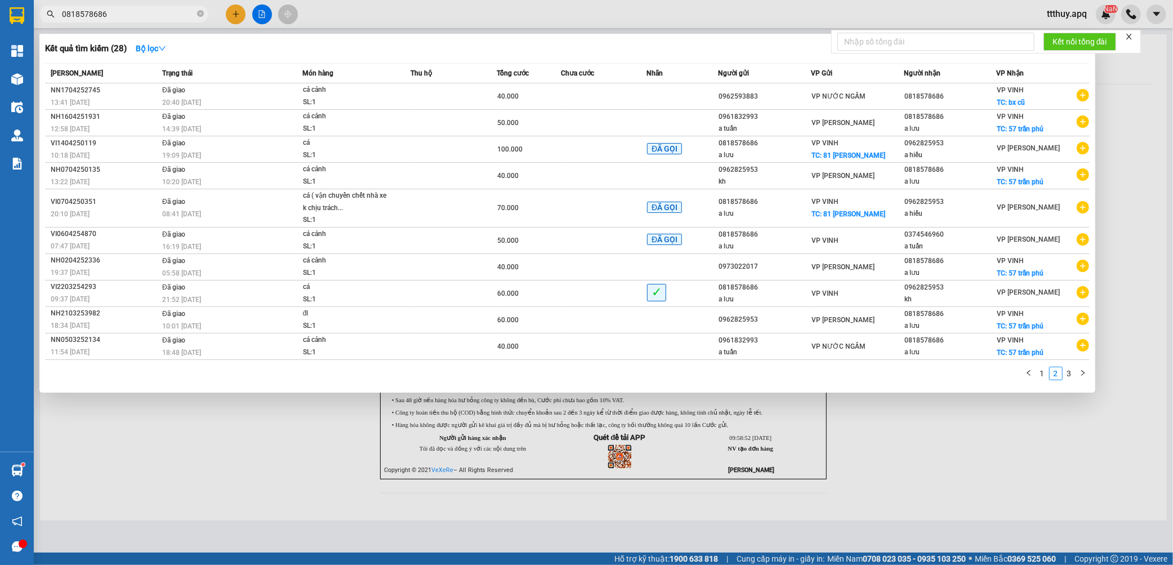
drag, startPoint x: 1069, startPoint y: 378, endPoint x: 1047, endPoint y: 384, distance: 22.7
click at [1070, 378] on link "3" at bounding box center [1070, 373] width 12 height 12
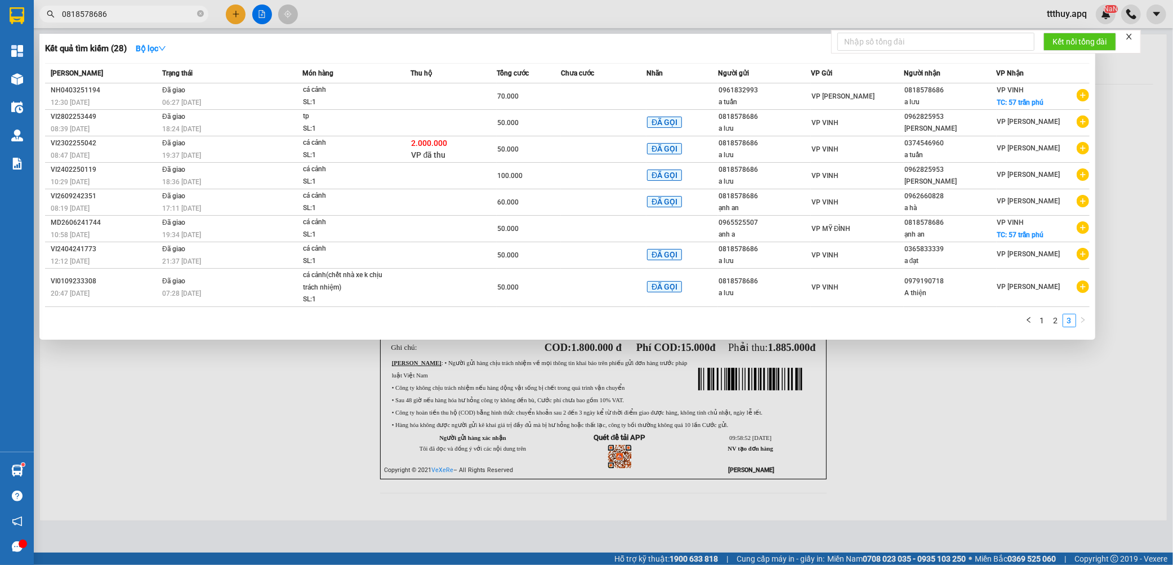
click at [384, 427] on div at bounding box center [586, 282] width 1173 height 565
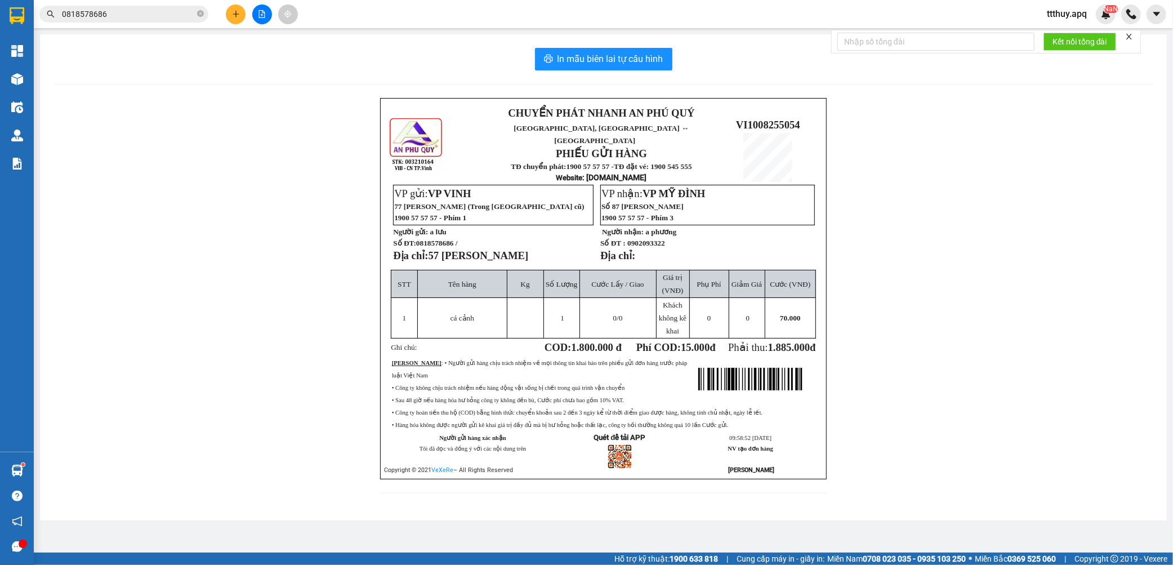
click at [117, 10] on input "0818578686" at bounding box center [128, 14] width 133 height 12
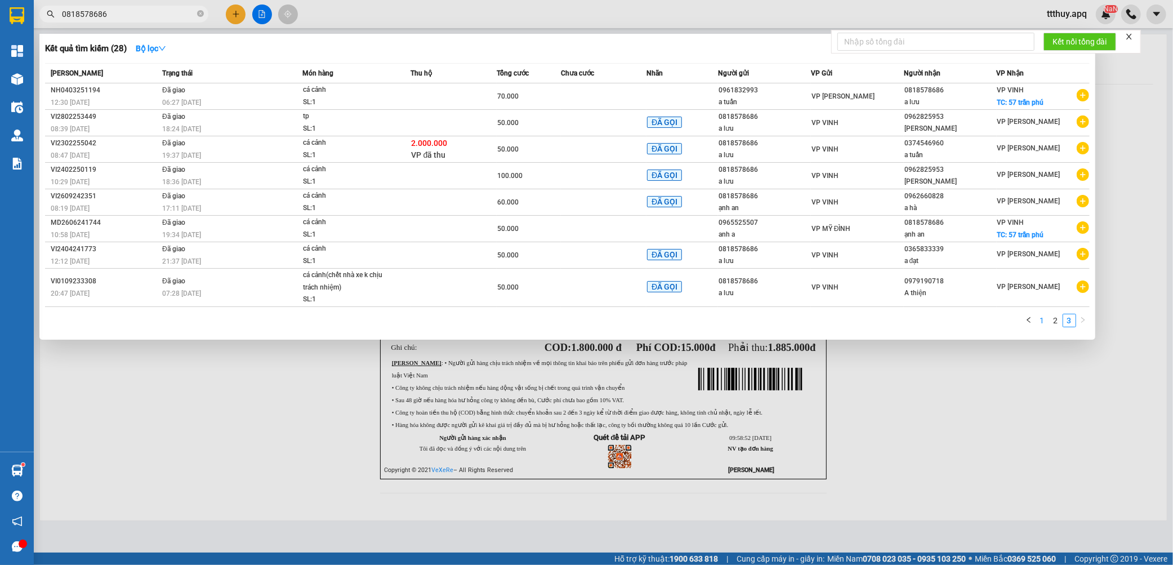
click at [1043, 319] on link "1" at bounding box center [1043, 320] width 12 height 12
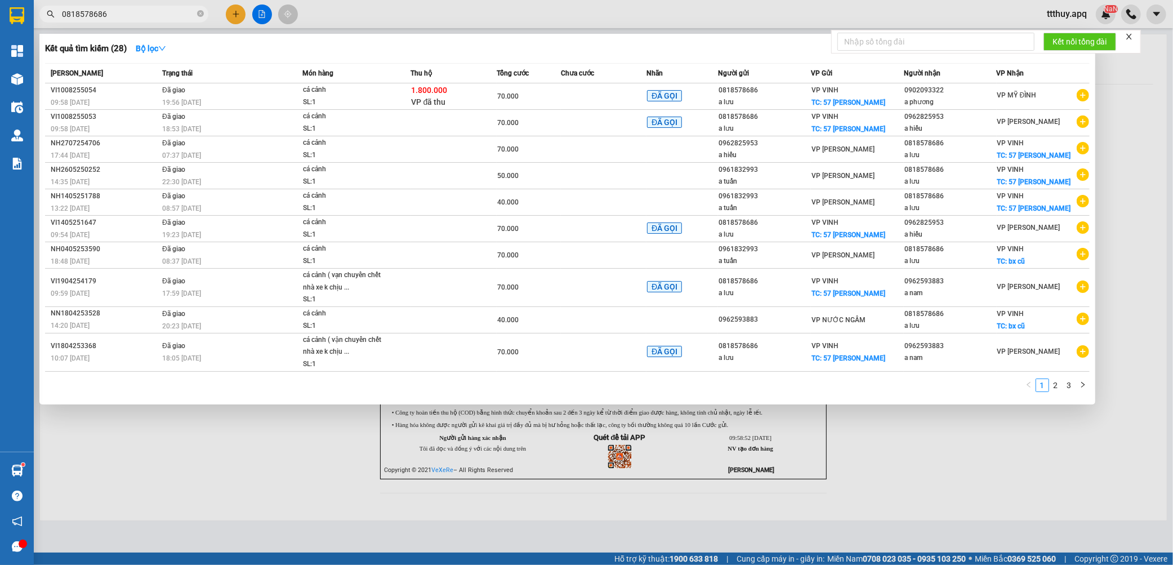
click at [335, 442] on div at bounding box center [586, 282] width 1173 height 565
